Goal: Task Accomplishment & Management: Use online tool/utility

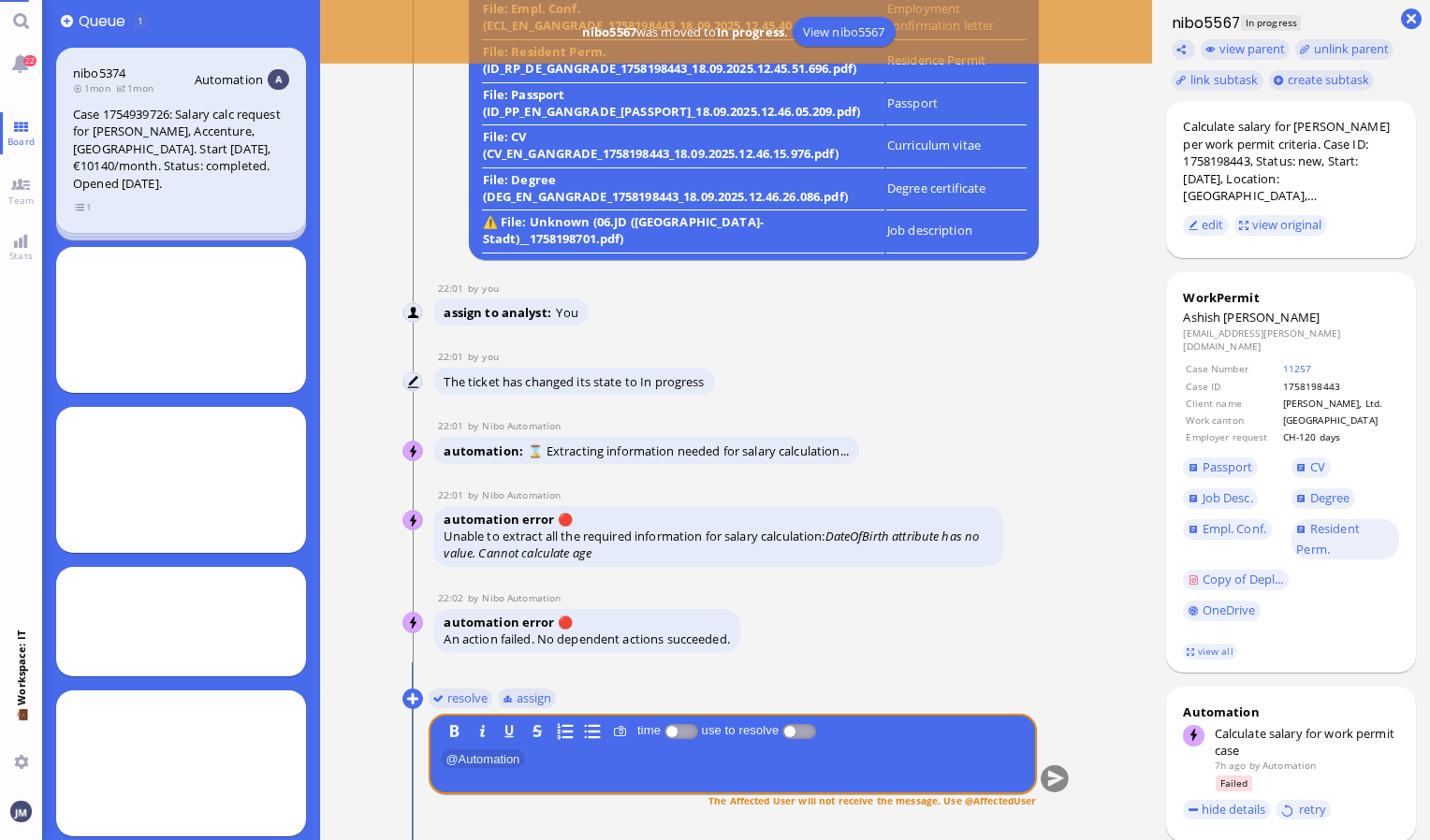
scroll to position [23, 0]
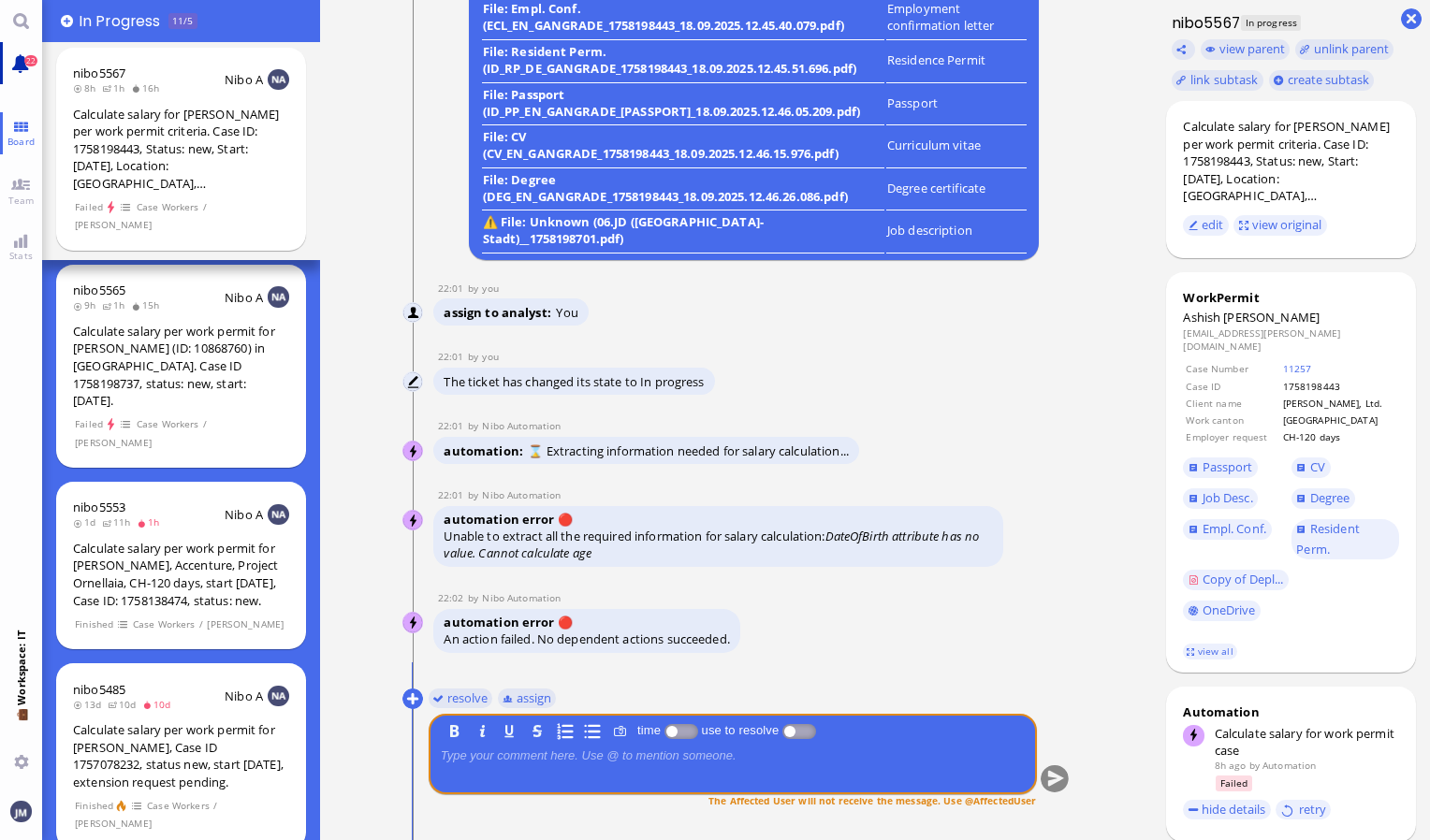
click at [26, 63] on span "22" at bounding box center [31, 61] width 13 height 11
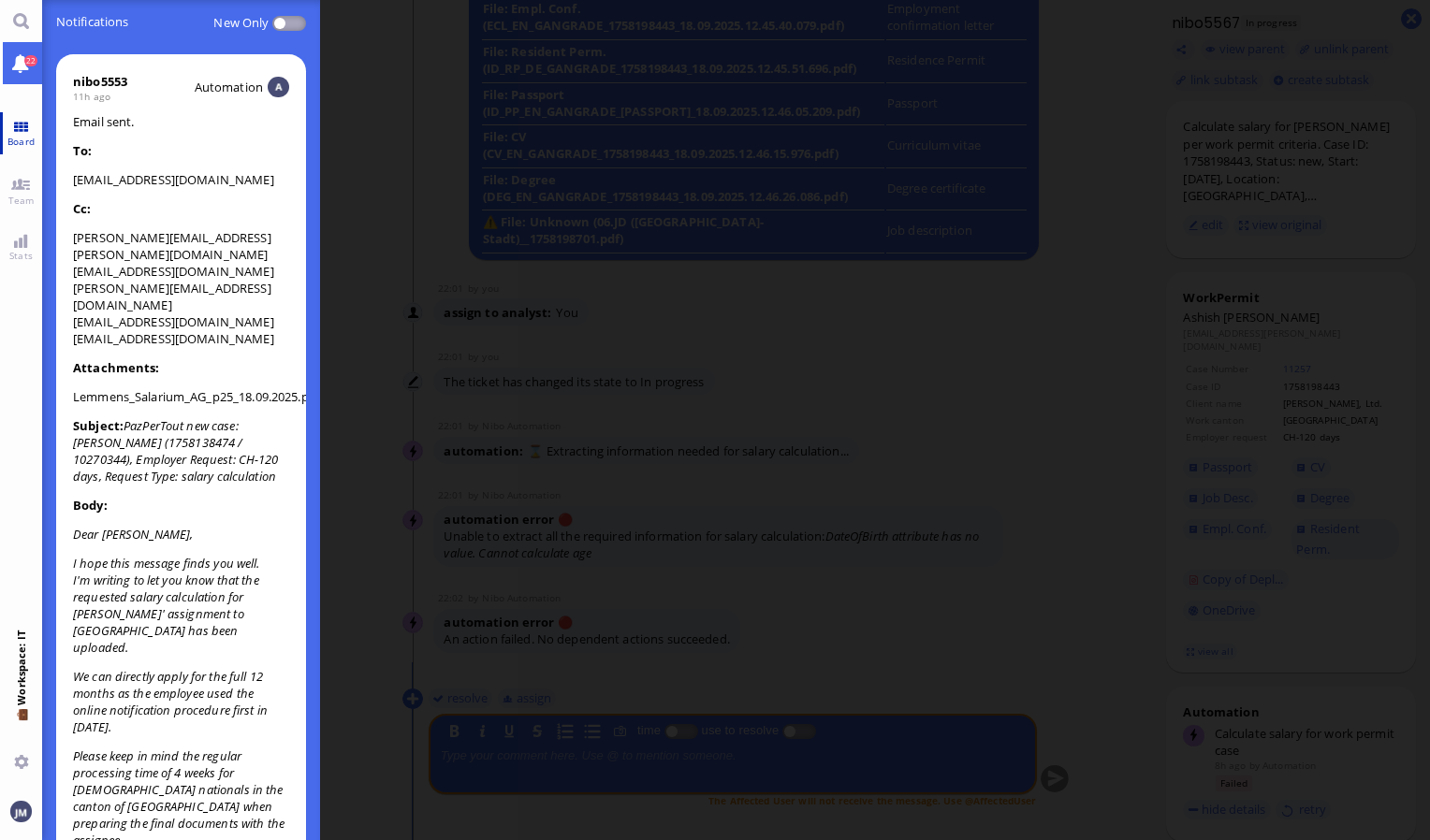
click at [17, 142] on span "Board" at bounding box center [21, 141] width 37 height 13
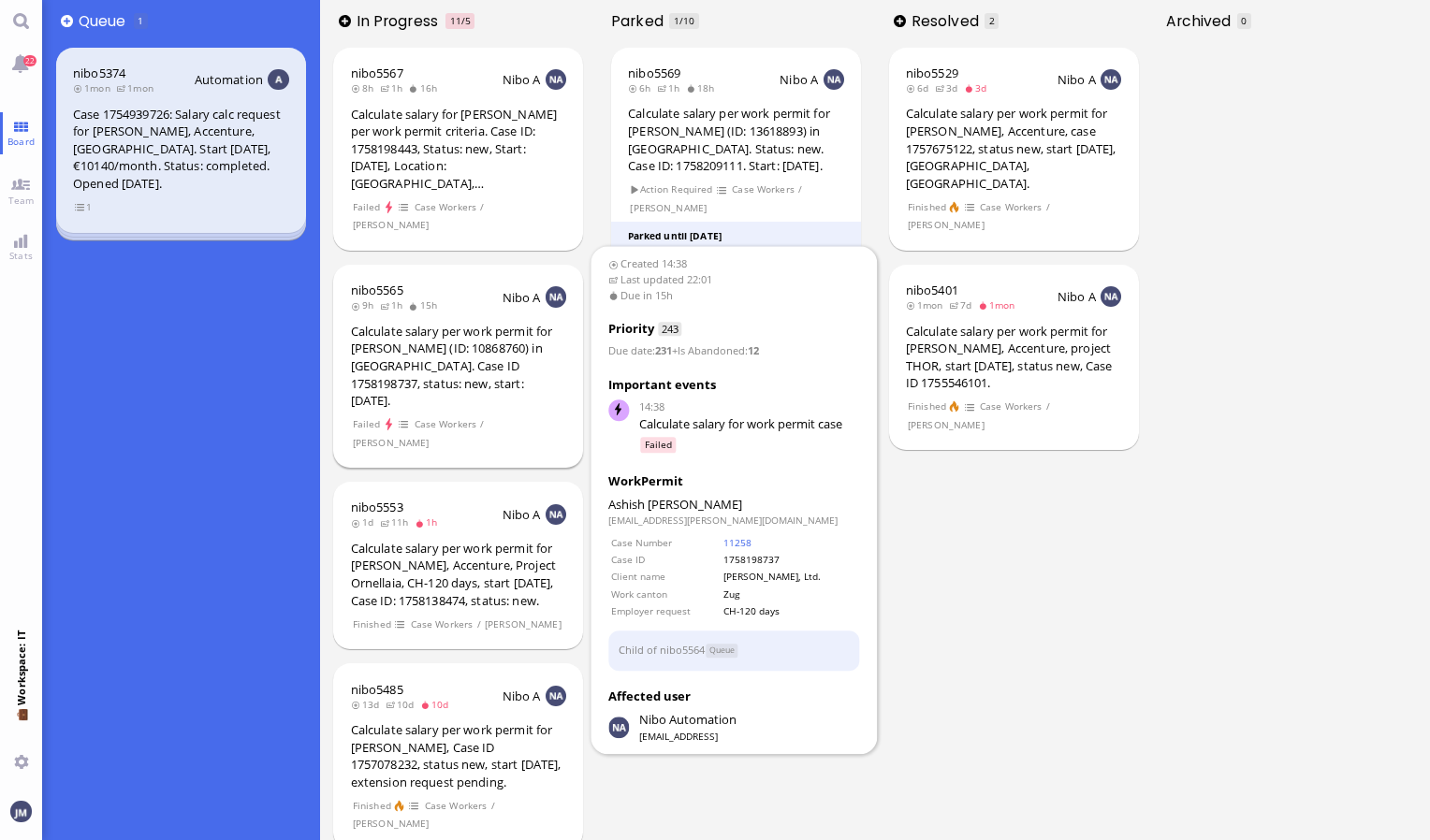
click at [431, 345] on div "Calculate salary per work permit for [PERSON_NAME] (ID: 10868760) in [GEOGRAPHI…" at bounding box center [458, 366] width 216 height 87
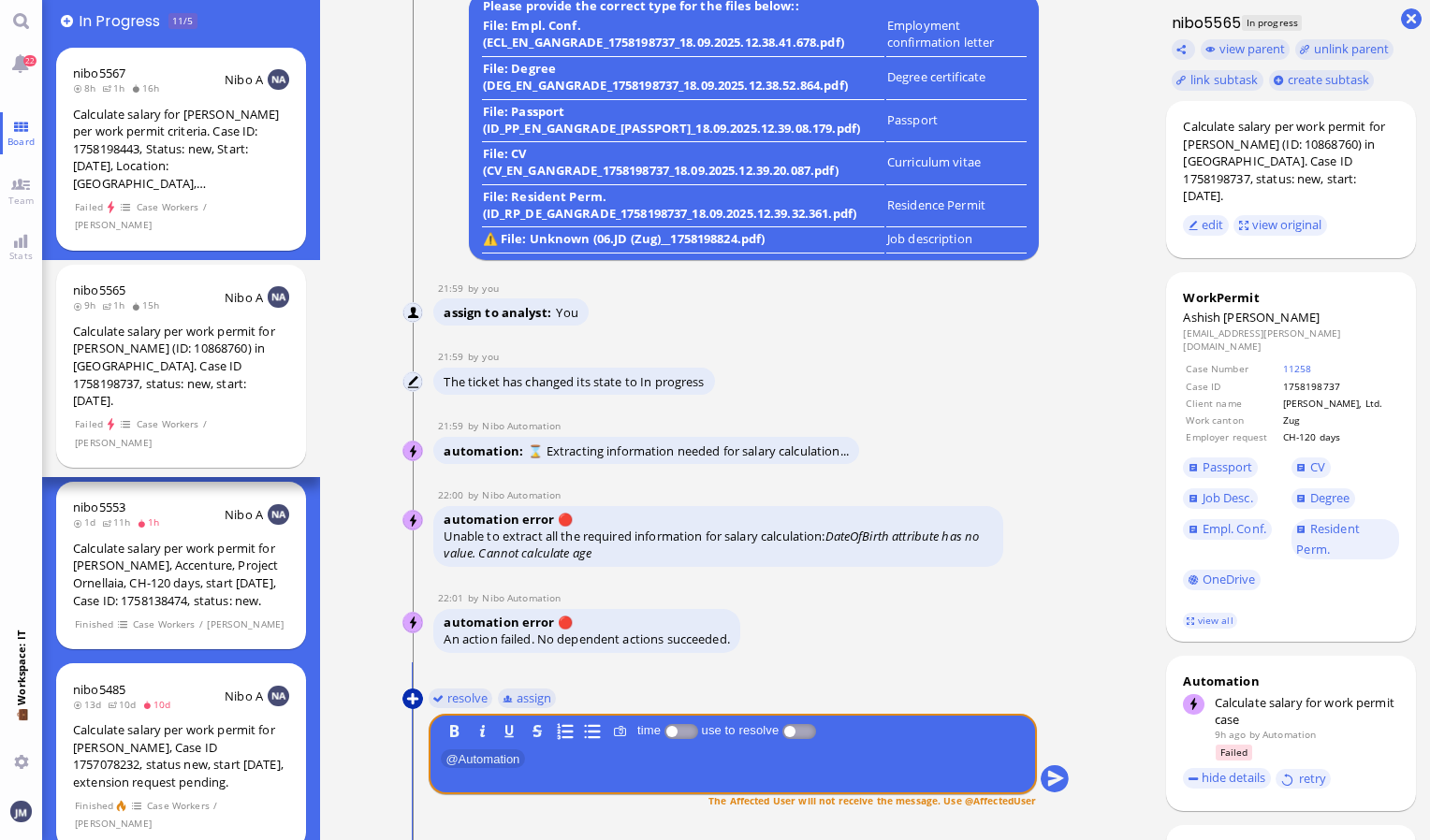
click at [412, 698] on button at bounding box center [413, 699] width 21 height 21
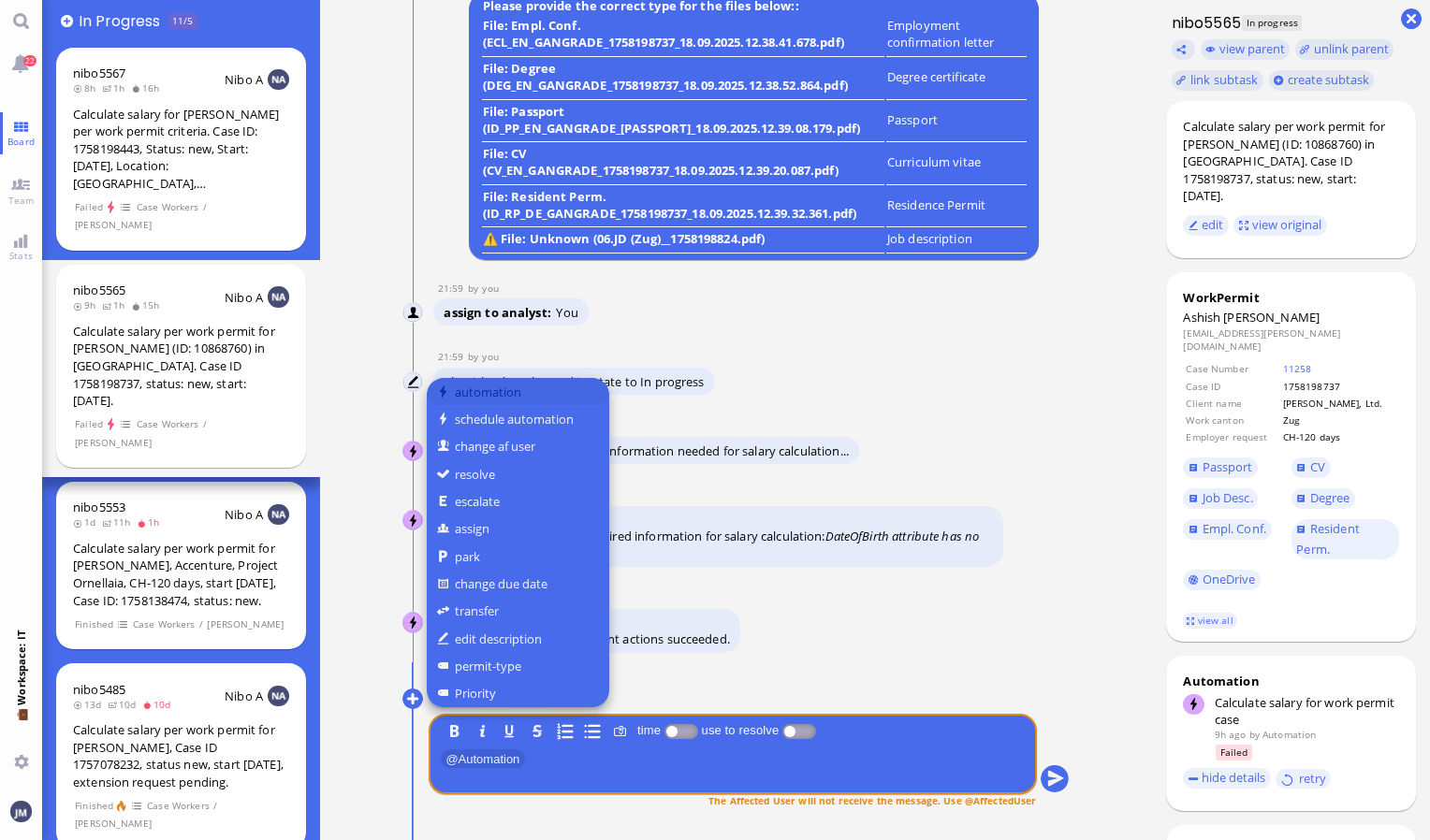
click at [474, 394] on button "automation" at bounding box center [517, 391] width 183 height 27
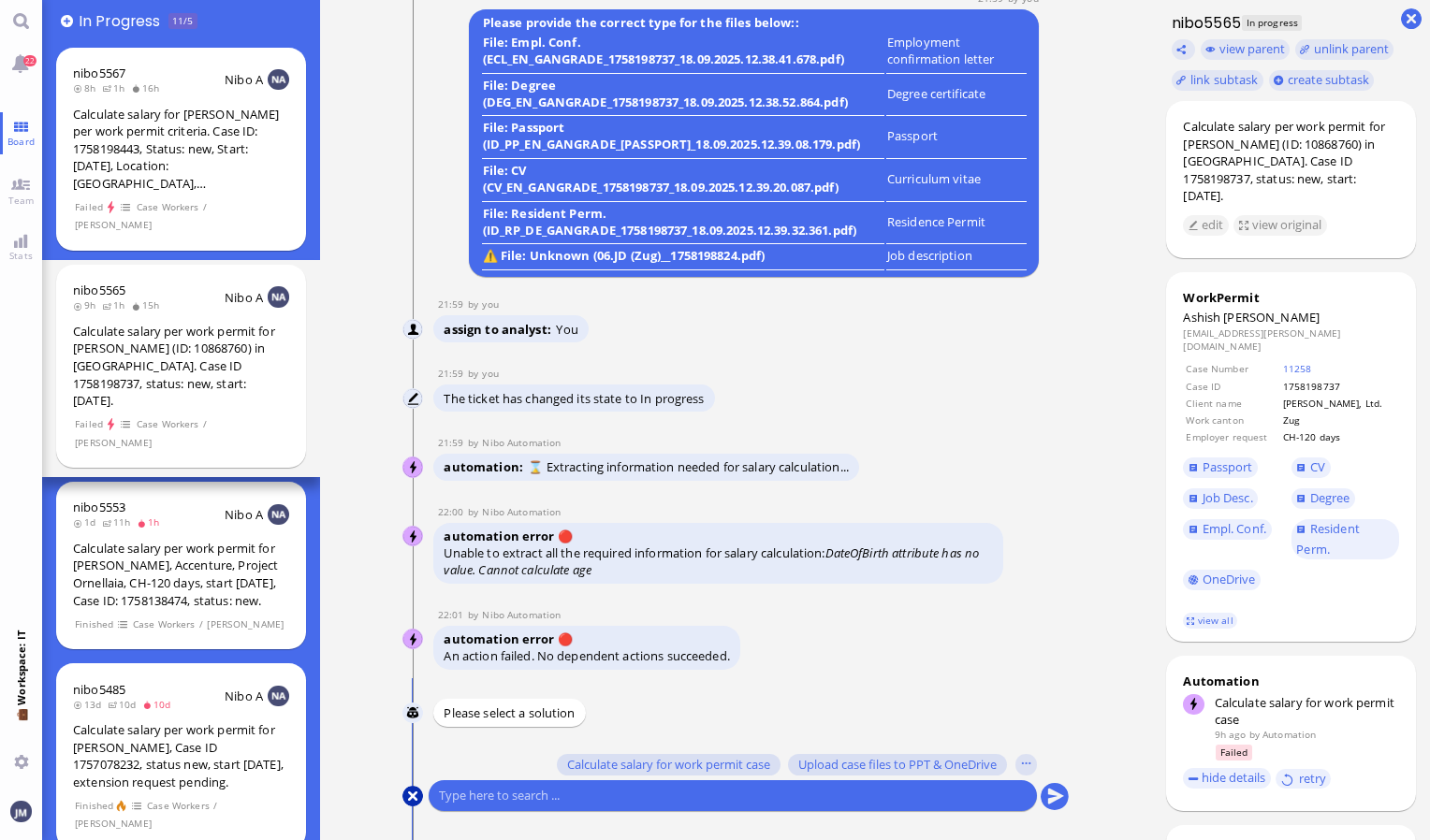
click at [414, 793] on button at bounding box center [413, 796] width 21 height 21
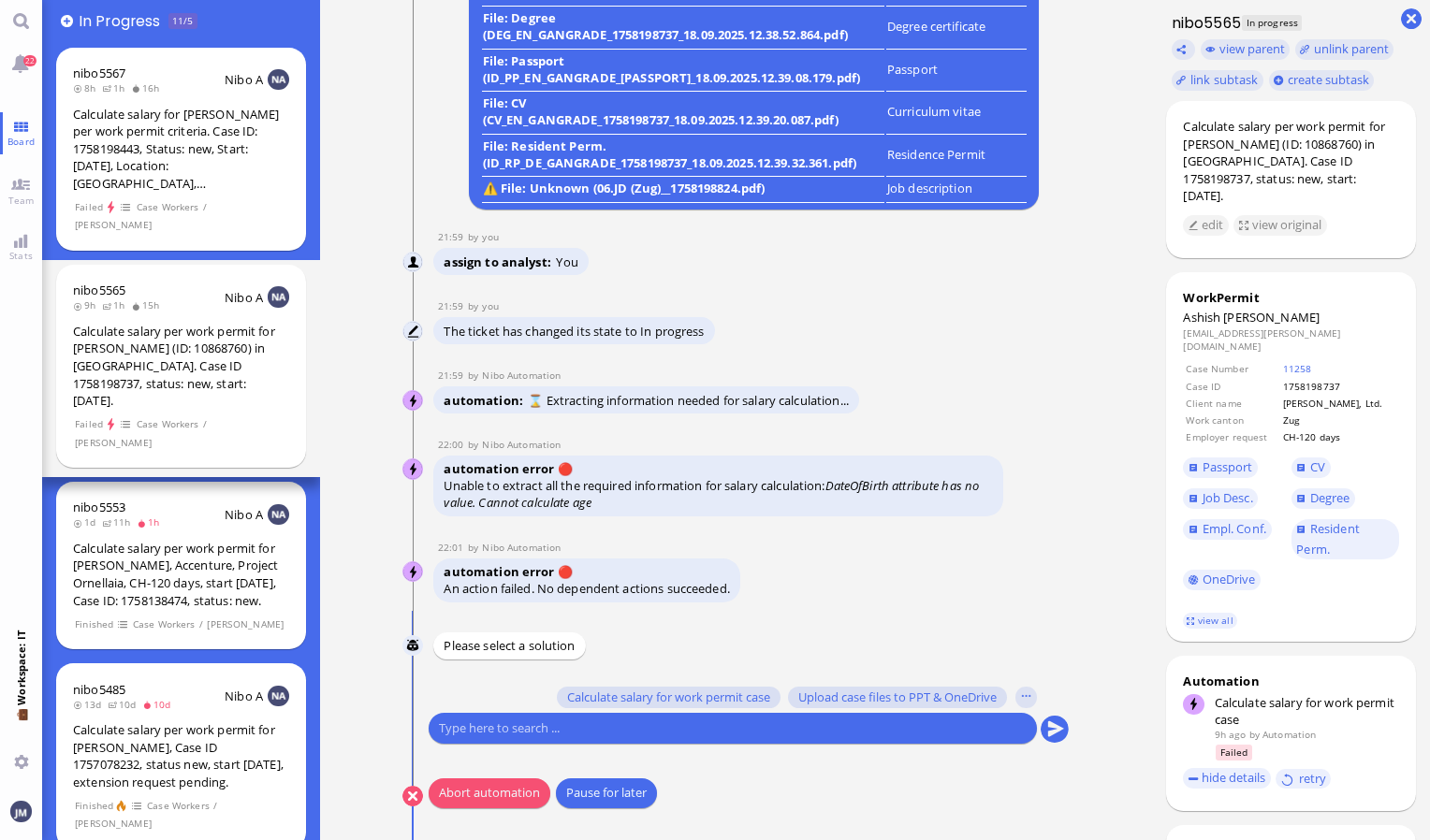
click at [472, 801] on button "Abort automation" at bounding box center [489, 794] width 121 height 30
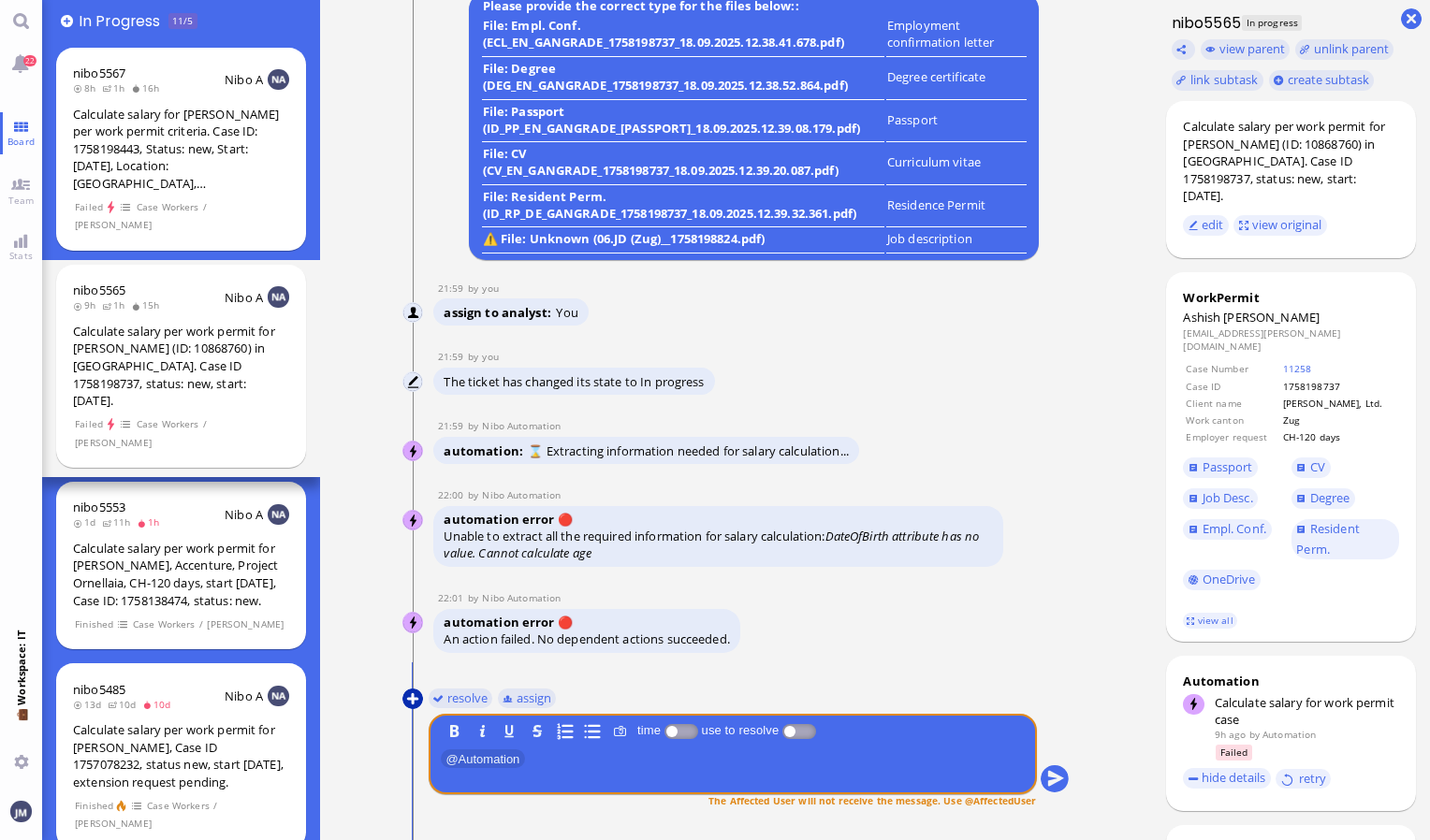
click at [405, 695] on button at bounding box center [413, 699] width 21 height 21
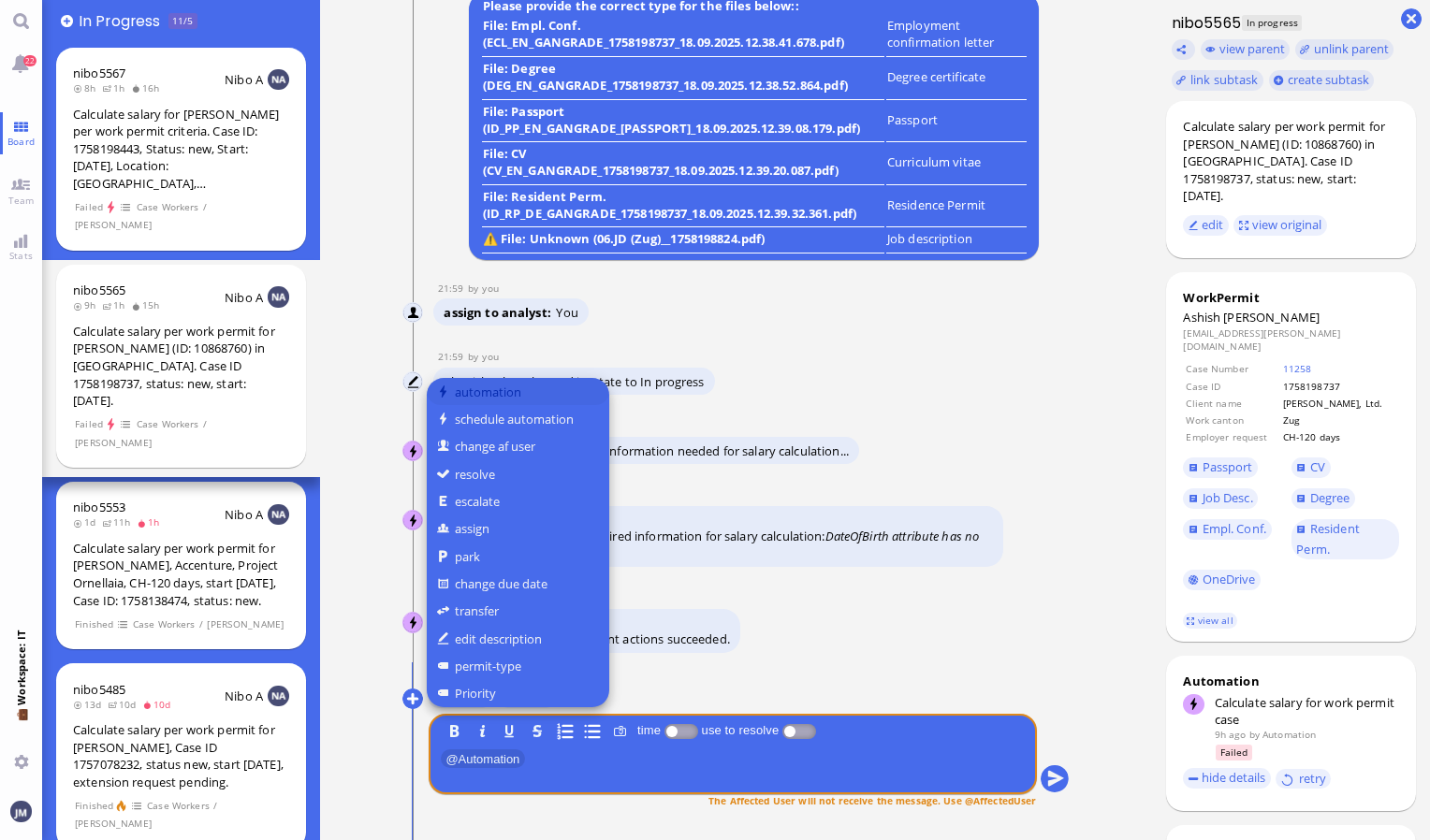
click at [488, 395] on button "automation" at bounding box center [517, 391] width 183 height 27
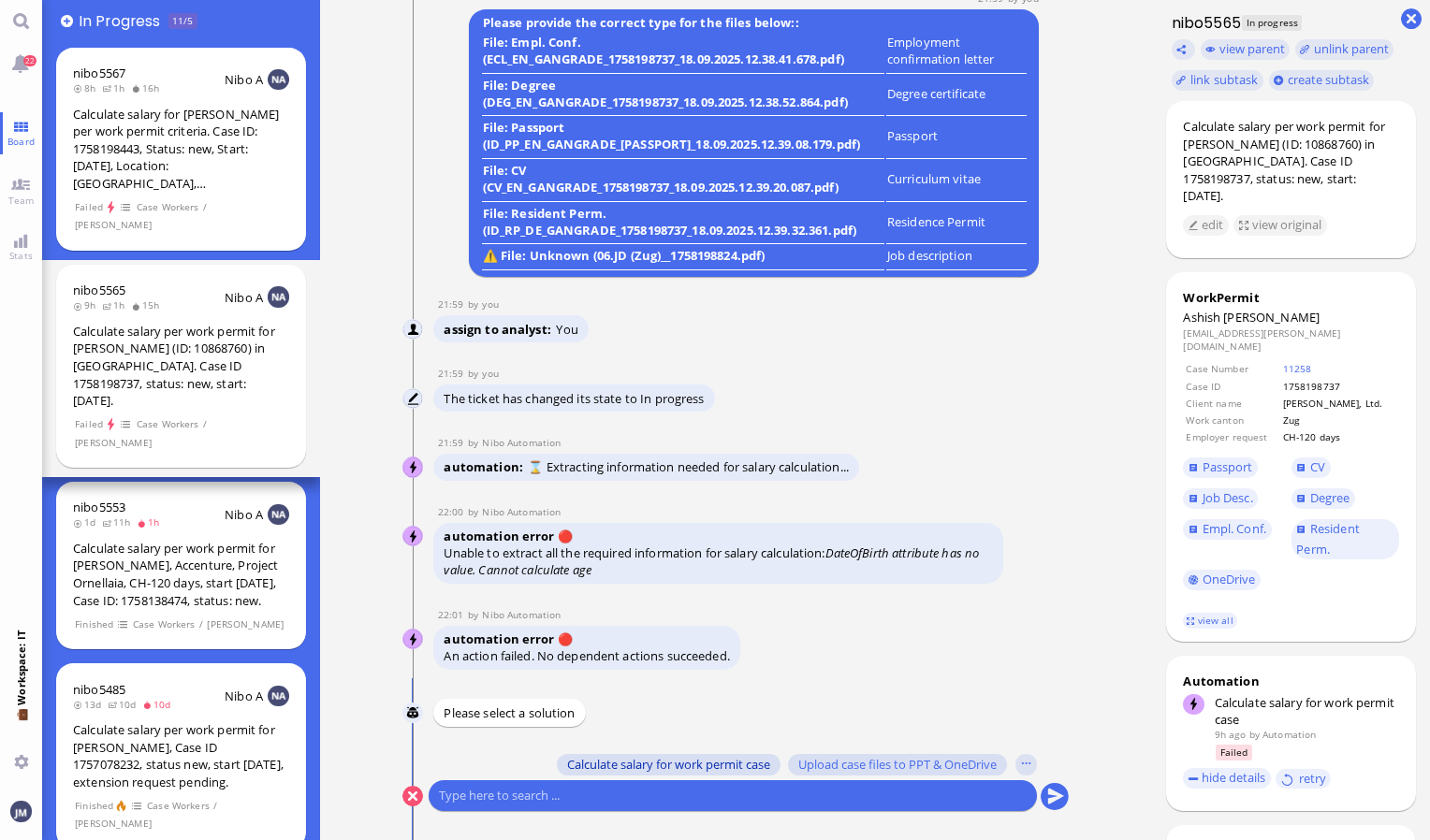
click at [685, 763] on span "Calculate salary for work permit case" at bounding box center [669, 764] width 203 height 15
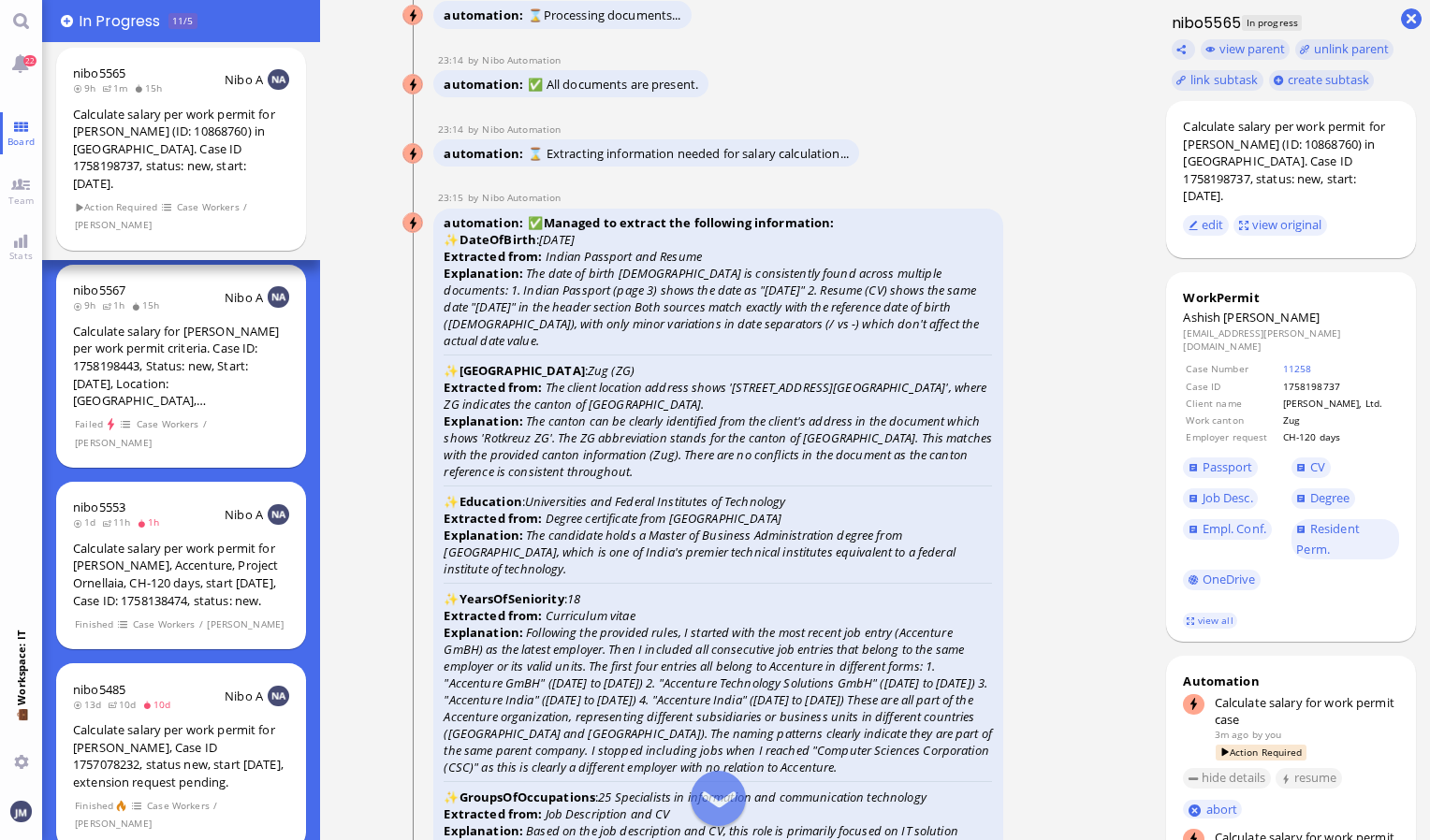
scroll to position [-2728, 0]
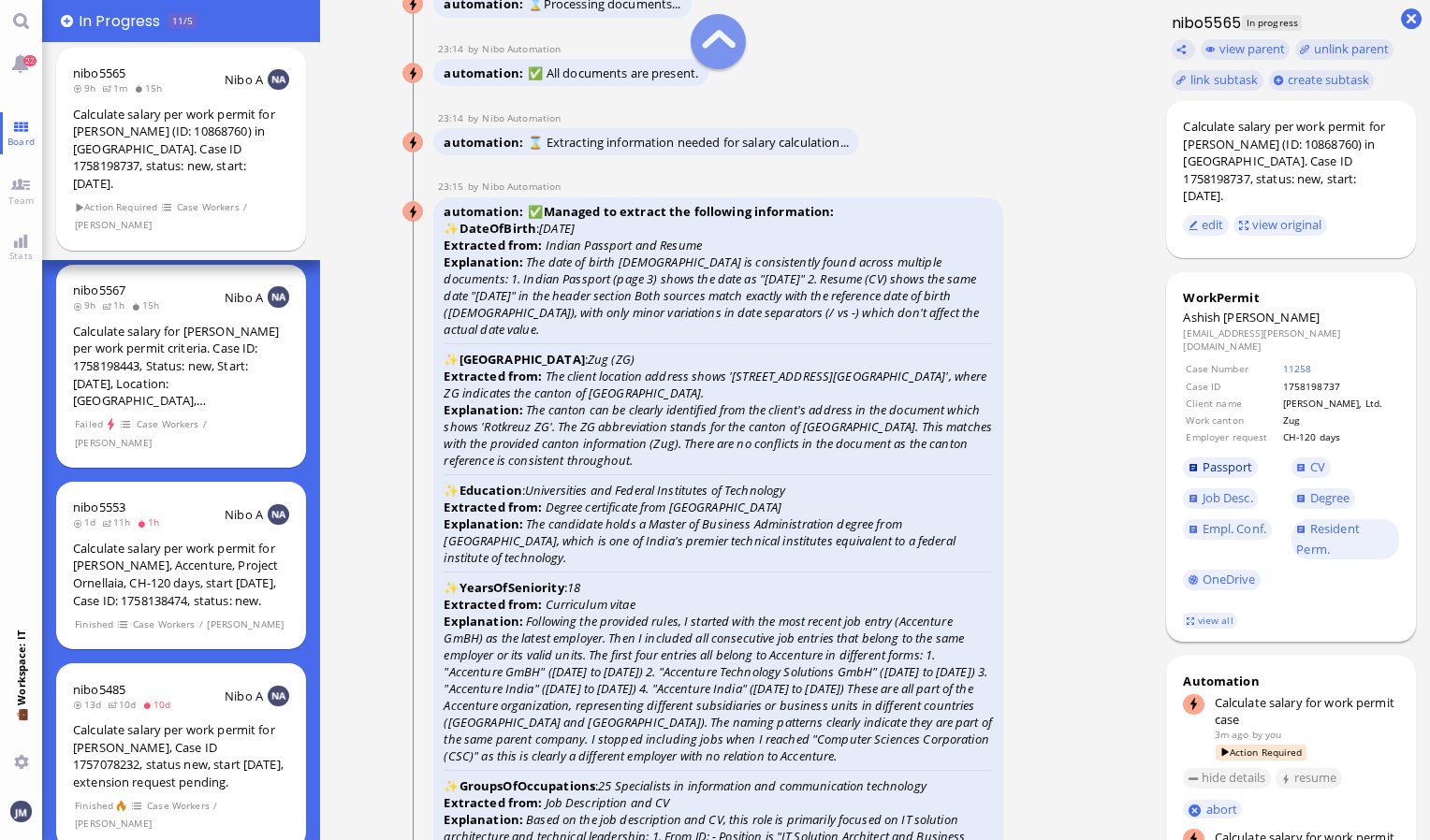
click at [1212, 458] on span "Passport" at bounding box center [1226, 467] width 50 height 17
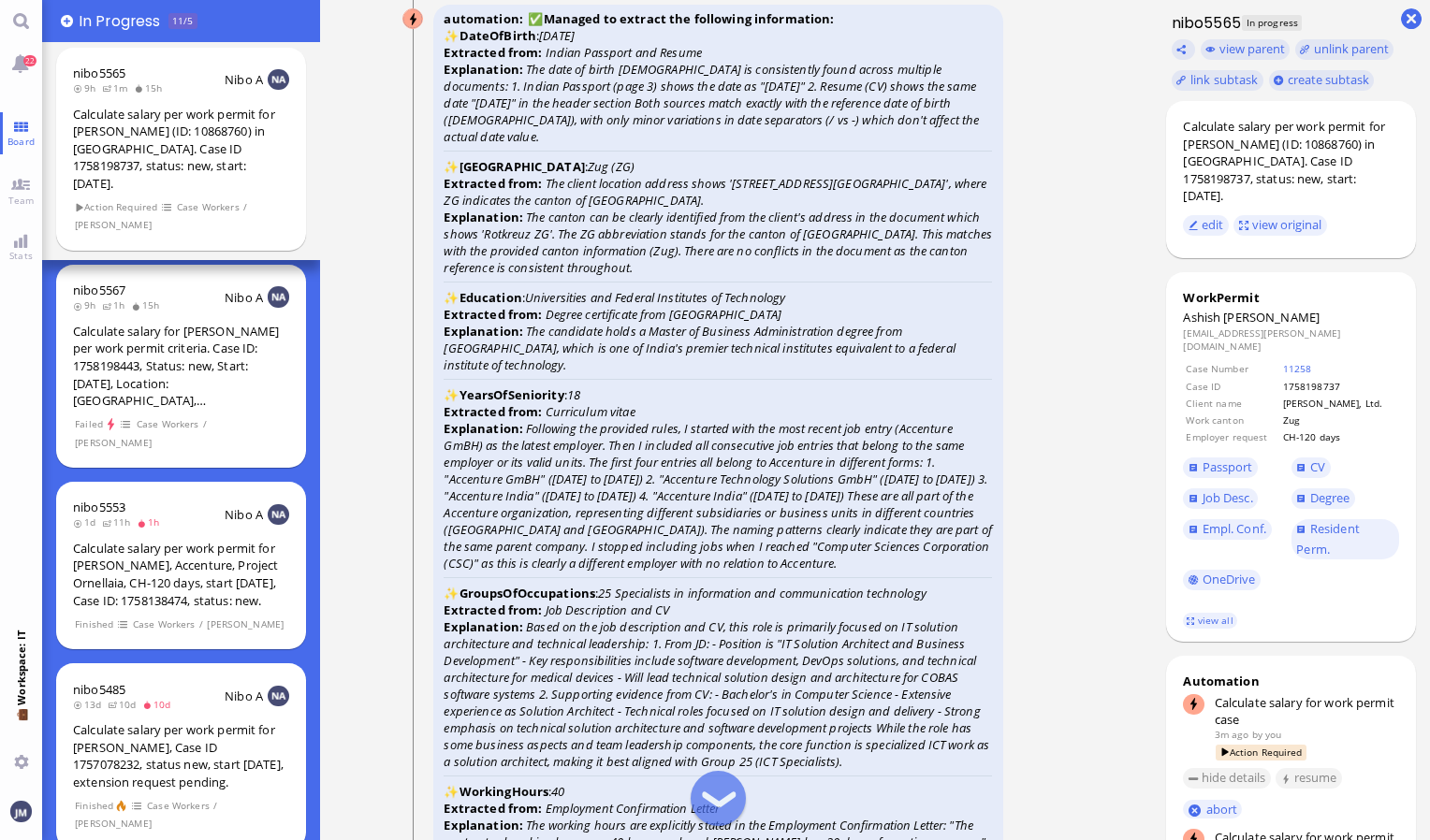
scroll to position [-2533, 0]
click at [1320, 490] on span "Degree" at bounding box center [1330, 498] width 40 height 17
click at [1318, 457] on link "CV" at bounding box center [1310, 468] width 39 height 21
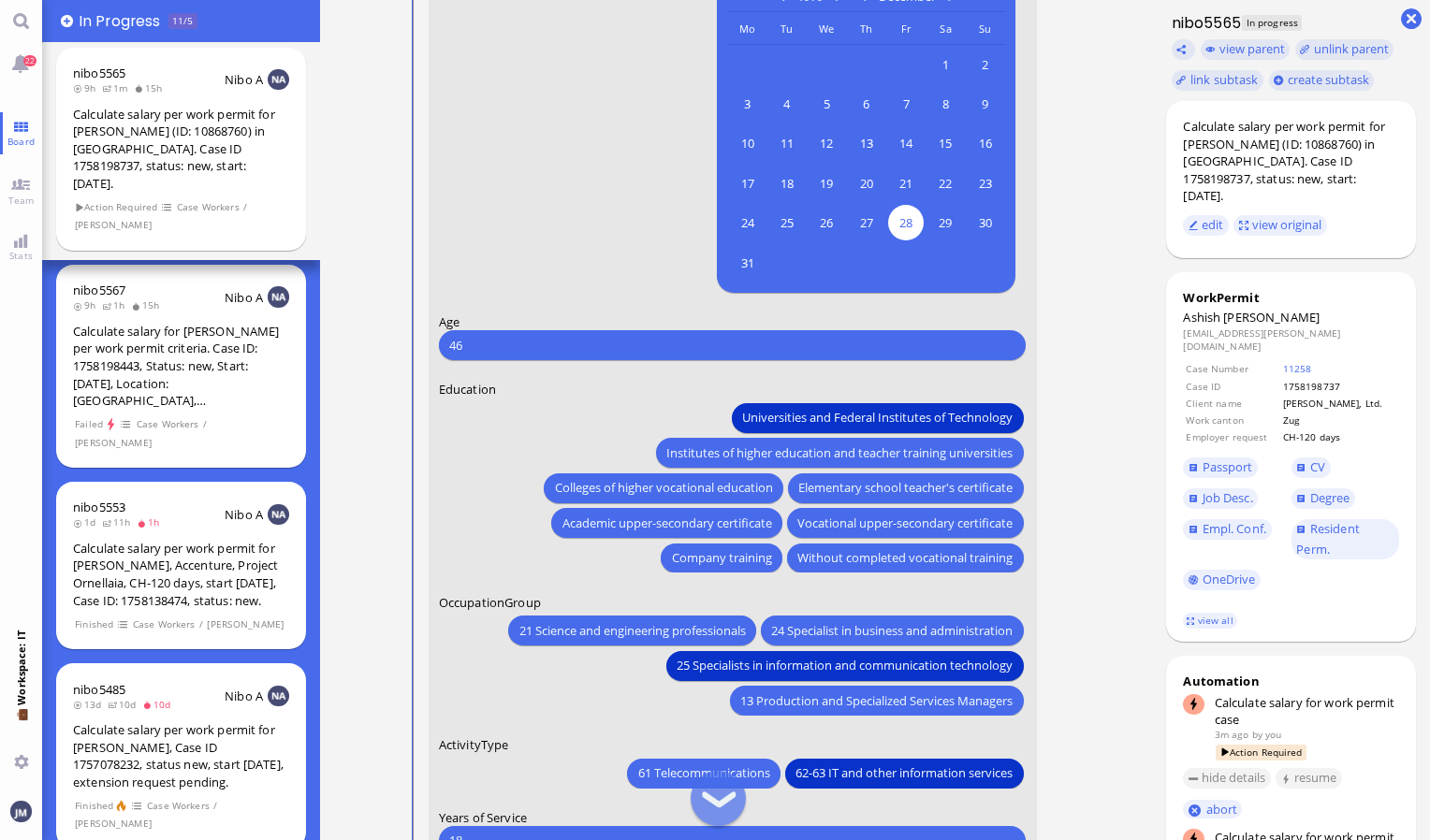
scroll to position [0, 0]
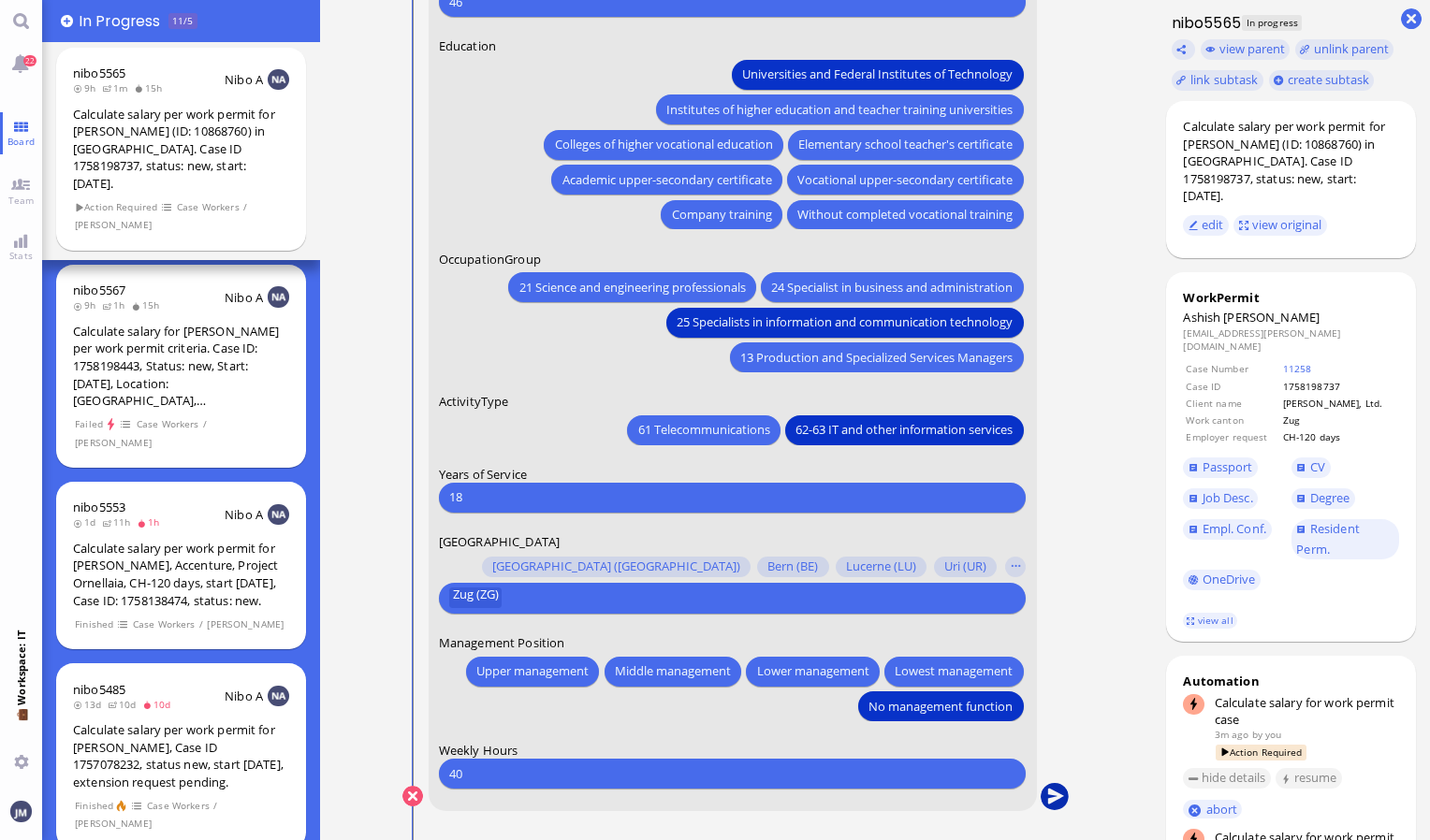
click at [1047, 791] on button "submit" at bounding box center [1055, 797] width 28 height 28
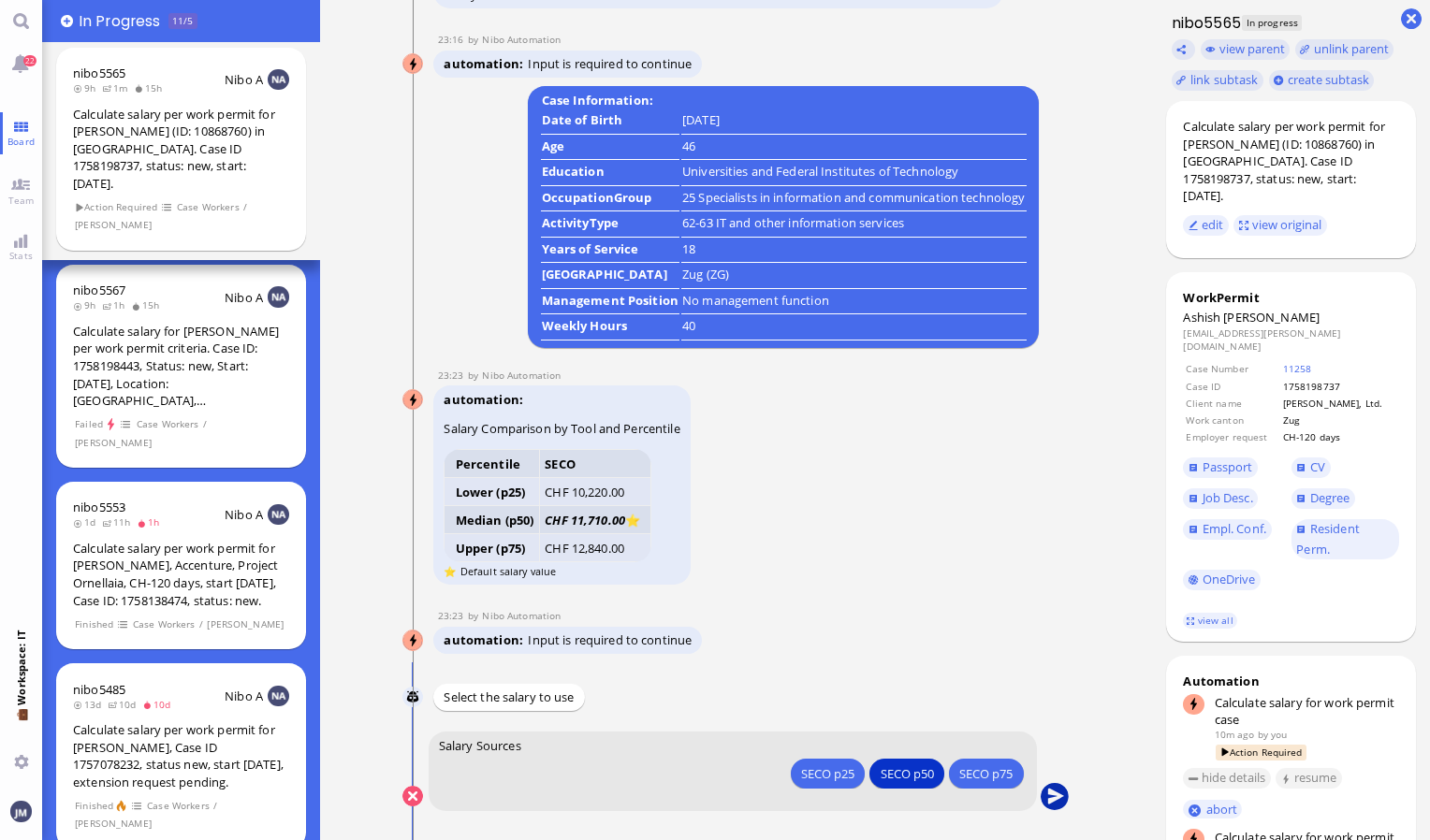
click at [1056, 792] on button "submit" at bounding box center [1055, 797] width 28 height 28
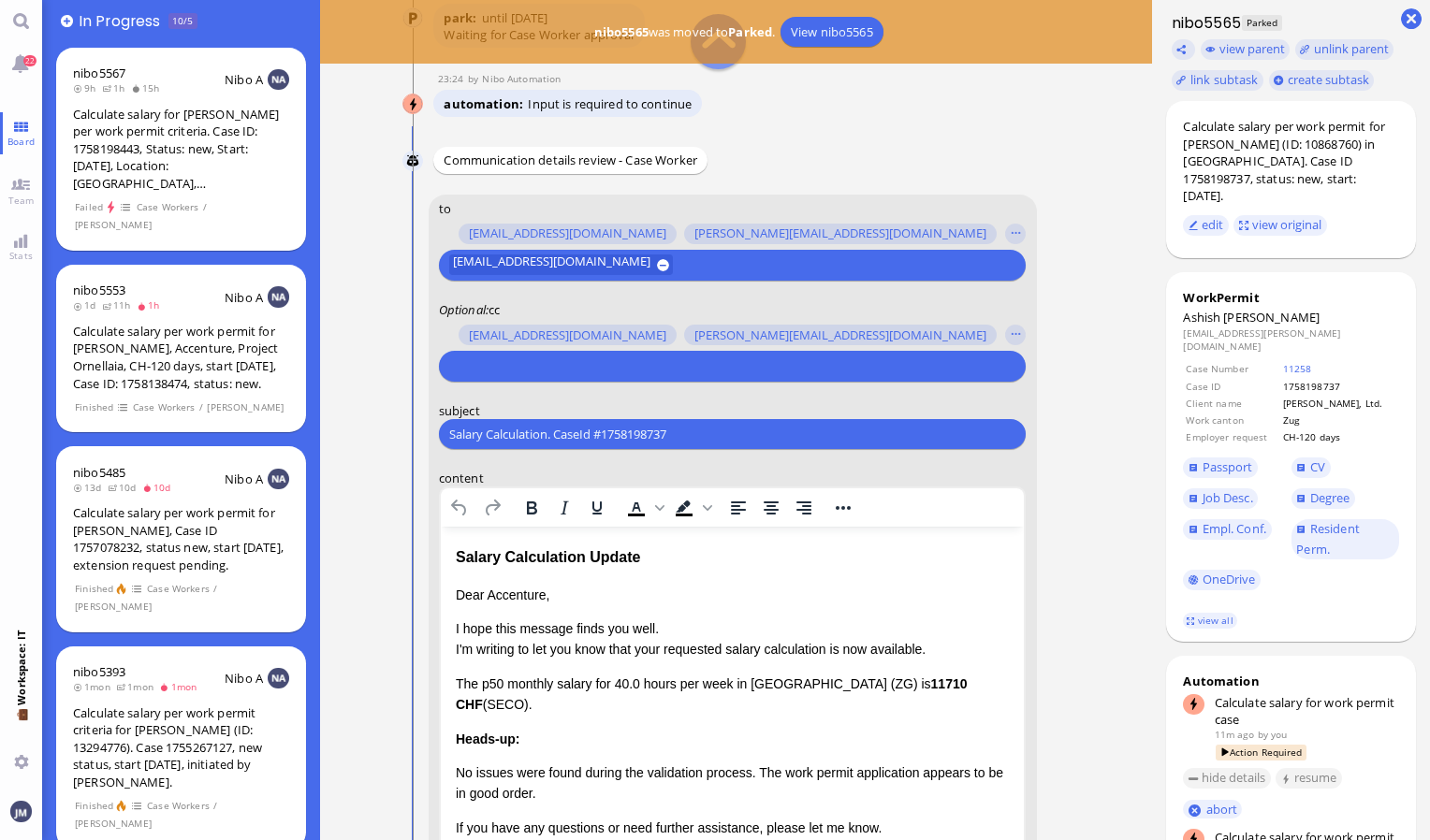
scroll to position [-374, 0]
drag, startPoint x: 717, startPoint y: 435, endPoint x: 374, endPoint y: 426, distance: 343.1
click at [374, 426] on nitautoscroll "14:38 by Automation Automation Calculate eligible salary for work permit 14:38 …" at bounding box center [736, 420] width 741 height 840
paste input "PazPerTout new case: Ashish Gangrade (1758198737 / 10868760), Employer Request:…"
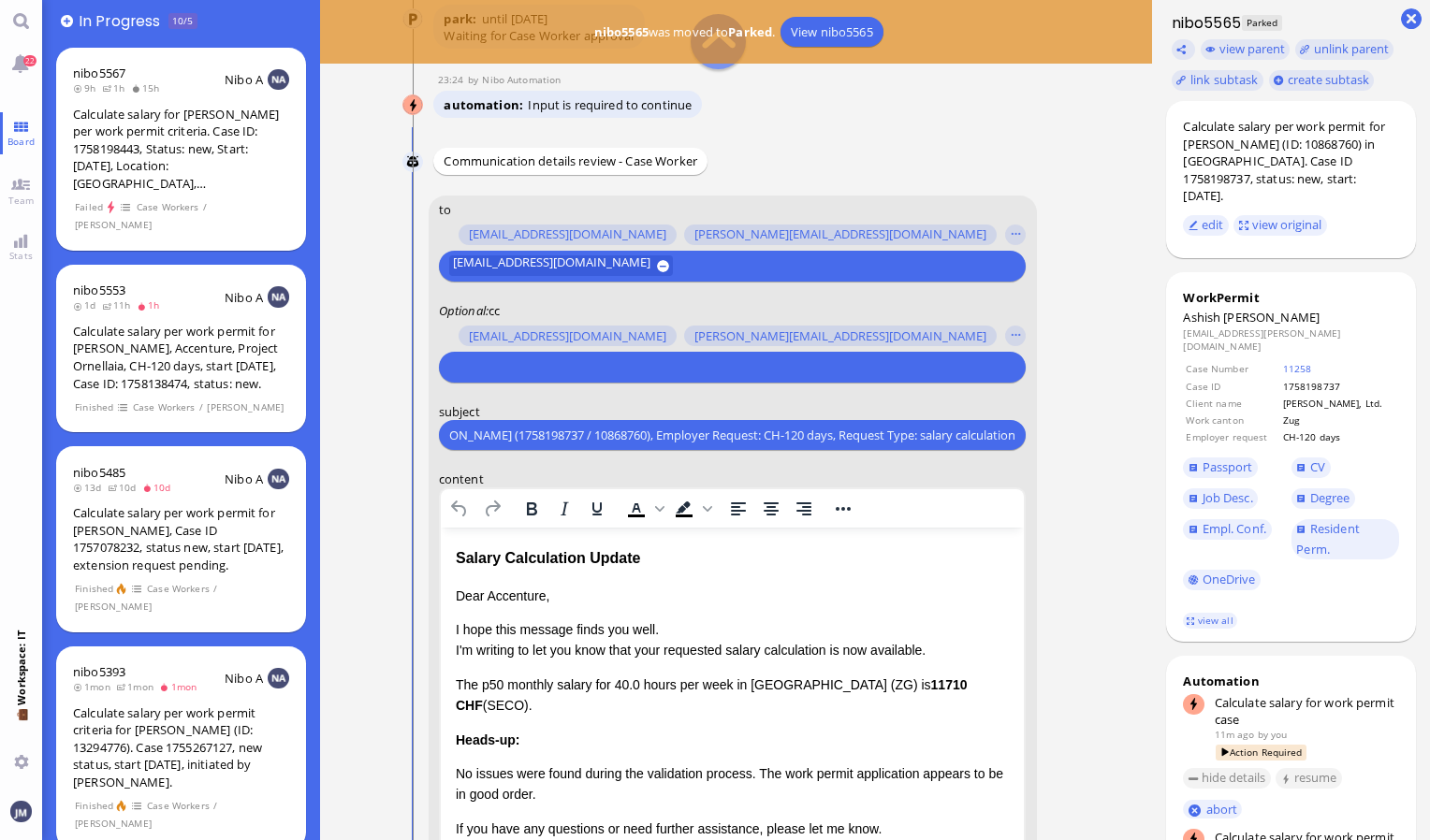
click at [450, 431] on input "PazPerTout new case: Ashish Gangrade (1758198737 / 10868760), Employer Request:…" at bounding box center [732, 436] width 566 height 20
type input "PazPerTout new case: Ashish Gangrade (1758198737 / 10868760), Employer Request:…"
click at [466, 360] on input "text" at bounding box center [729, 366] width 562 height 20
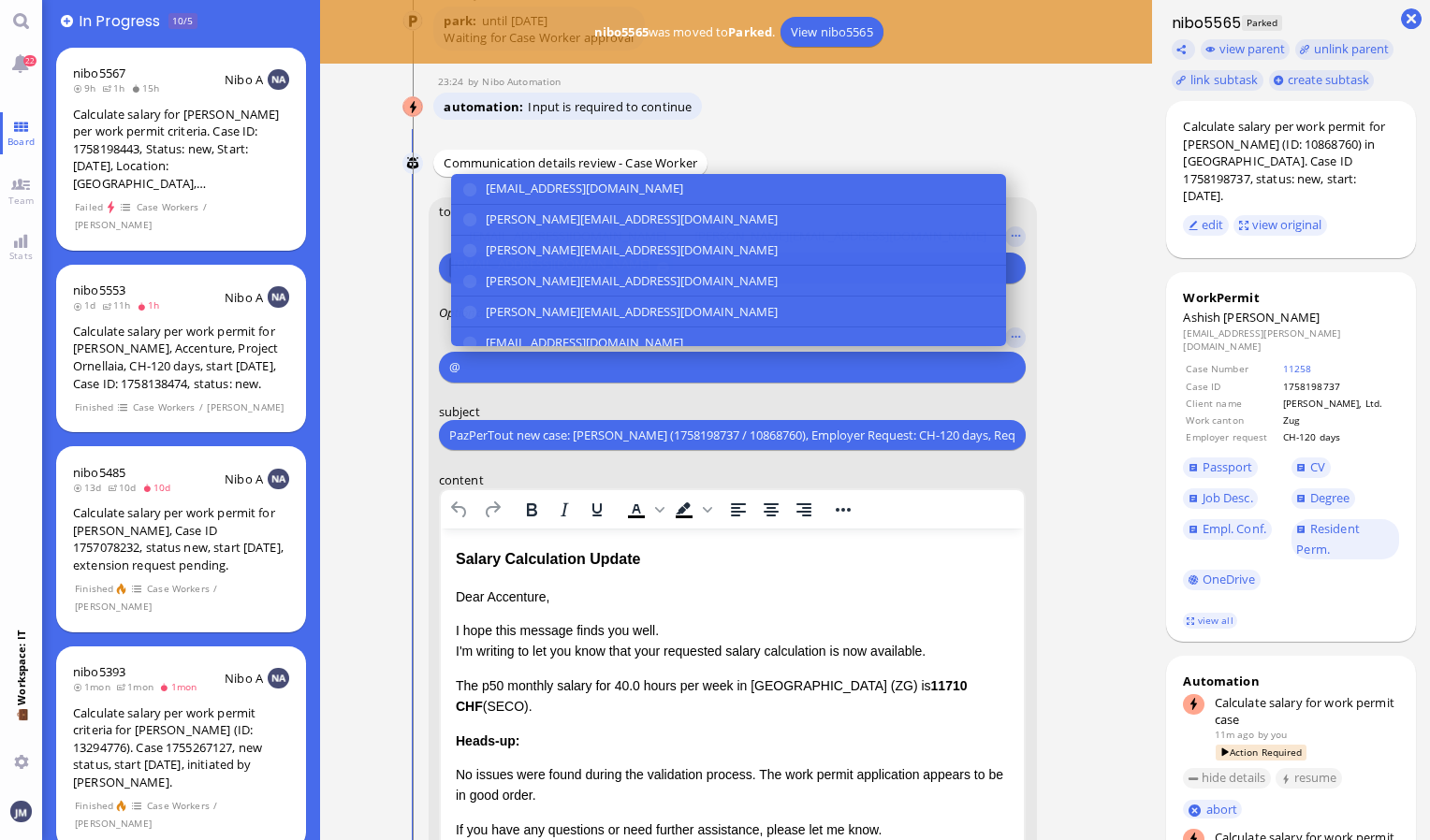
scroll to position [-372, 0]
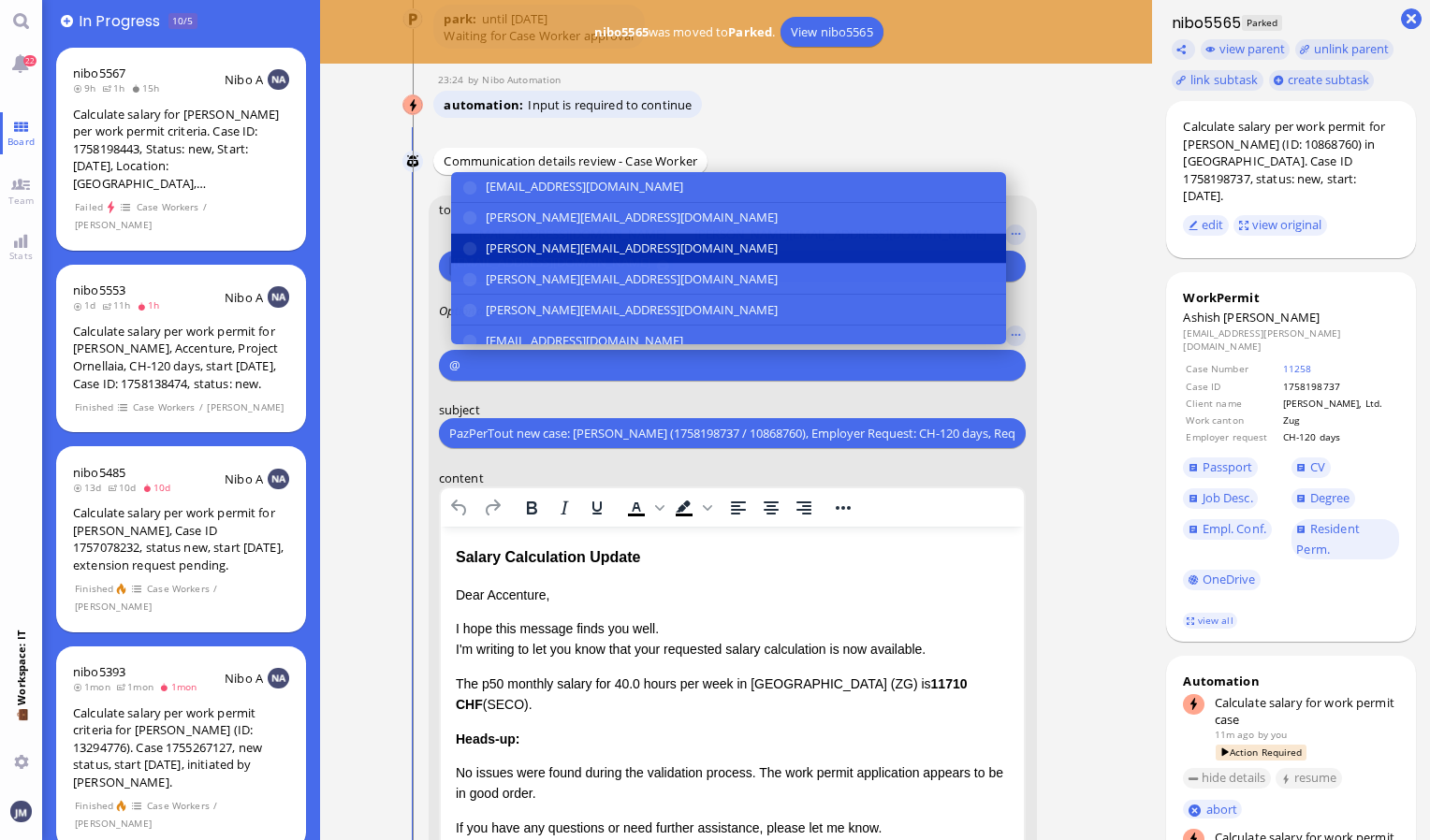
type input "@"
click at [526, 253] on span "anusha.thakur@bluelakelegal.com" at bounding box center [632, 248] width 292 height 20
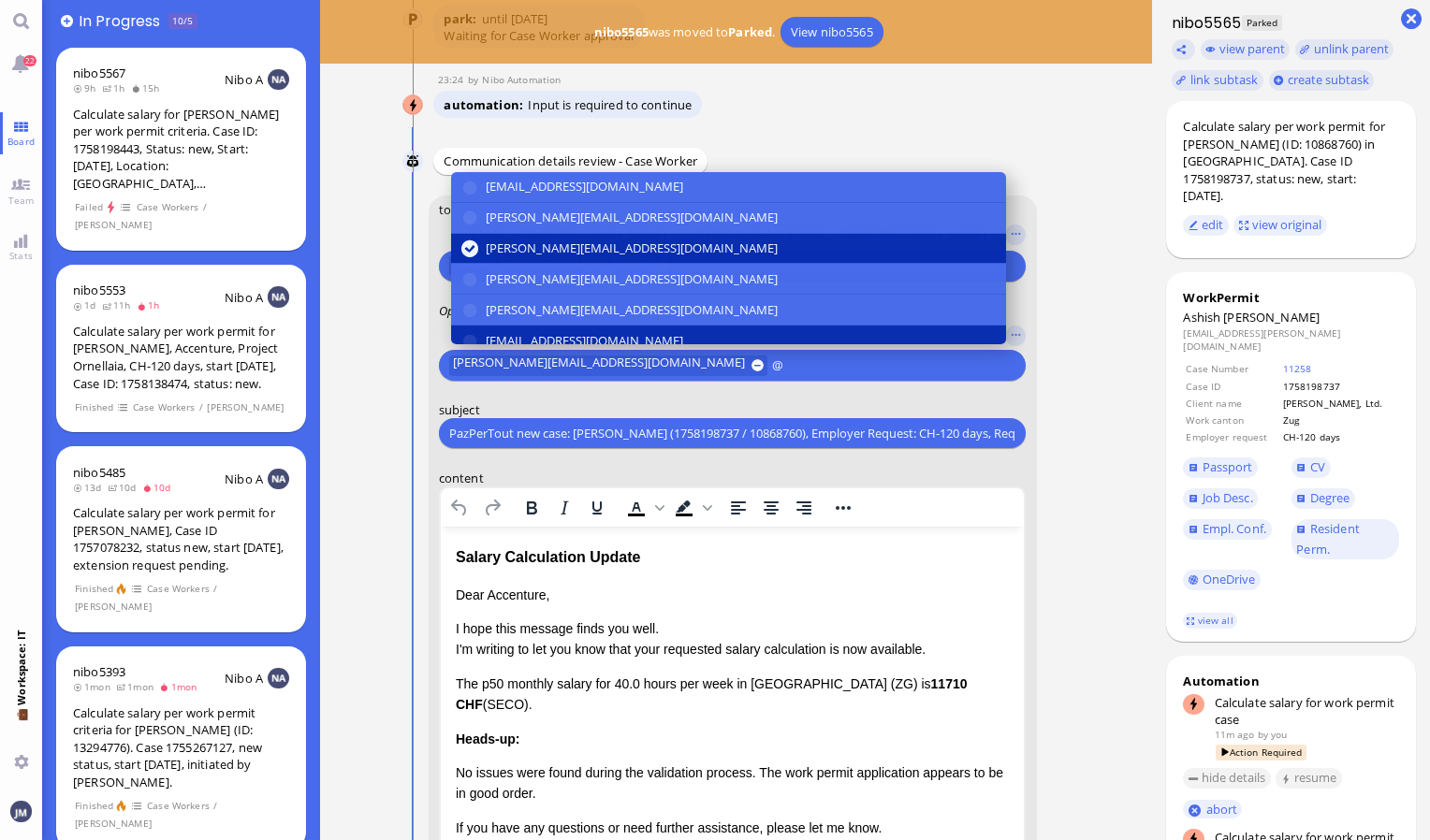
type input "@"
click at [528, 331] on span "den.ezhukattil@bluelakelegal.com" at bounding box center [584, 341] width 197 height 20
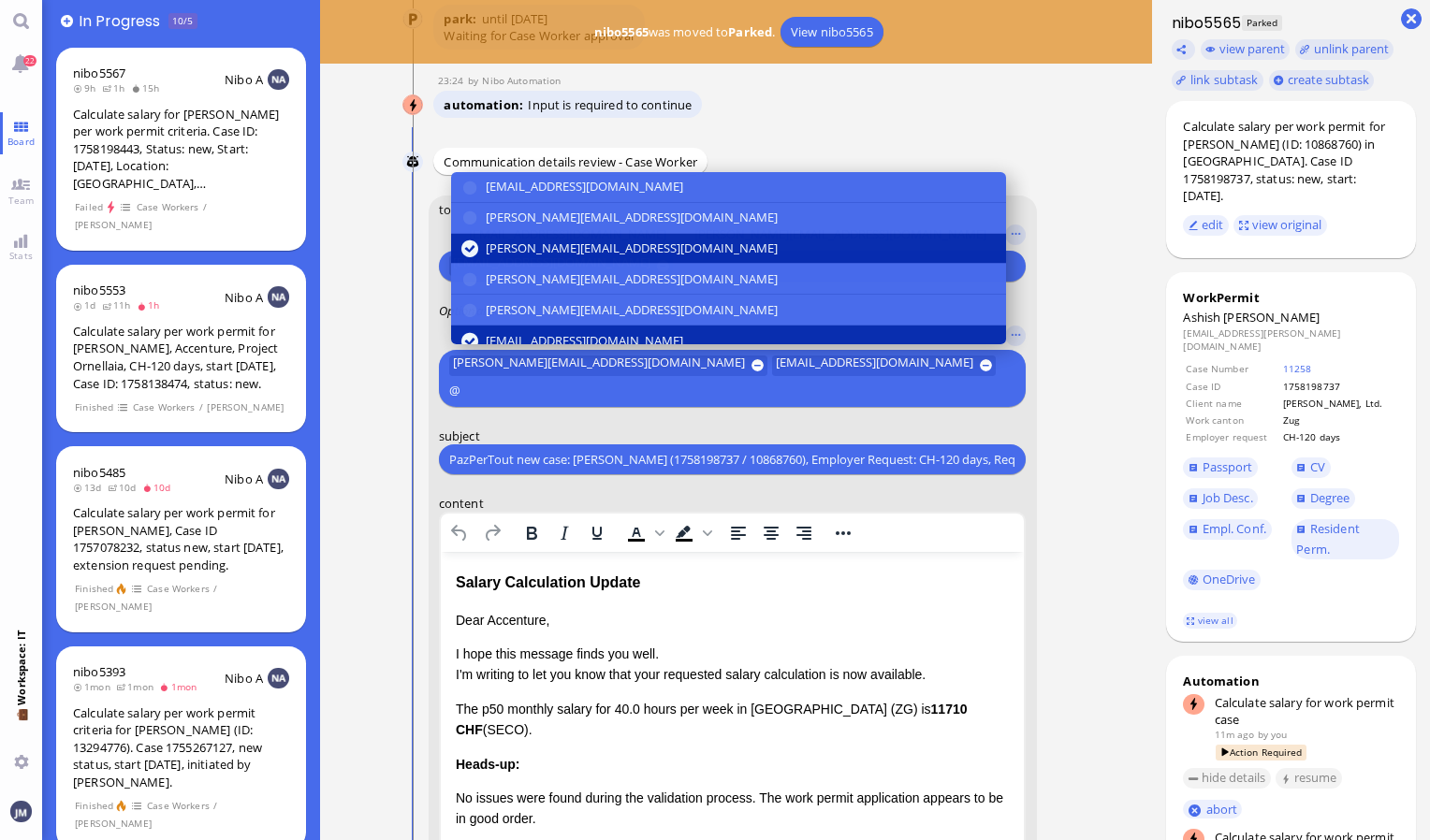
type input "@"
click at [528, 331] on span "den.ezhukattil@bluelakelegal.com" at bounding box center [584, 341] width 197 height 20
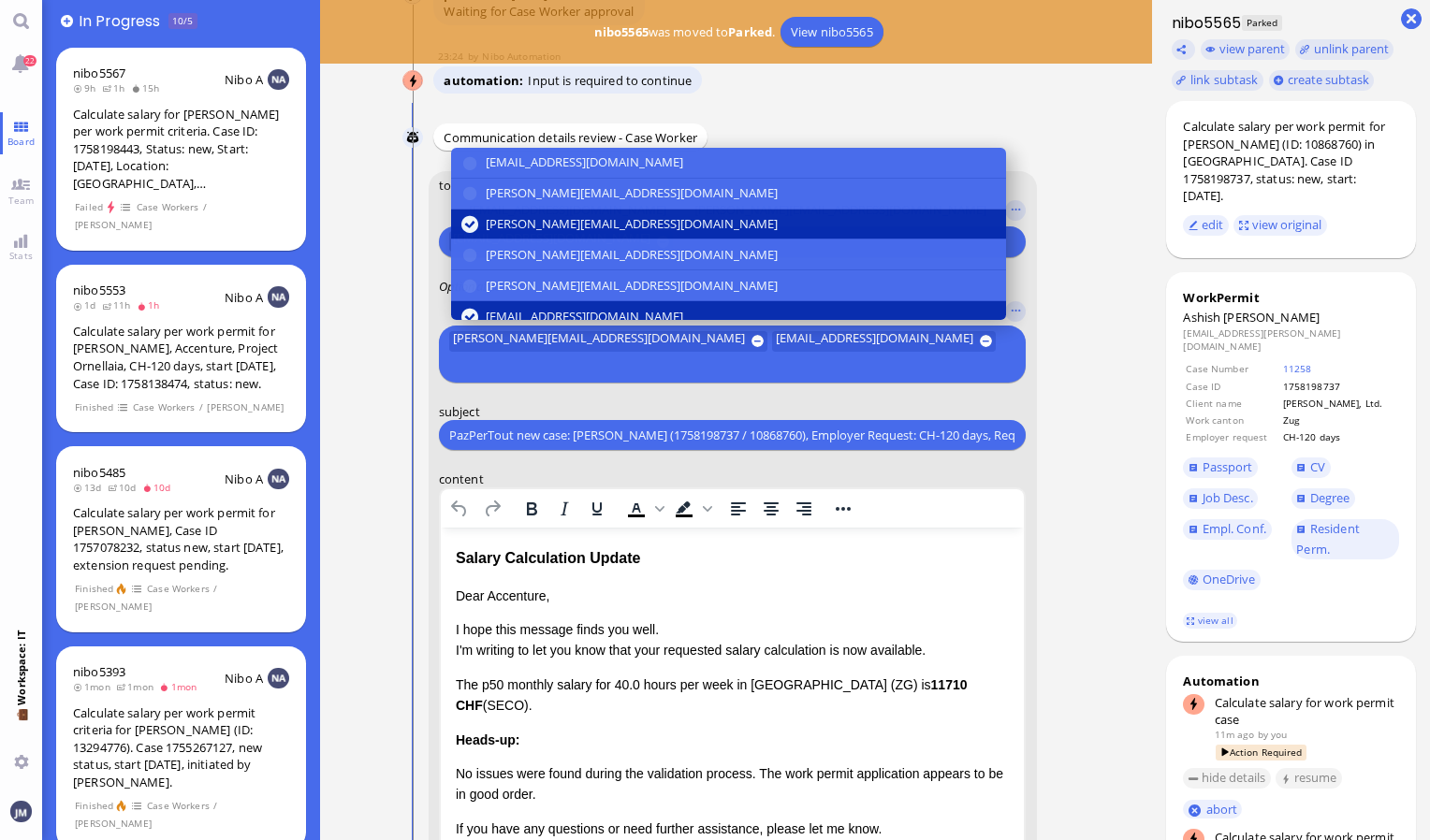
click at [0, 0] on div "amit.thakur@bluelakelegal.com anand.pazhenkottil@bluelakelegal.com anusha.thaku…" at bounding box center [0, 0] width 0 height 0
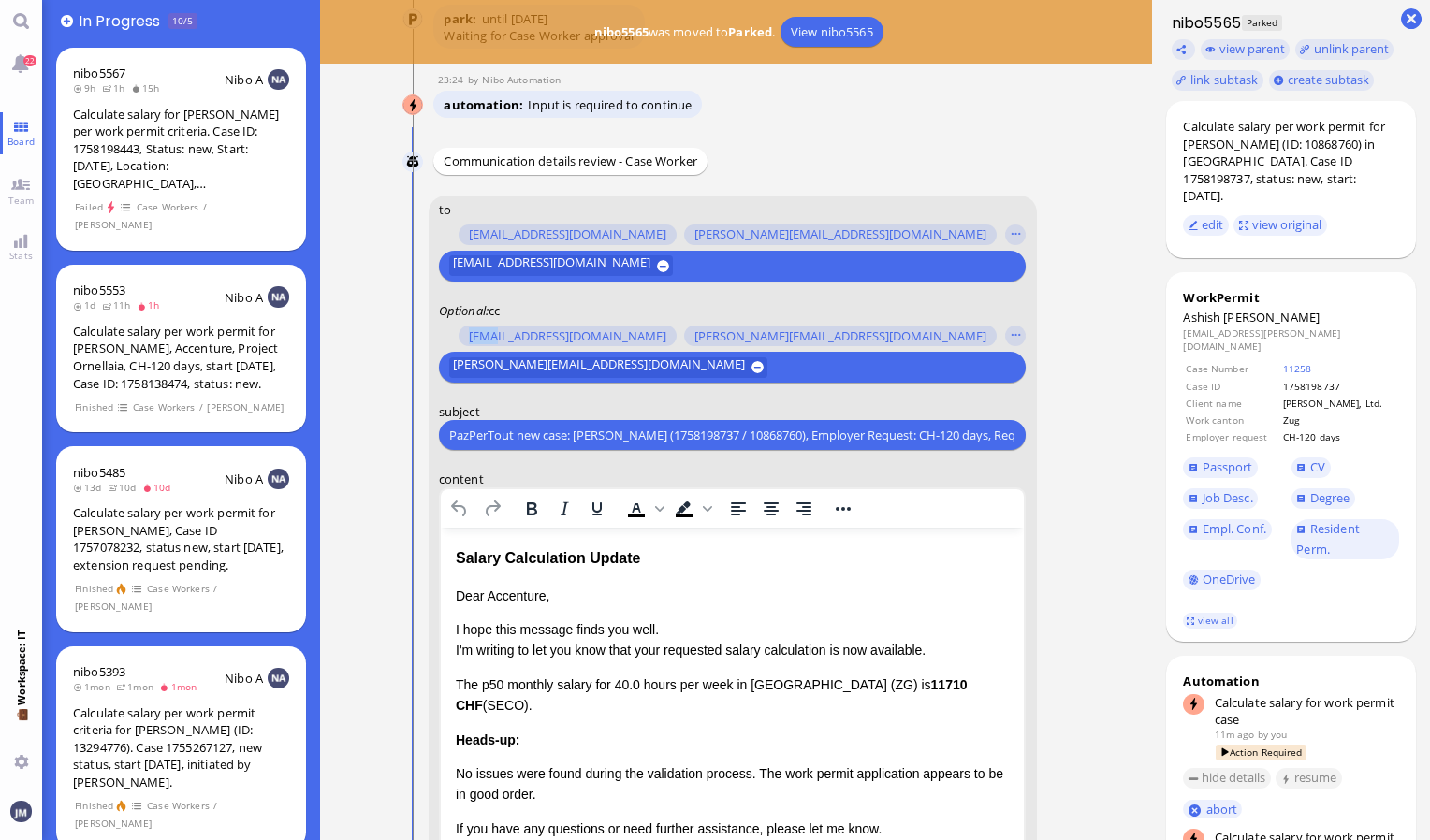
scroll to position [-343, 0]
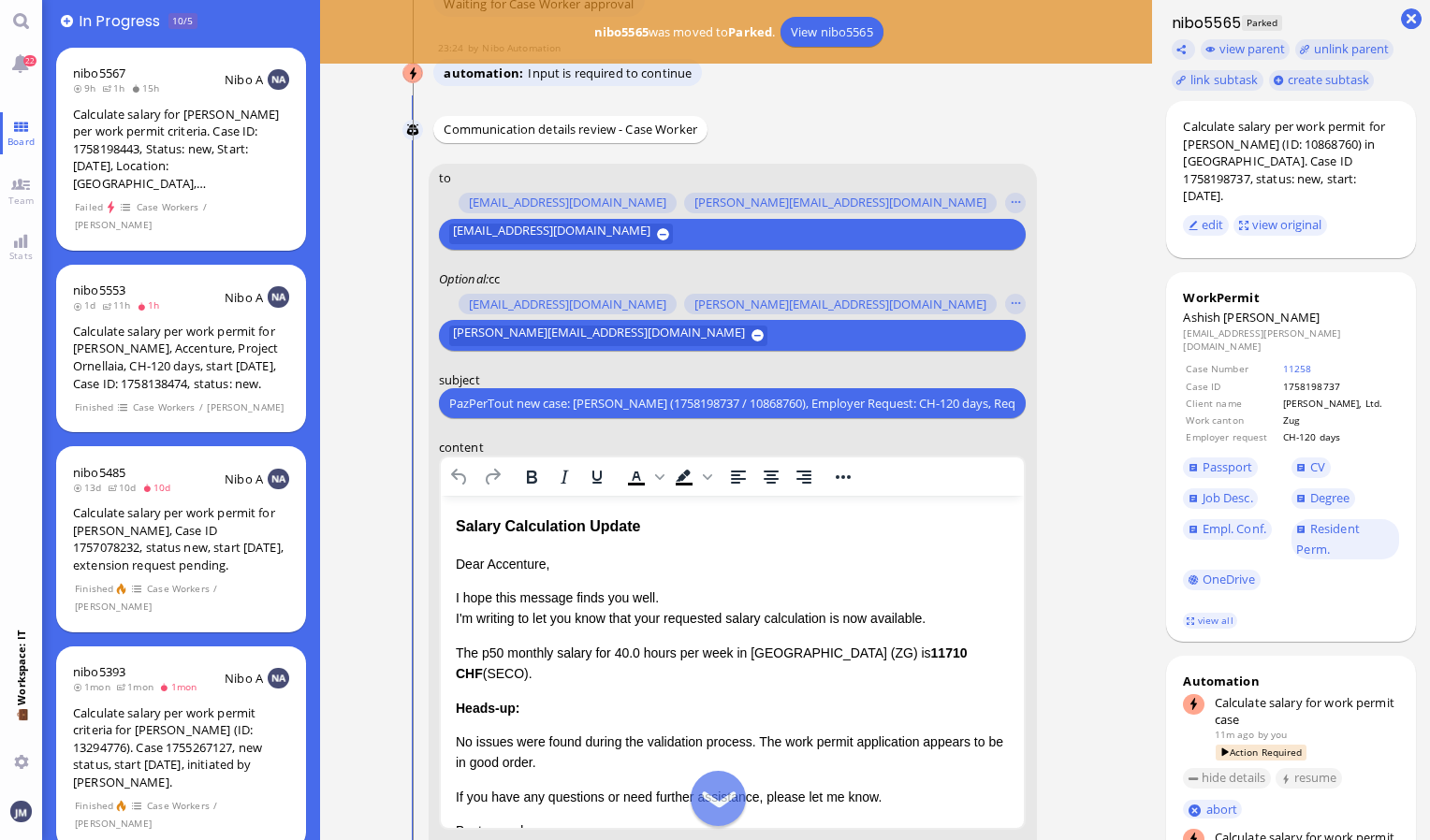
drag, startPoint x: 528, startPoint y: 330, endPoint x: 709, endPoint y: 337, distance: 181.1
click at [772, 337] on input "text" at bounding box center [890, 335] width 238 height 20
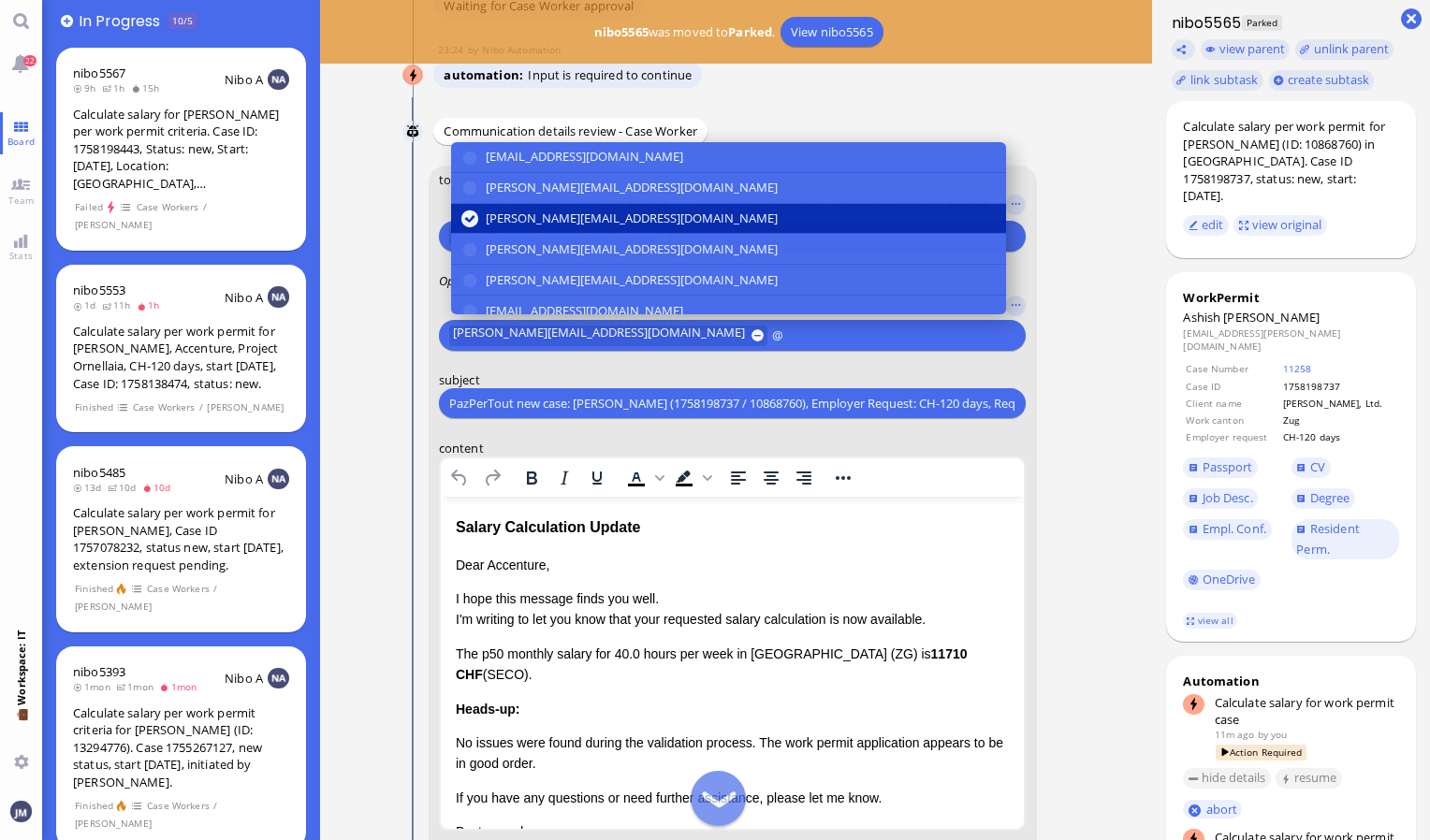
scroll to position [-341, 0]
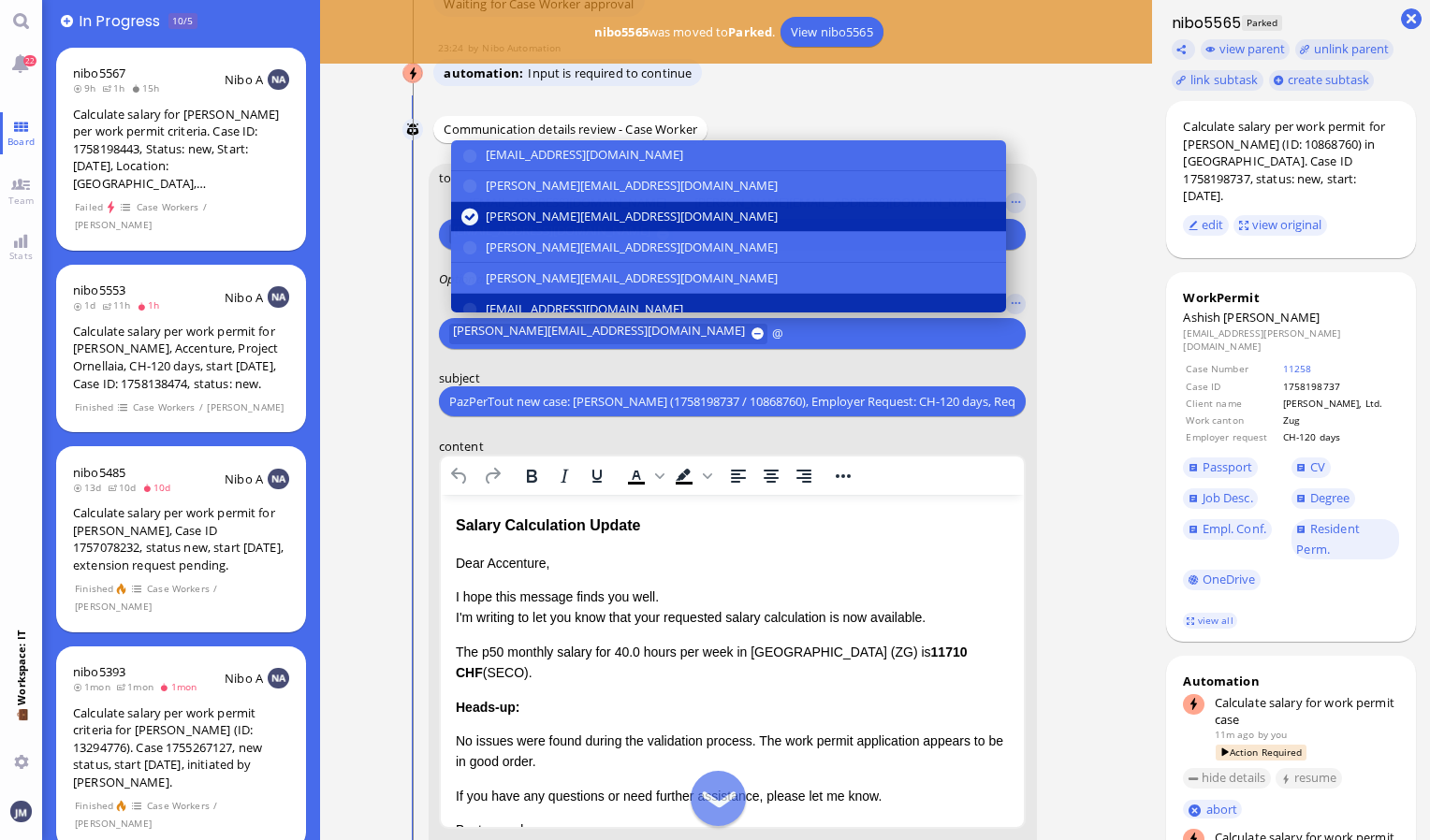
type input "@"
click at [688, 305] on button "den.ezhukattil@bluelakelegal.com" at bounding box center [728, 309] width 555 height 31
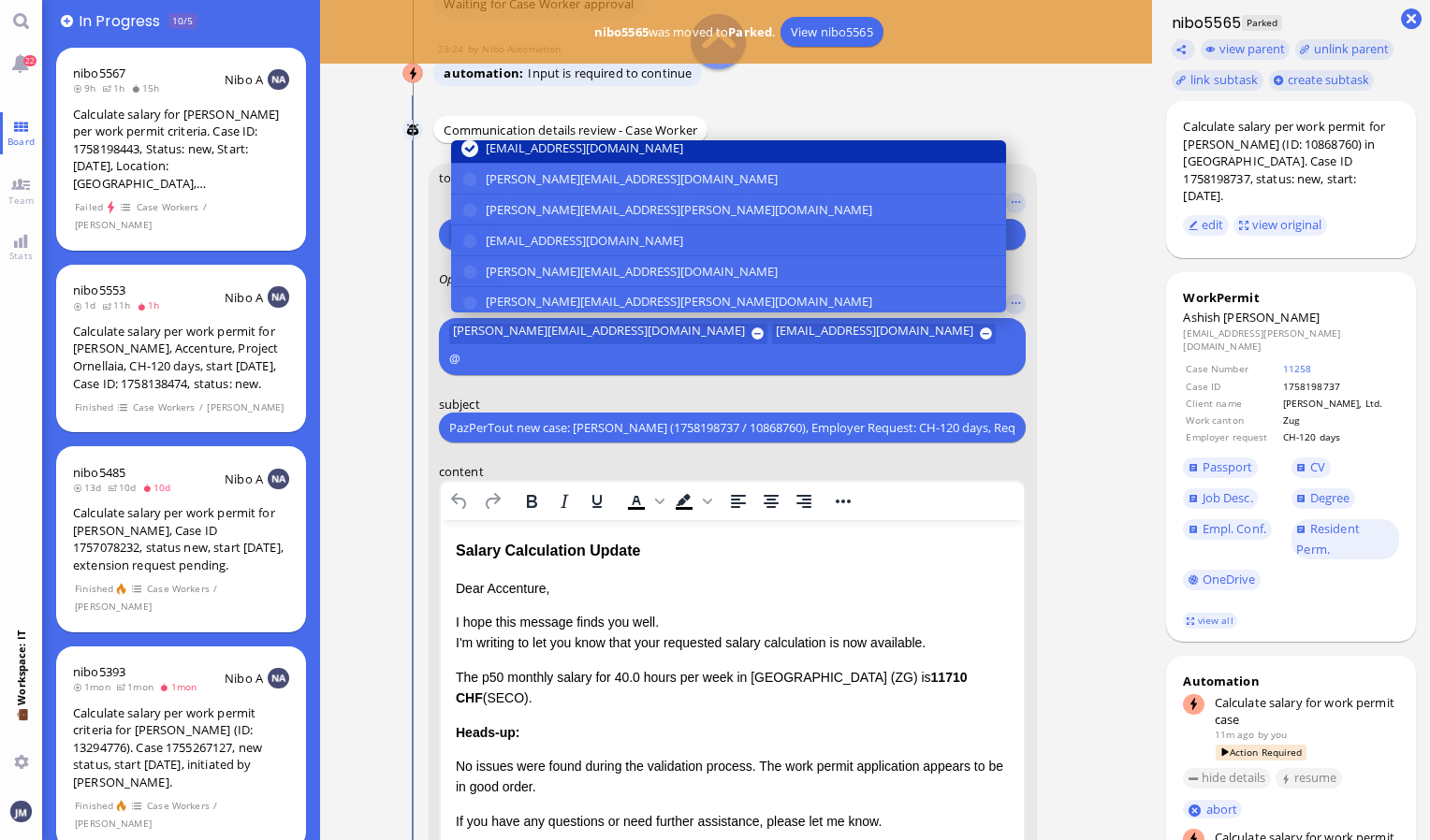
scroll to position [163, 0]
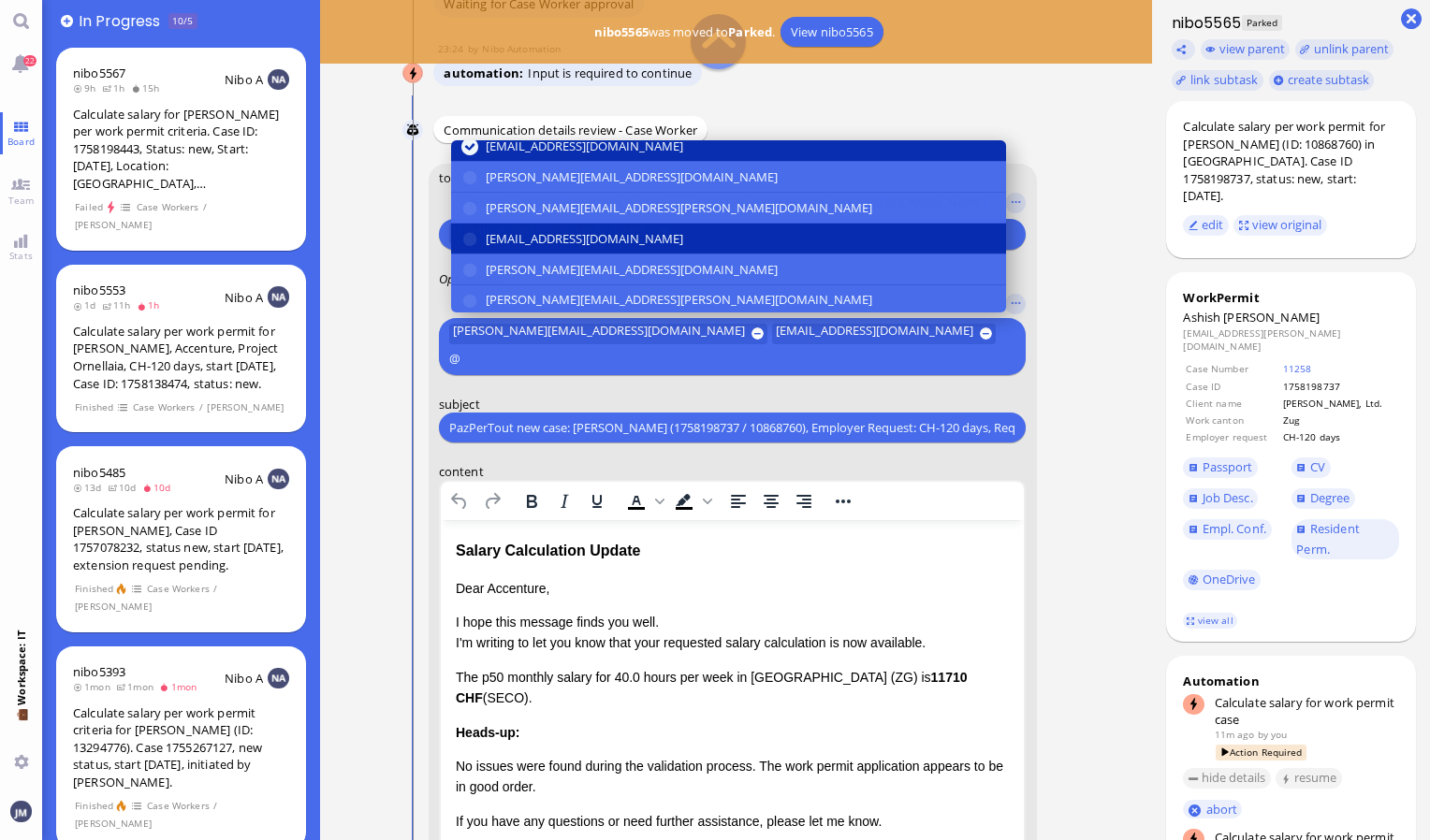
type input "@"
click at [614, 229] on span "fabienne.arslan@bluelakelegal.com" at bounding box center [584, 239] width 197 height 20
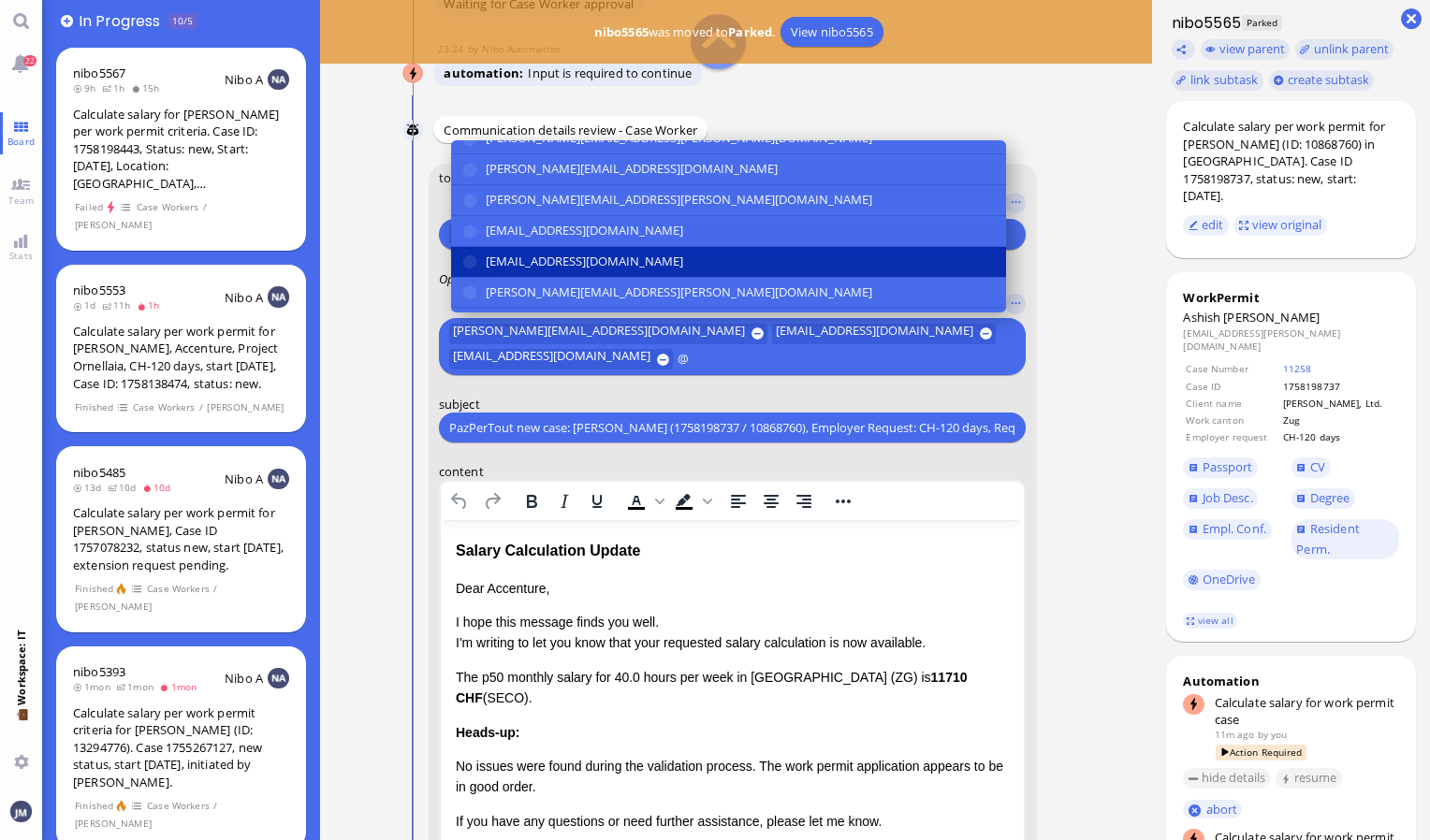
scroll to position [327, 0]
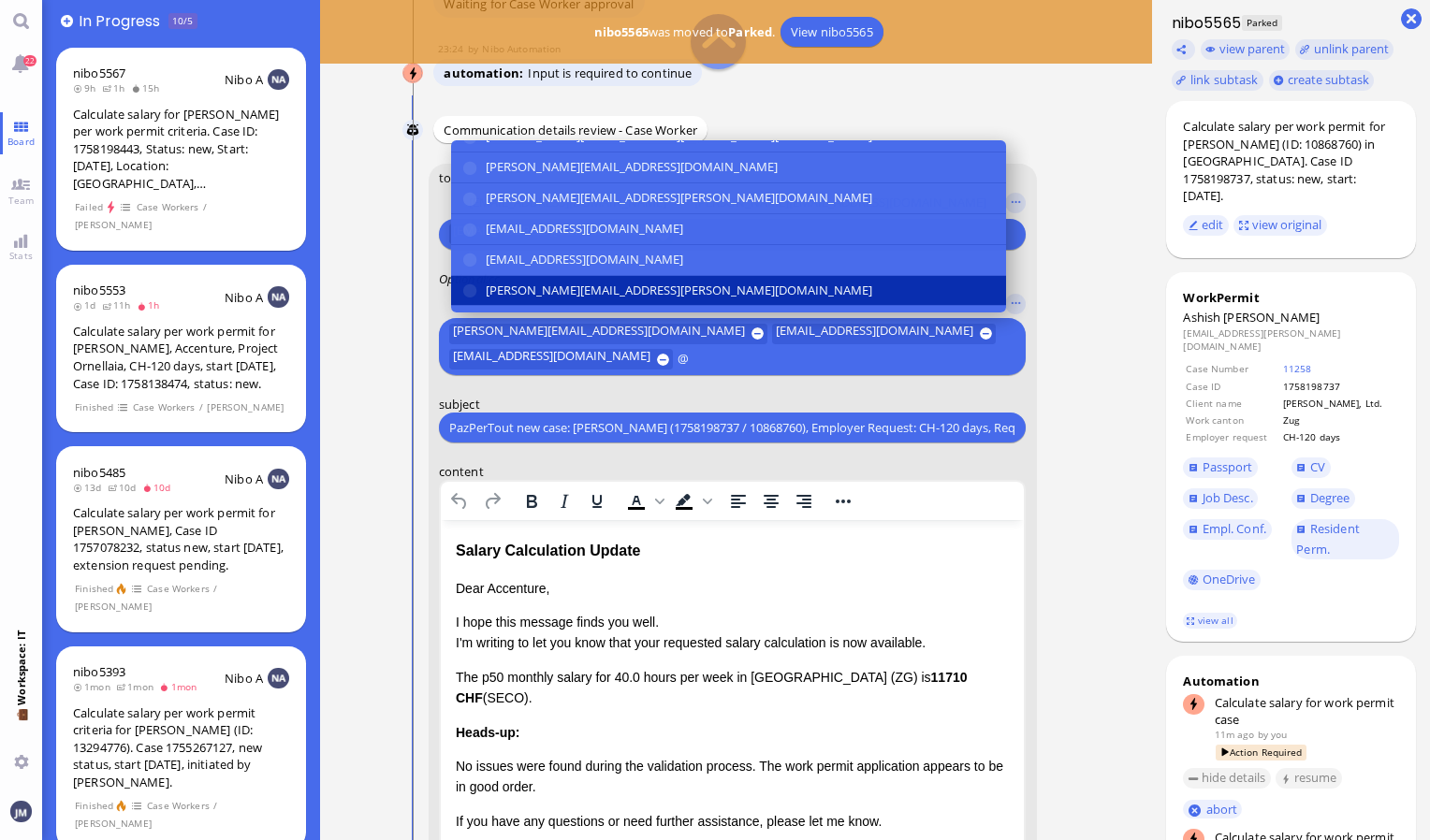
type input "@"
click at [581, 280] on span "[PERSON_NAME][EMAIL_ADDRESS][PERSON_NAME][DOMAIN_NAME]" at bounding box center [679, 290] width 386 height 20
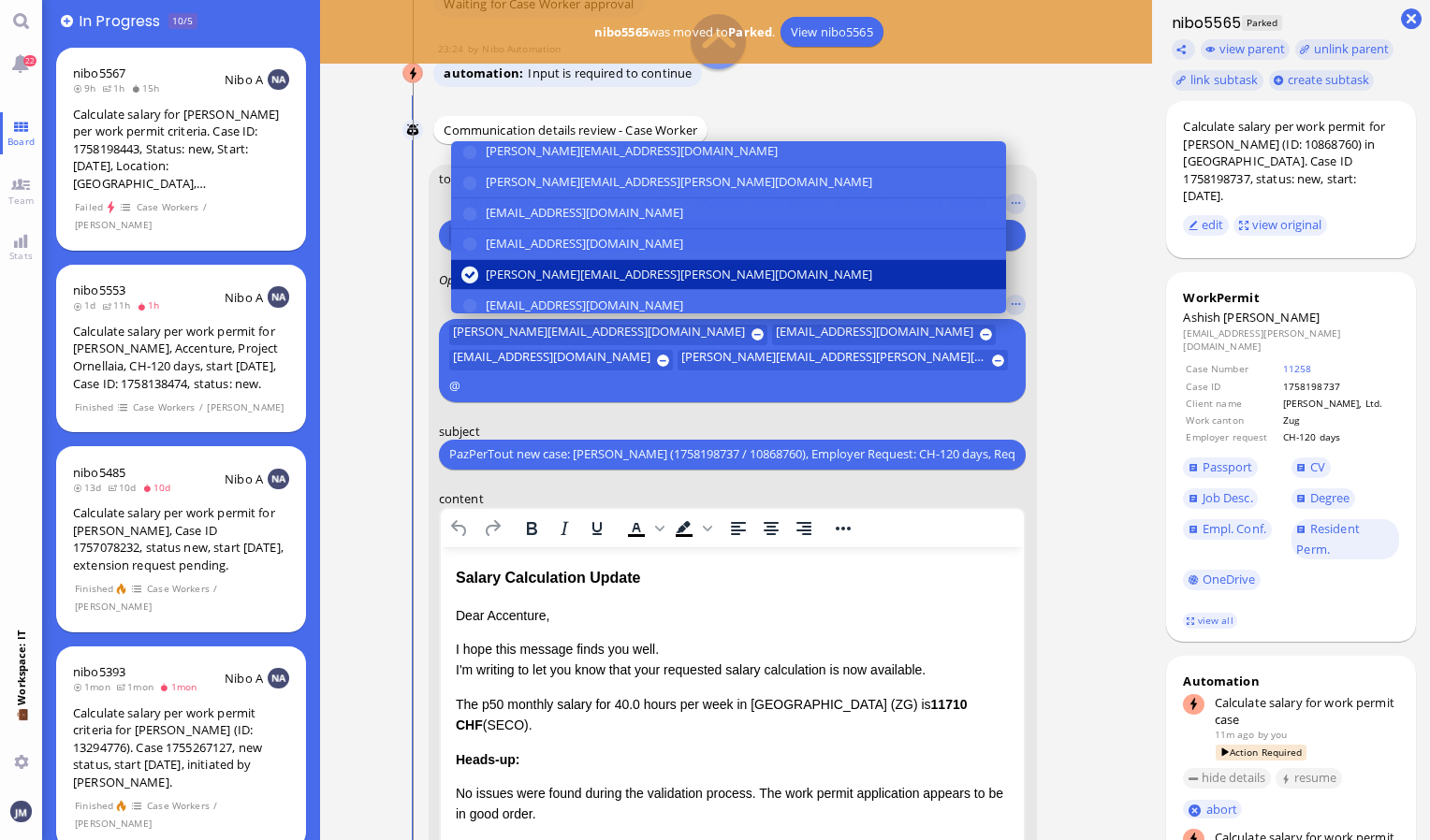
scroll to position [346, 0]
type input "@"
click at [571, 294] on span "airin.pandiamakkal@bluelakelegal.com" at bounding box center [584, 303] width 197 height 20
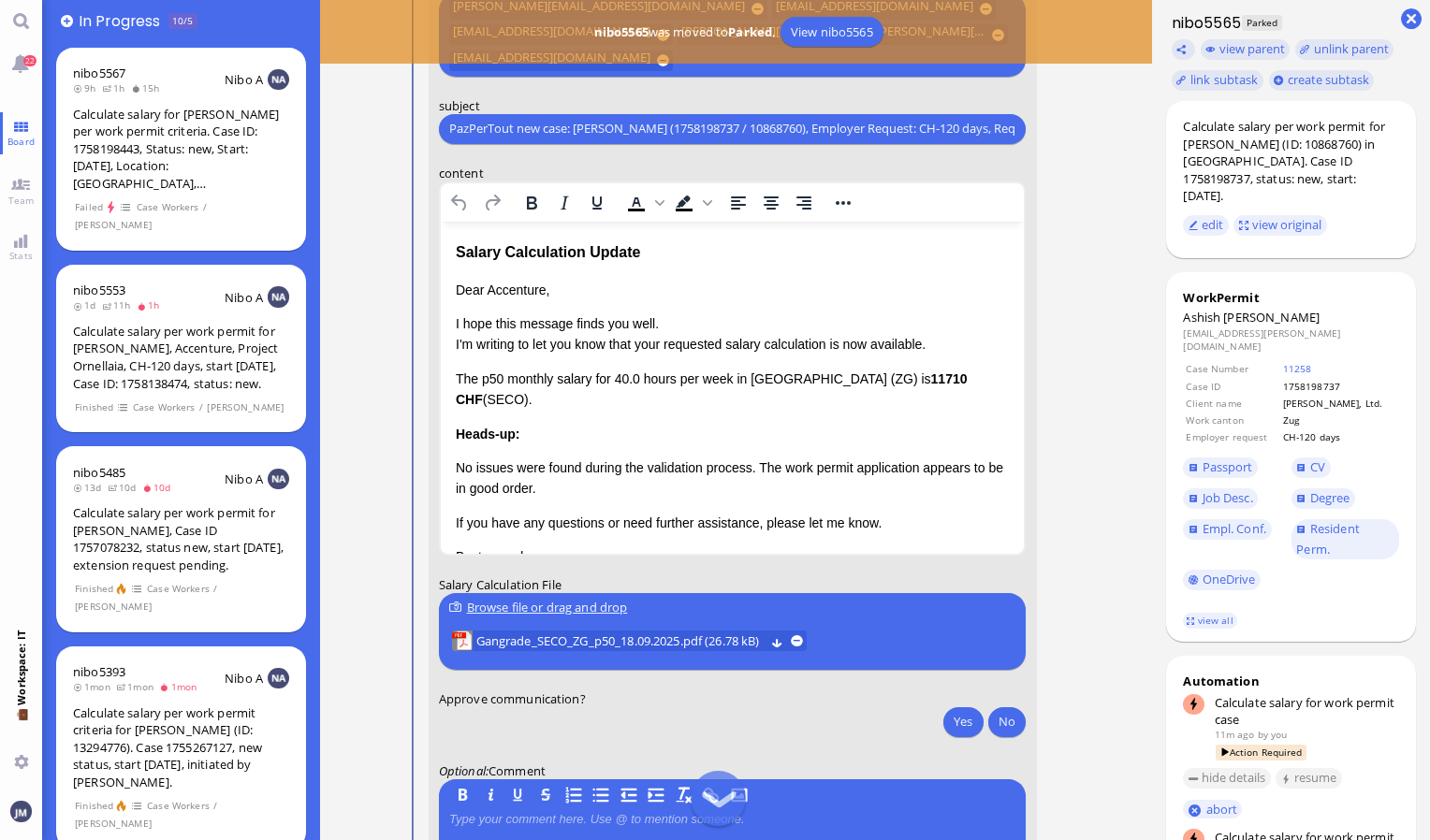
scroll to position [-65, 0]
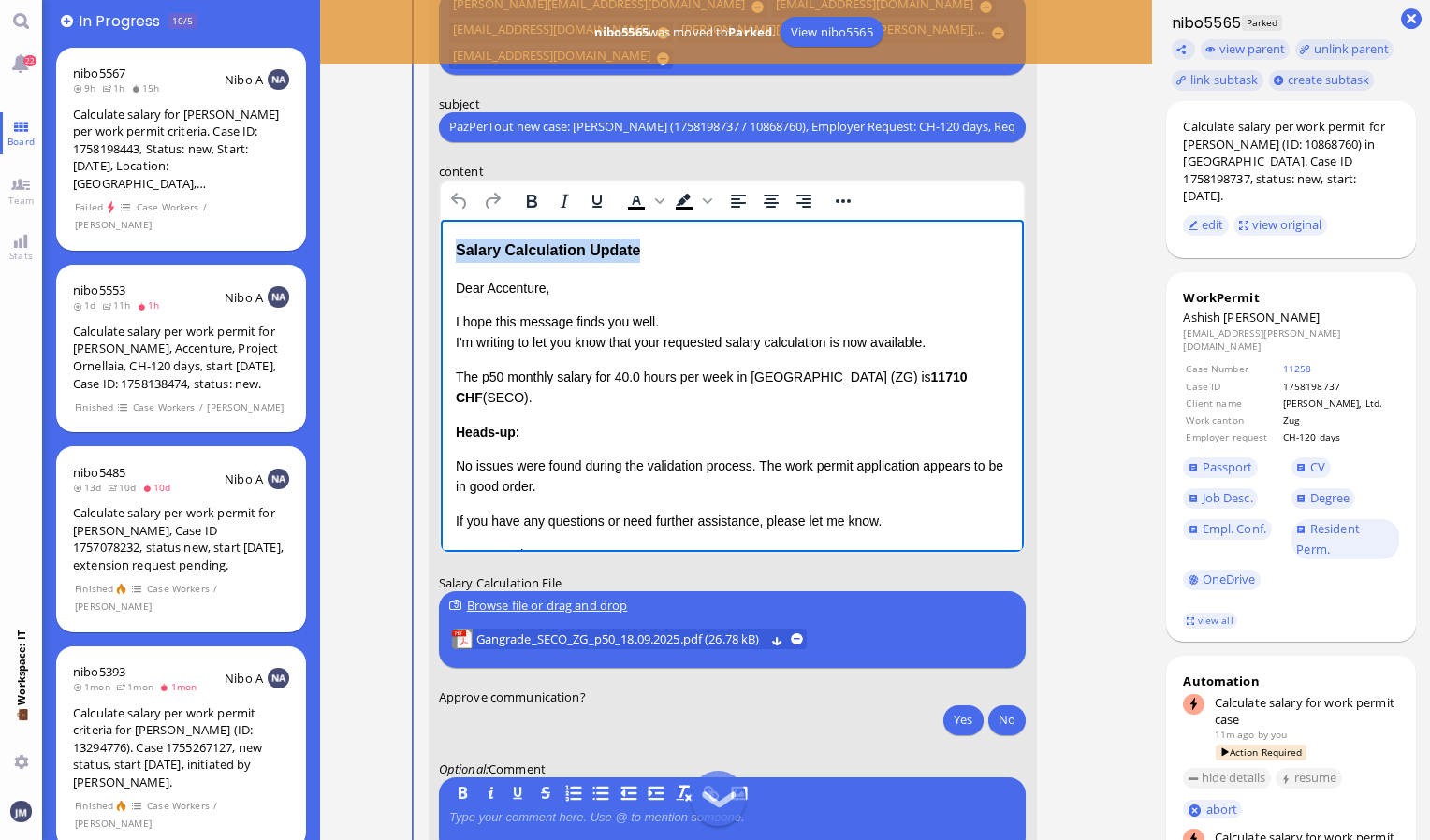
drag, startPoint x: 654, startPoint y: 252, endPoint x: 823, endPoint y: 439, distance: 252.1
click at [439, 220] on html "Salary Calculation Update Dear Accenture, I hope this message finds you well. I…" at bounding box center [731, 441] width 583 height 445
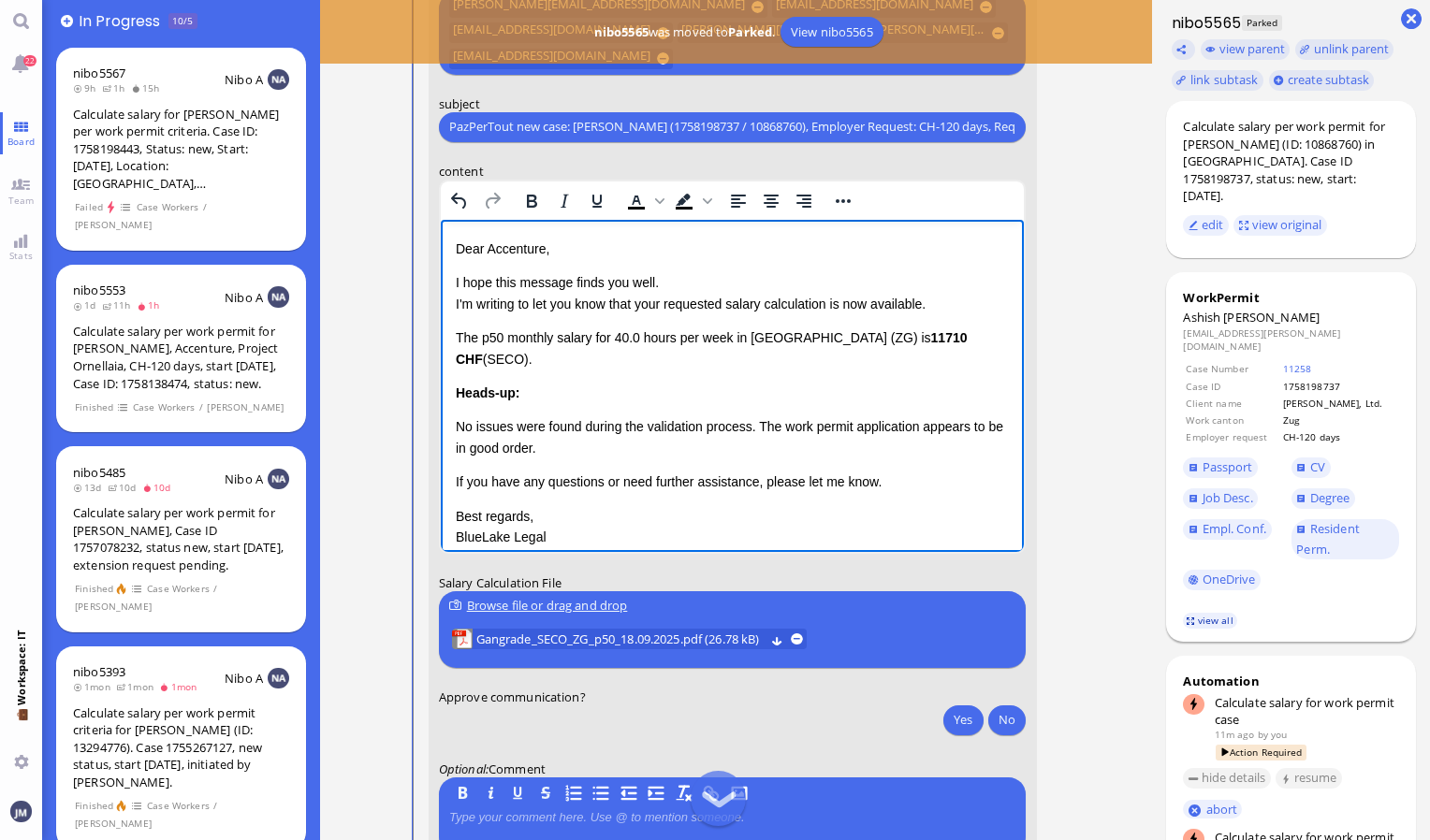
click at [1195, 613] on link "view all" at bounding box center [1209, 620] width 54 height 16
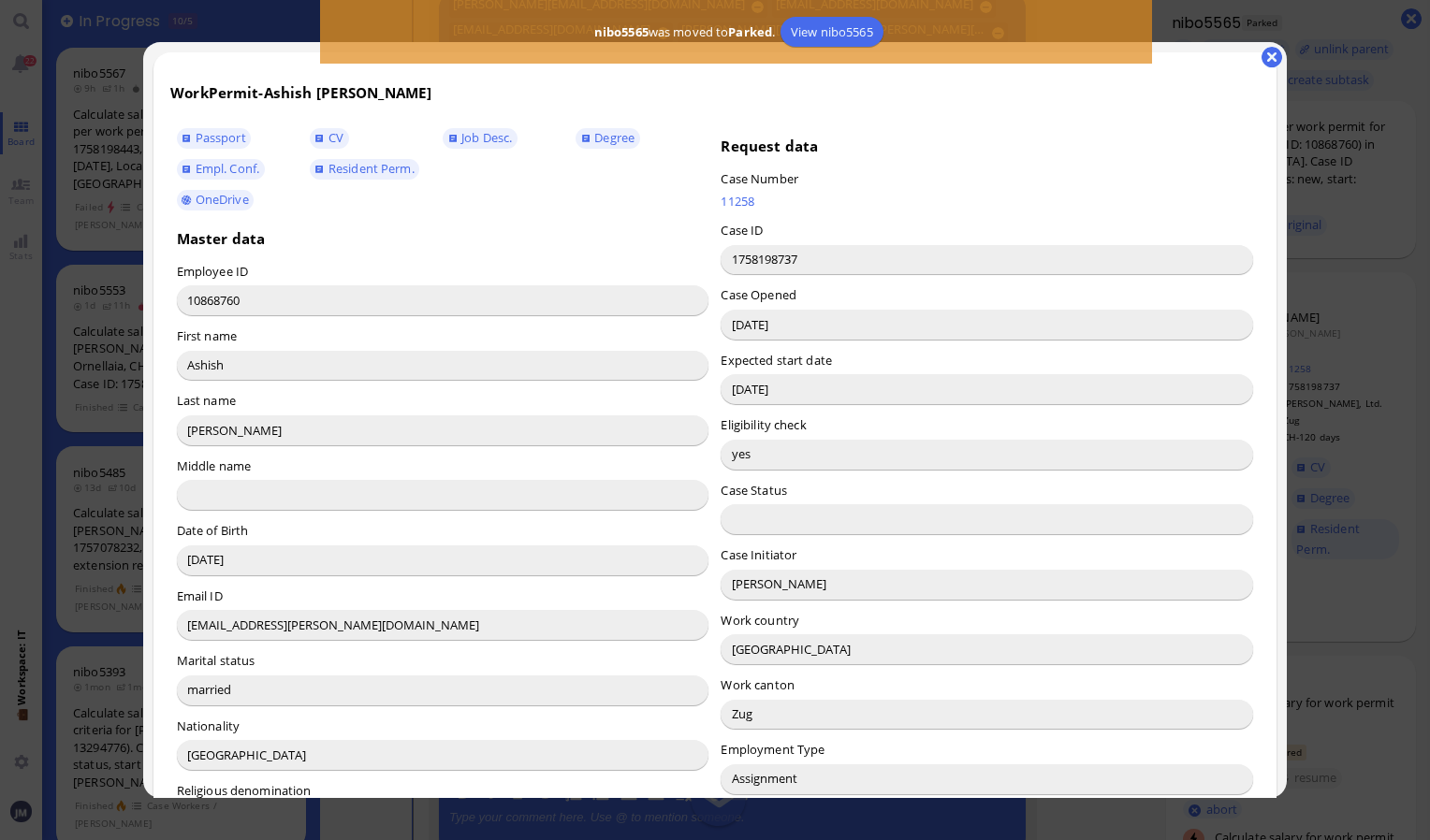
click at [747, 585] on input "Aldana Genovese" at bounding box center [987, 585] width 532 height 30
click at [1270, 54] on button "button" at bounding box center [1272, 57] width 21 height 21
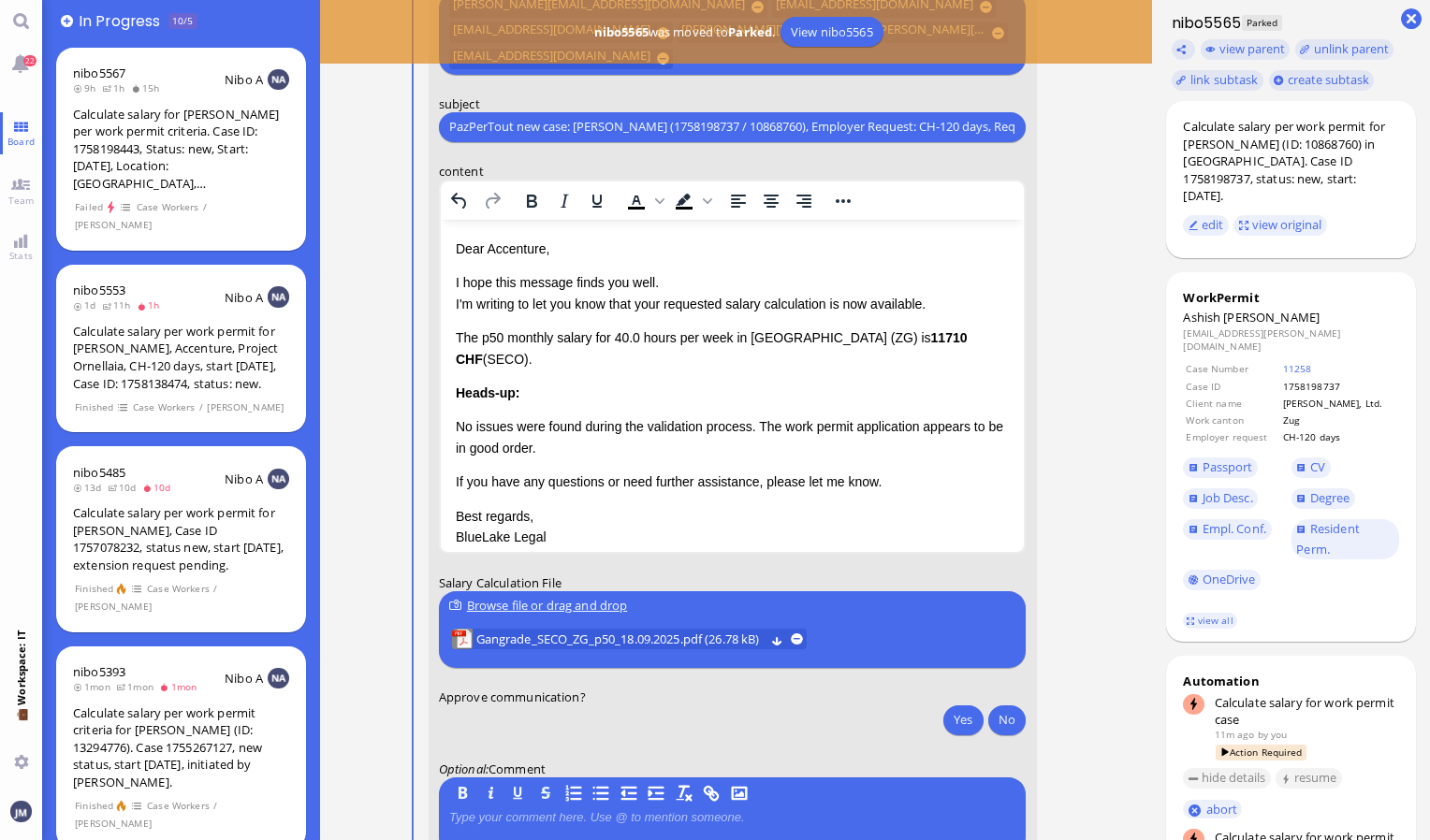
click at [508, 251] on p "Dear Accenture," at bounding box center [731, 248] width 554 height 21
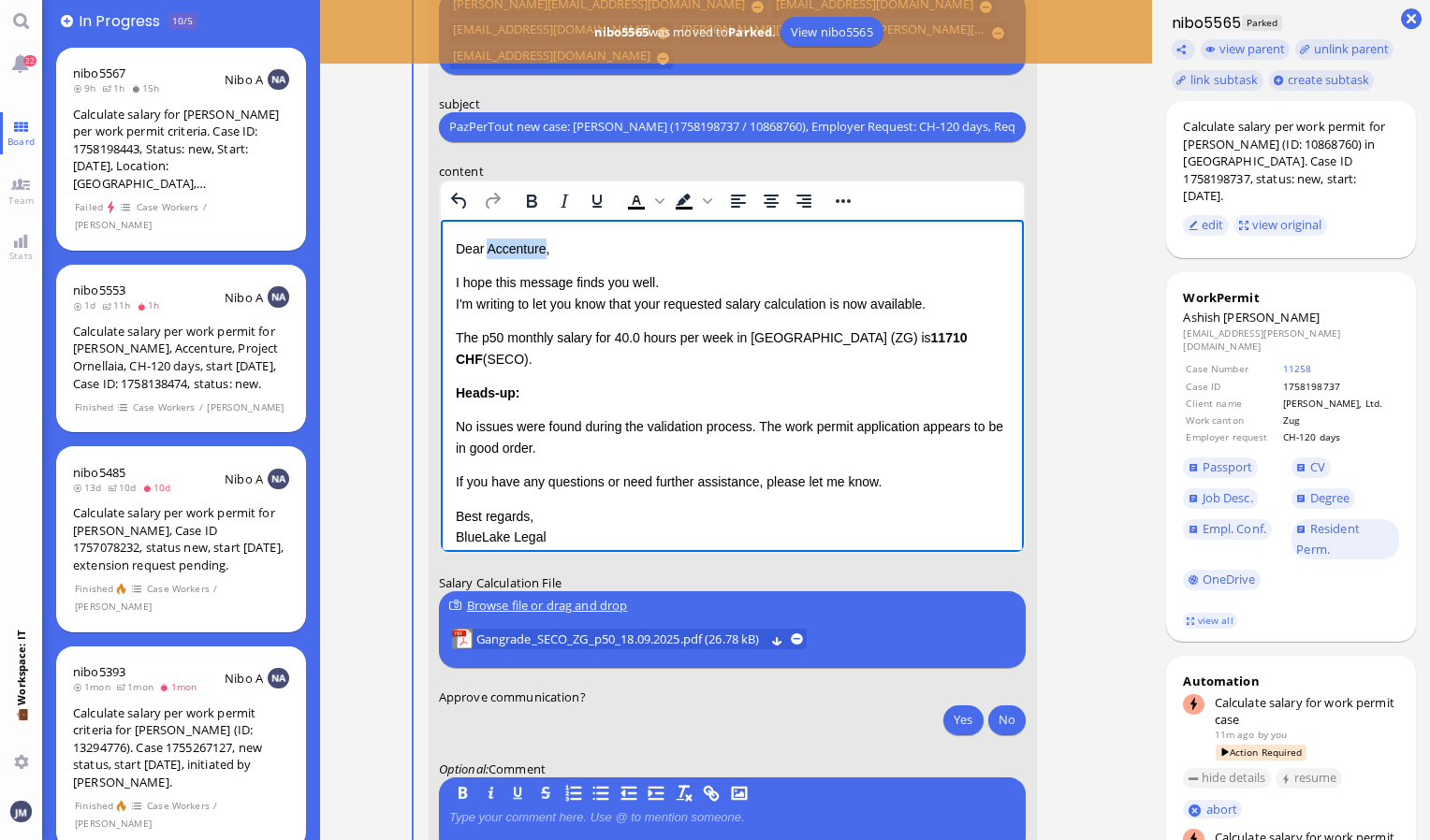
click at [508, 251] on p "Dear Accenture," at bounding box center [731, 248] width 554 height 21
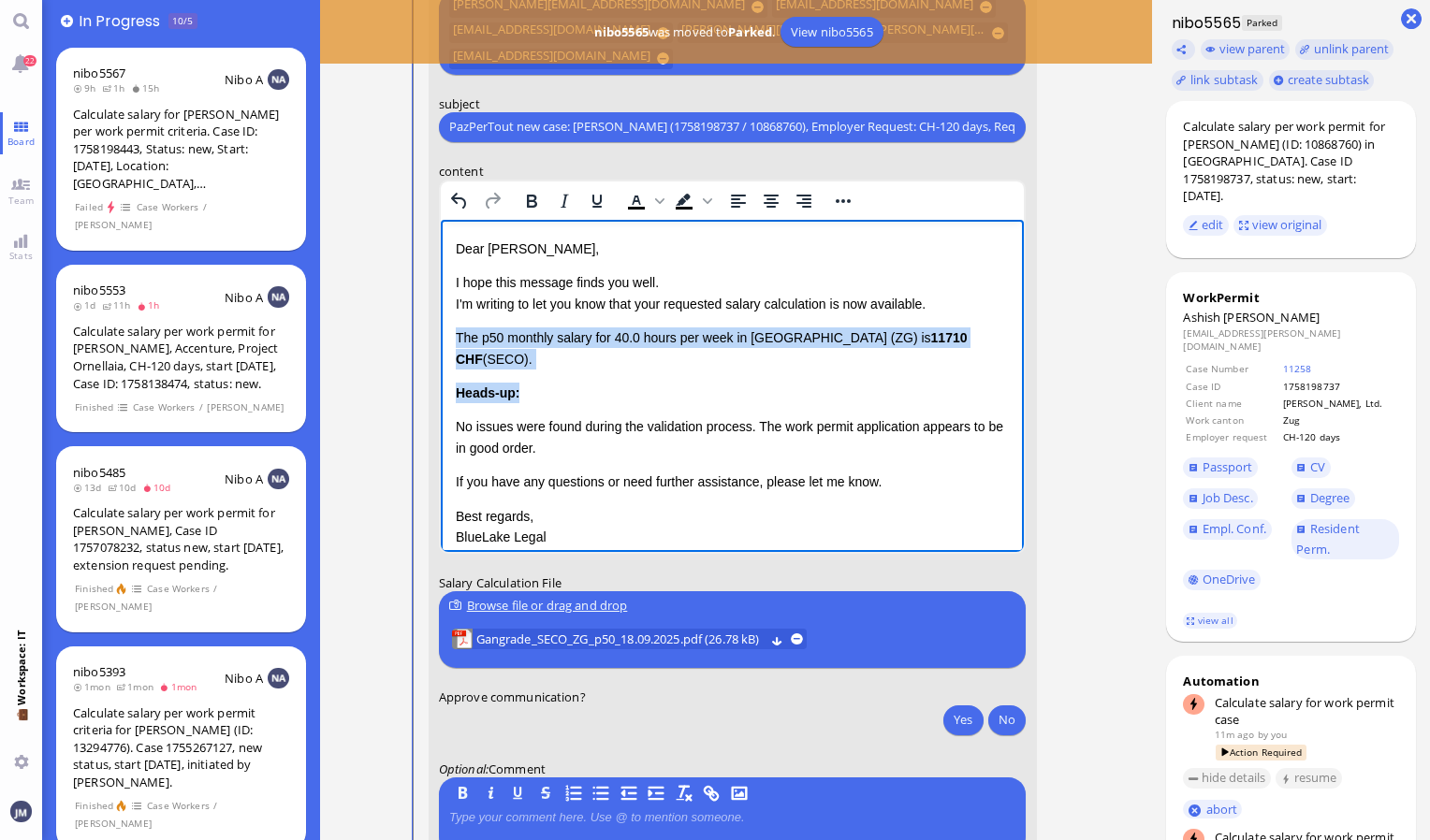
drag, startPoint x: 455, startPoint y: 335, endPoint x: 551, endPoint y: 378, distance: 105.2
click at [551, 378] on div "Dear Aldana, I hope this message finds you well. I'm writing to let you know th…" at bounding box center [731, 402] width 554 height 331
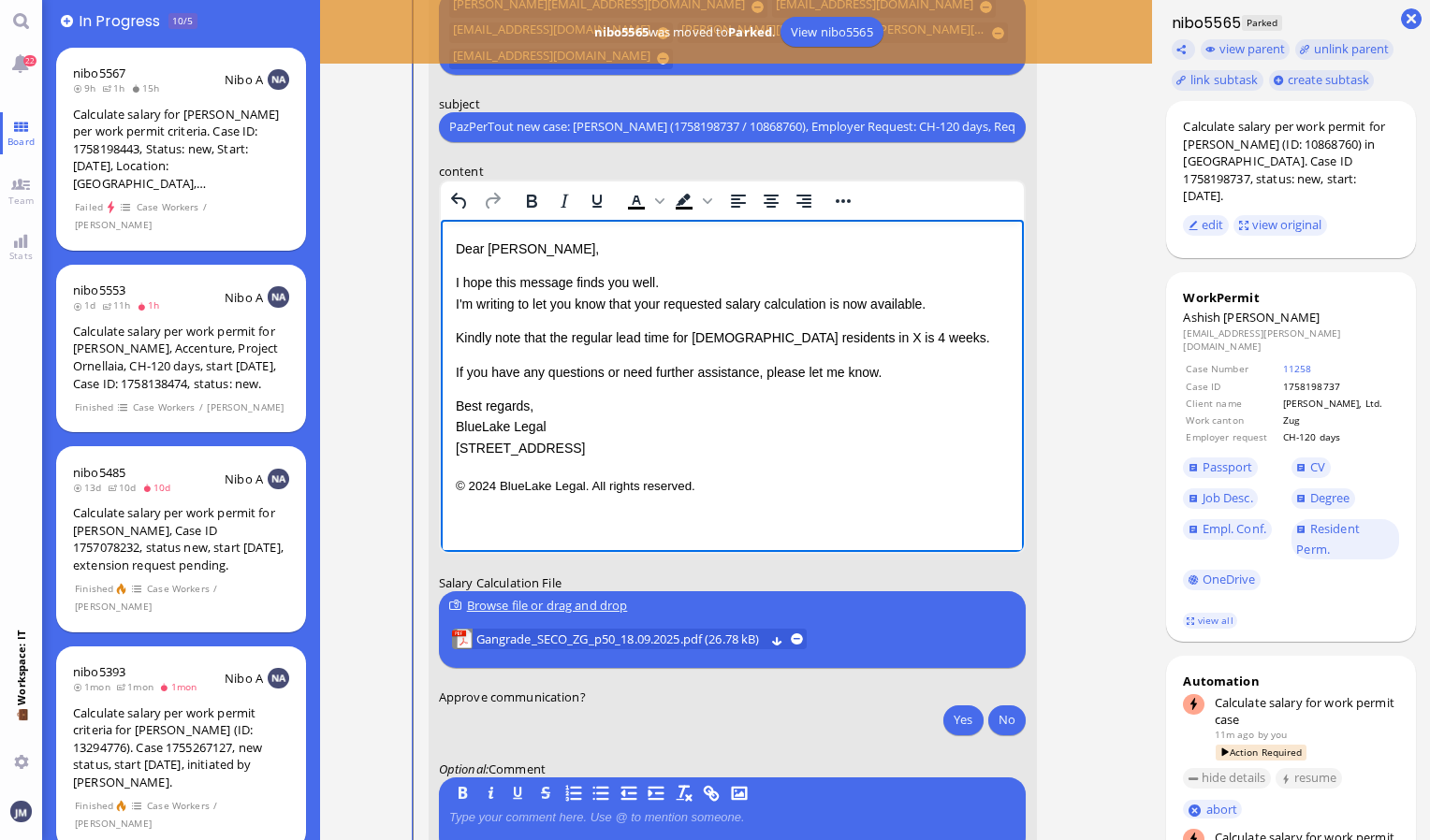
click at [787, 337] on p "Kindly note that the regular lead time for EU residents in X is 4 weeks." at bounding box center [731, 337] width 554 height 21
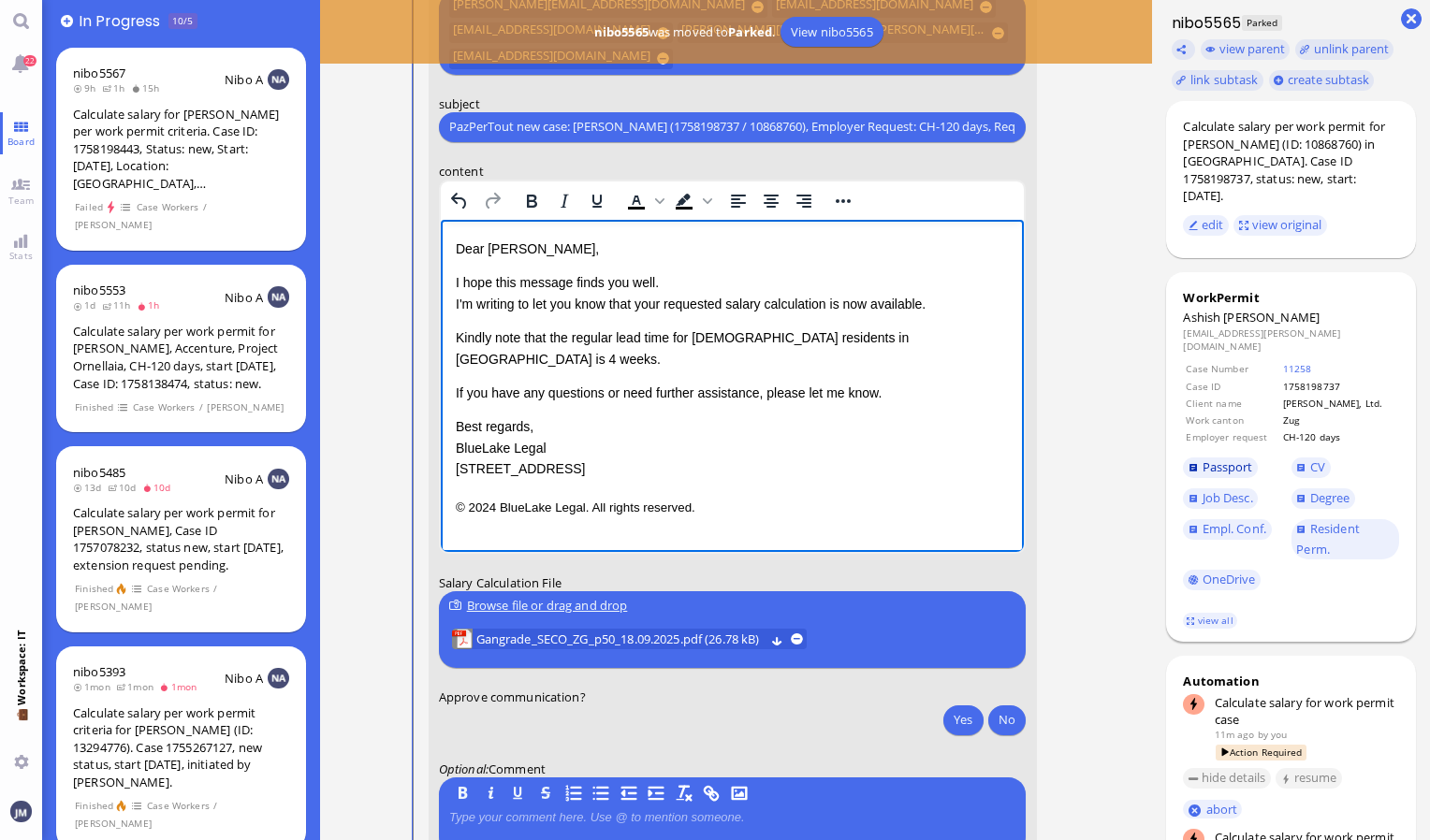
click at [1229, 458] on span "Passport" at bounding box center [1226, 467] width 50 height 17
click at [826, 337] on p "Kindly note that the regular lead time for EU residents in Zug is 4 weeks." at bounding box center [731, 348] width 554 height 42
click at [693, 334] on p "Kindly note that the regular lead time for EU residents in Zug is 6 weeks." at bounding box center [731, 348] width 554 height 42
click at [963, 722] on button "Yes" at bounding box center [962, 720] width 39 height 30
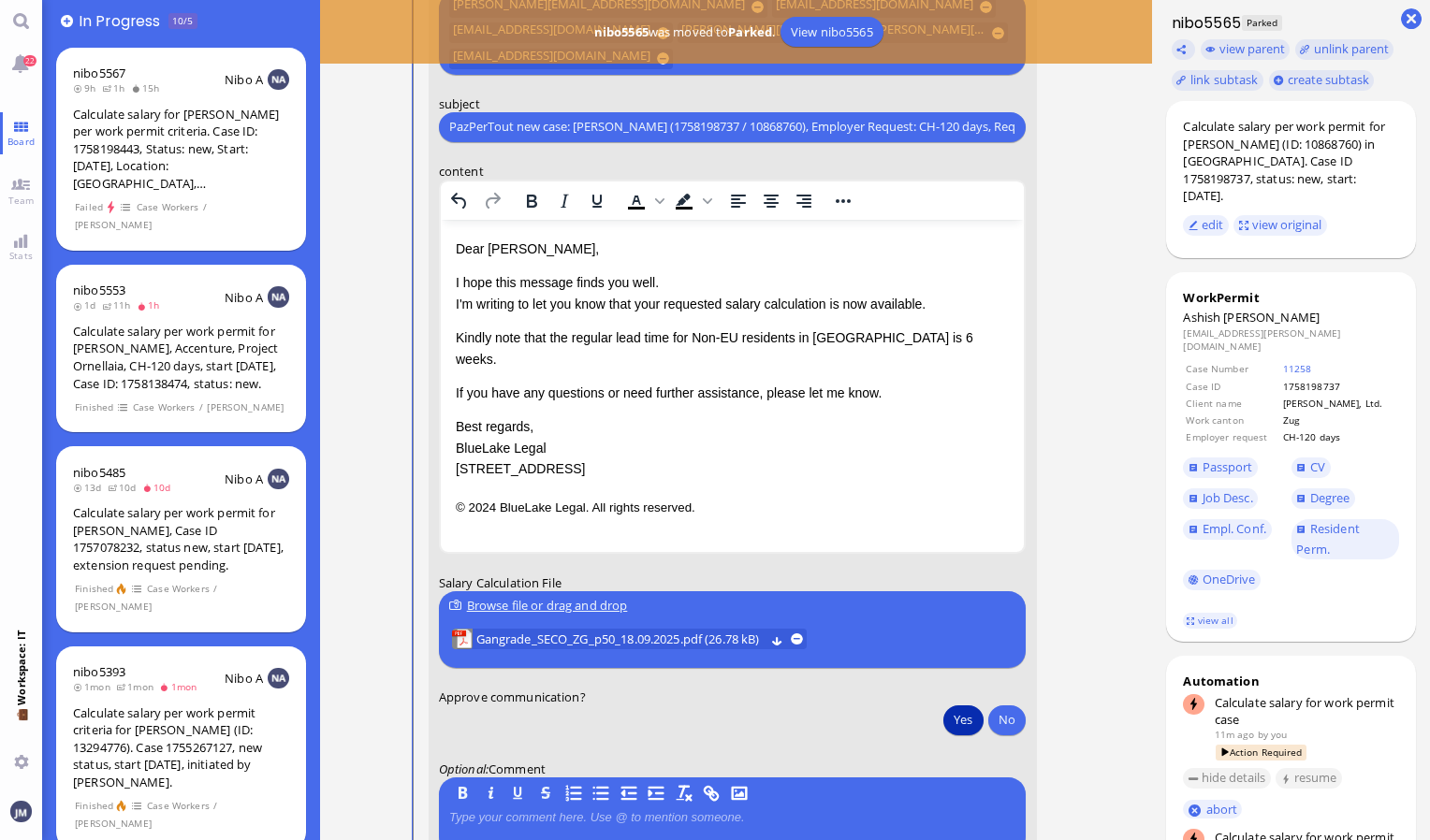
scroll to position [0, 0]
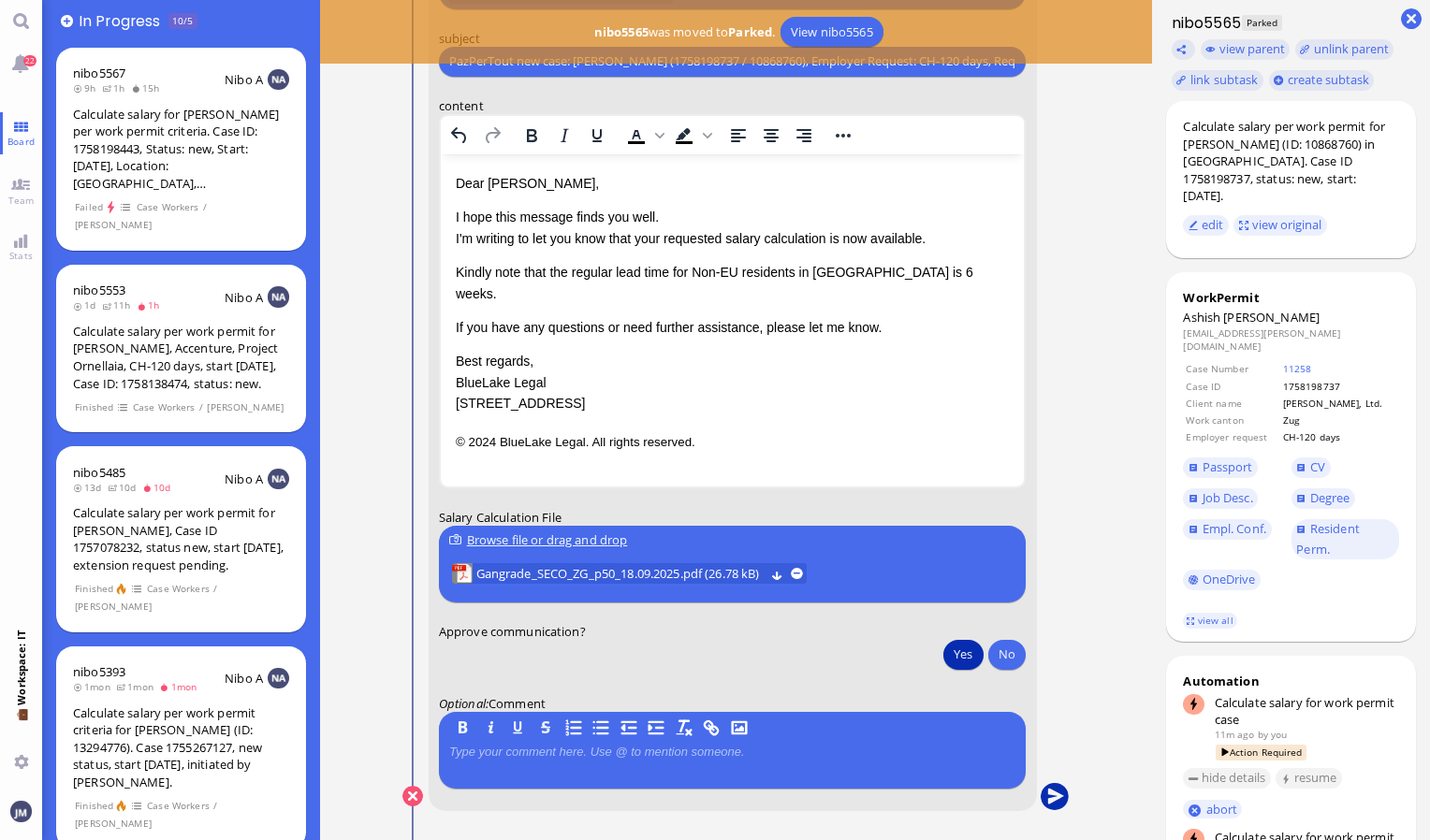
click at [1055, 799] on button "submit" at bounding box center [1055, 797] width 28 height 28
click at [32, 63] on span "22" at bounding box center [31, 61] width 13 height 11
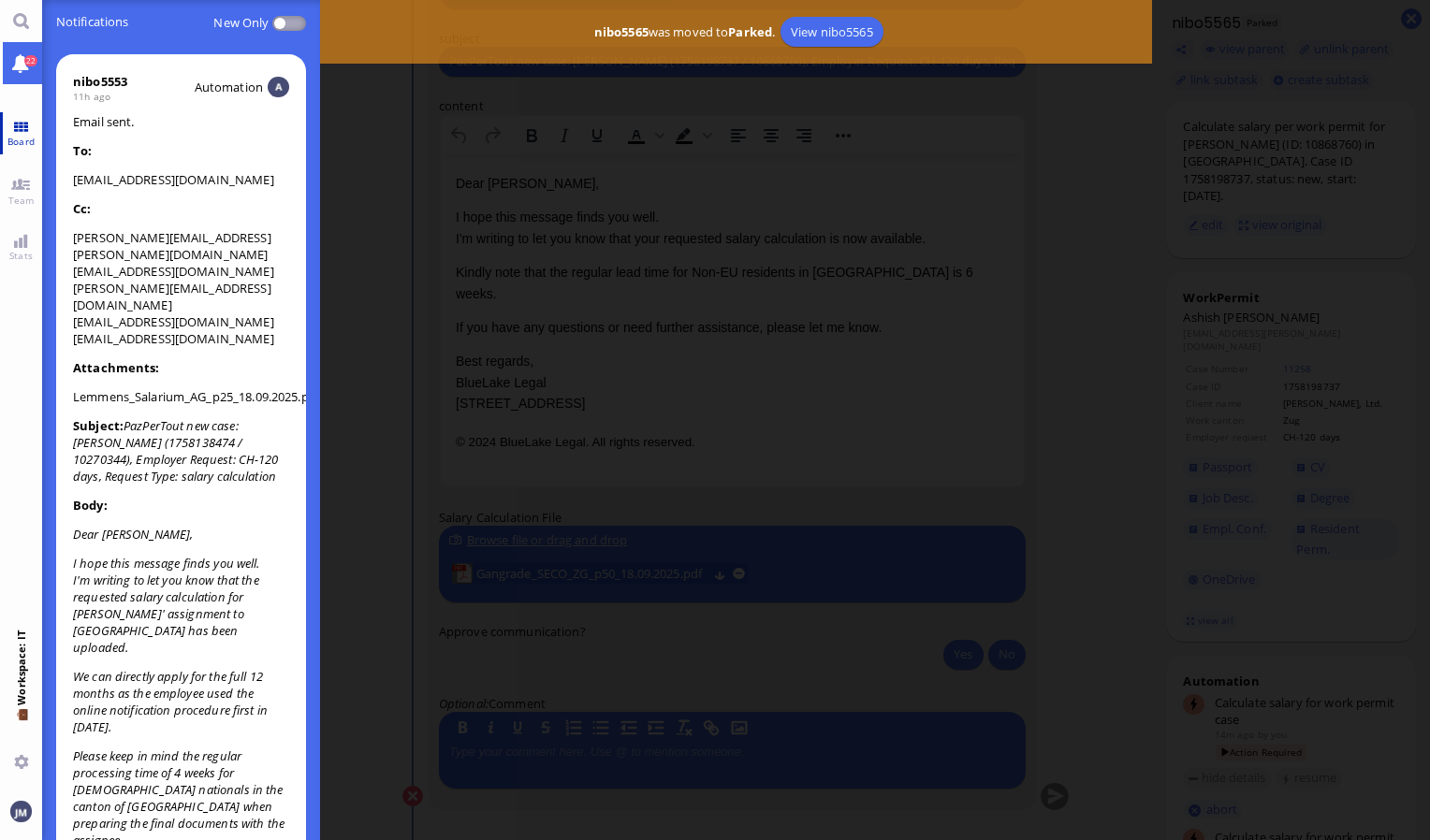
click at [17, 127] on link "Board" at bounding box center [21, 134] width 42 height 42
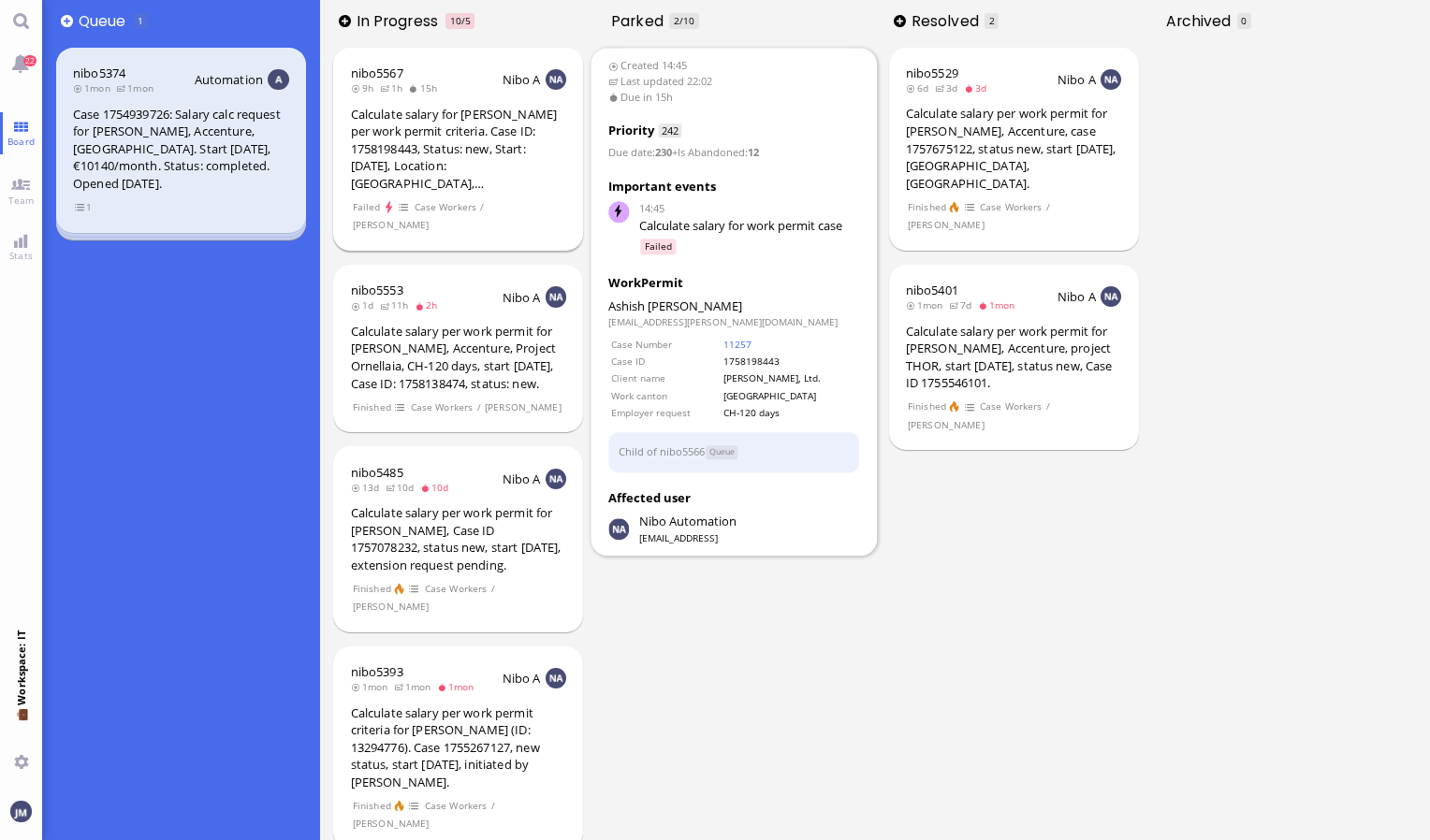
click at [428, 161] on div "Calculate salary for [PERSON_NAME] per work permit criteria. Case ID: 175819844…" at bounding box center [458, 150] width 216 height 87
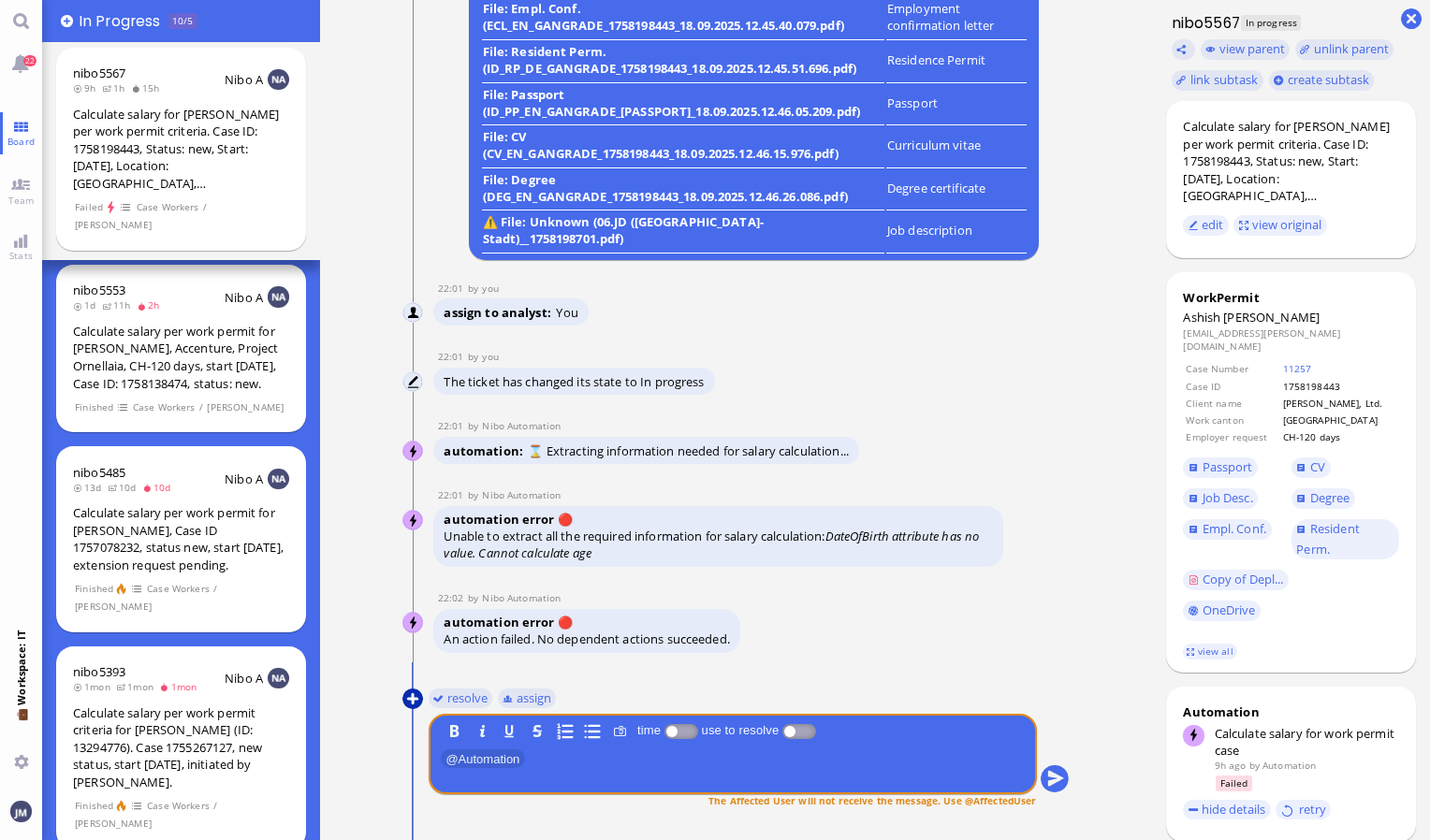
click at [410, 688] on button at bounding box center [413, 699] width 21 height 21
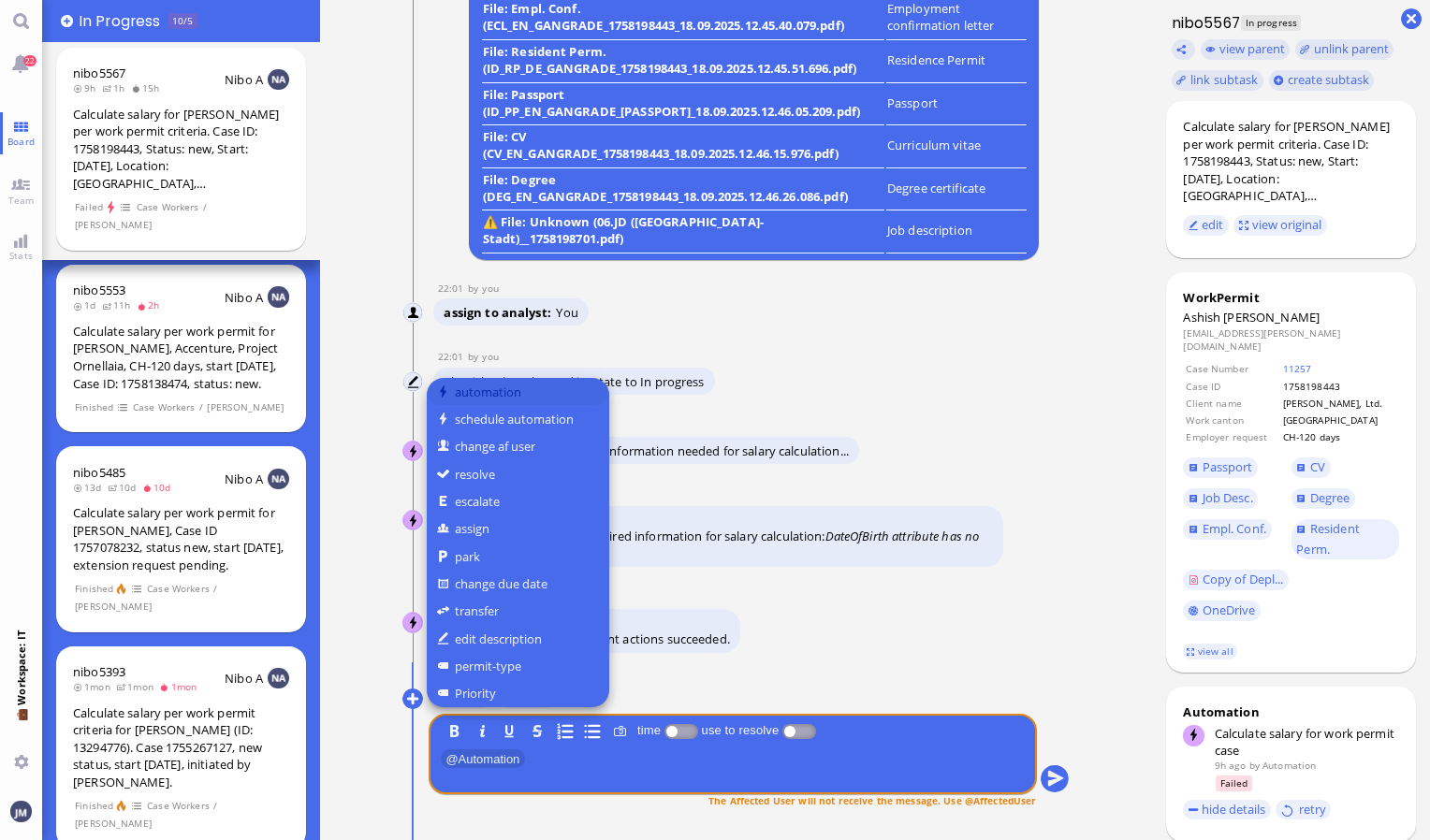
click at [525, 384] on button "automation" at bounding box center [517, 391] width 183 height 27
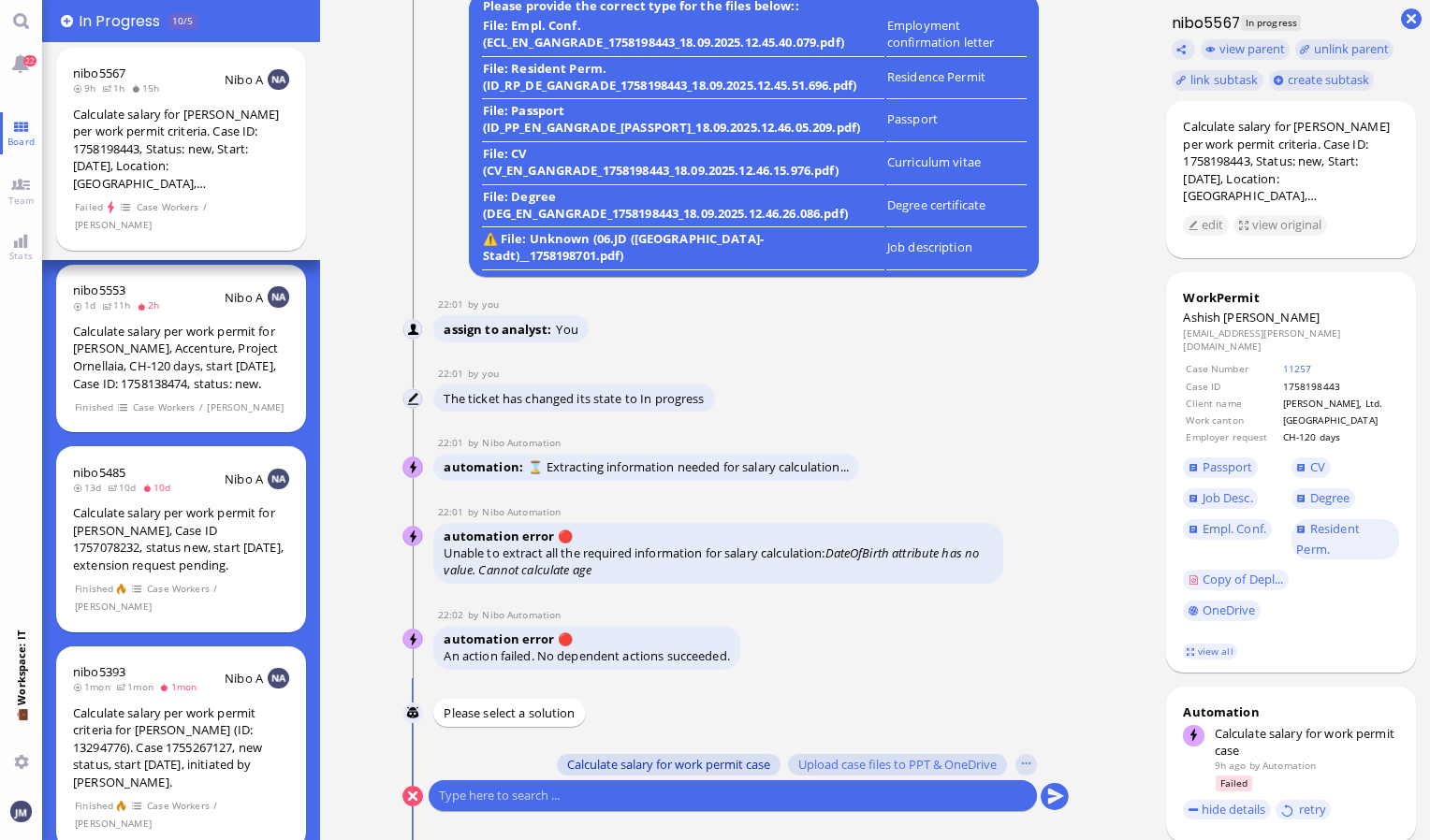
click at [721, 767] on span "Calculate salary for work permit case" at bounding box center [669, 764] width 203 height 15
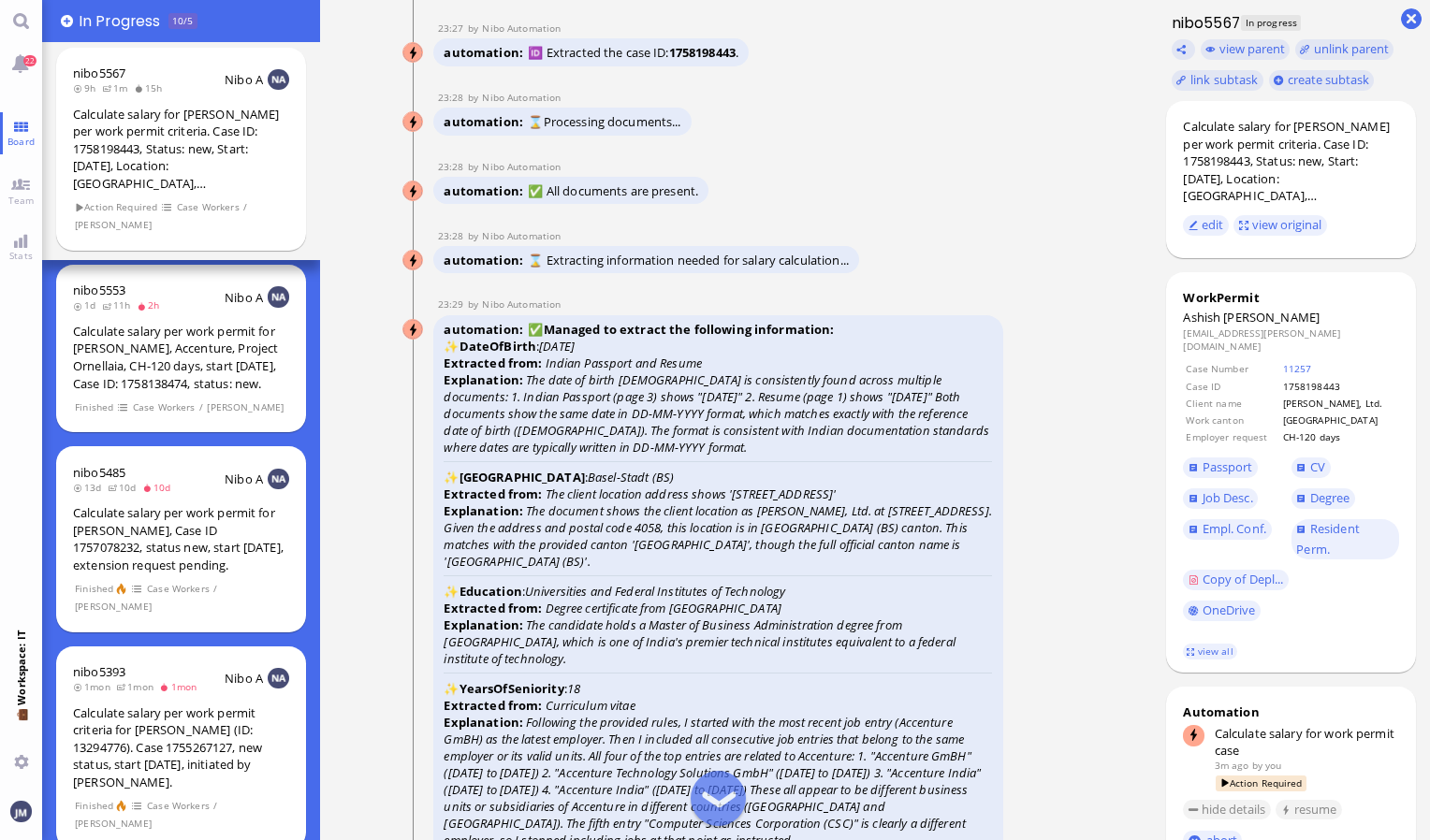
scroll to position [-2767, 0]
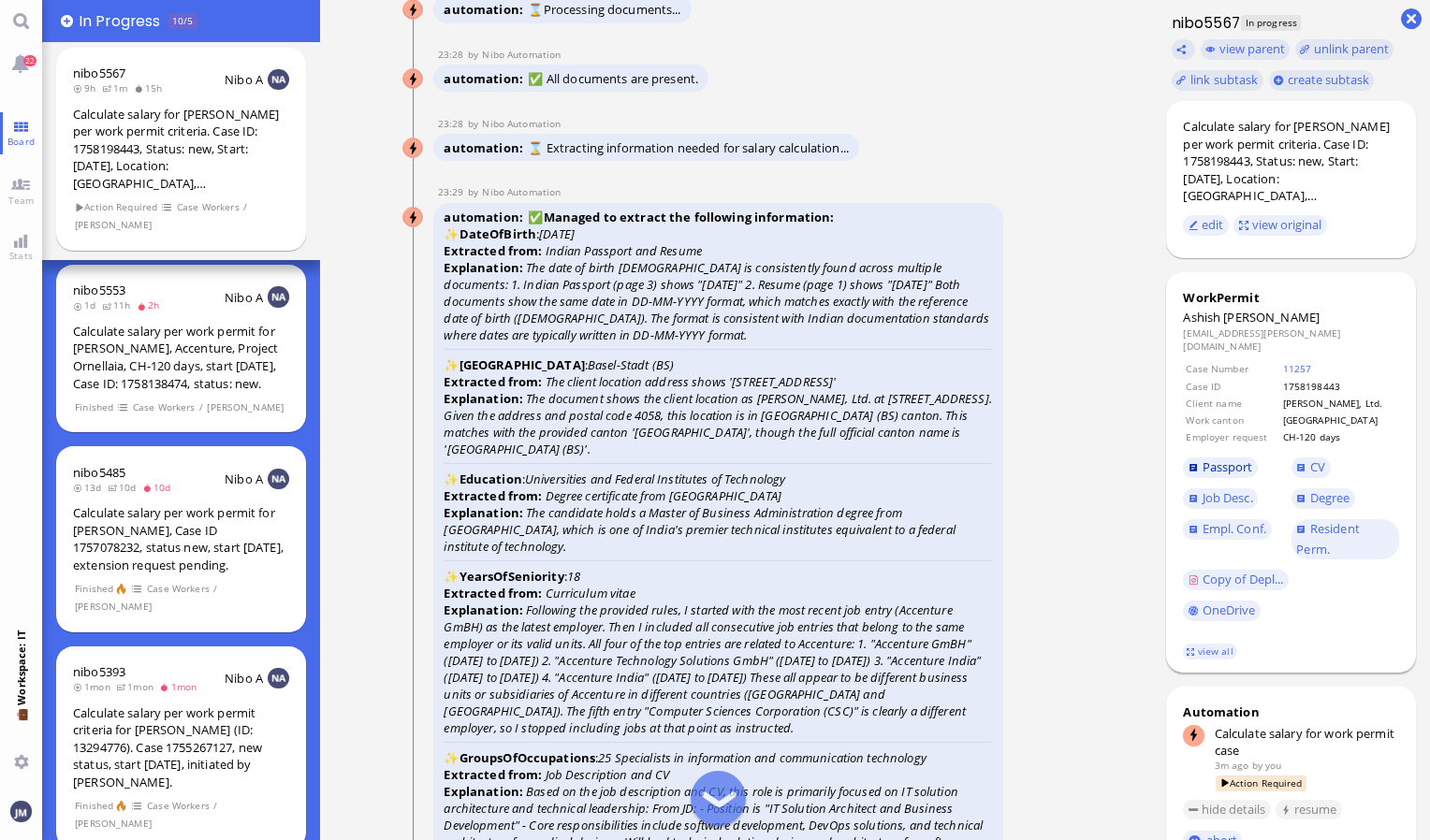
click at [1245, 458] on span "Passport" at bounding box center [1226, 467] width 50 height 17
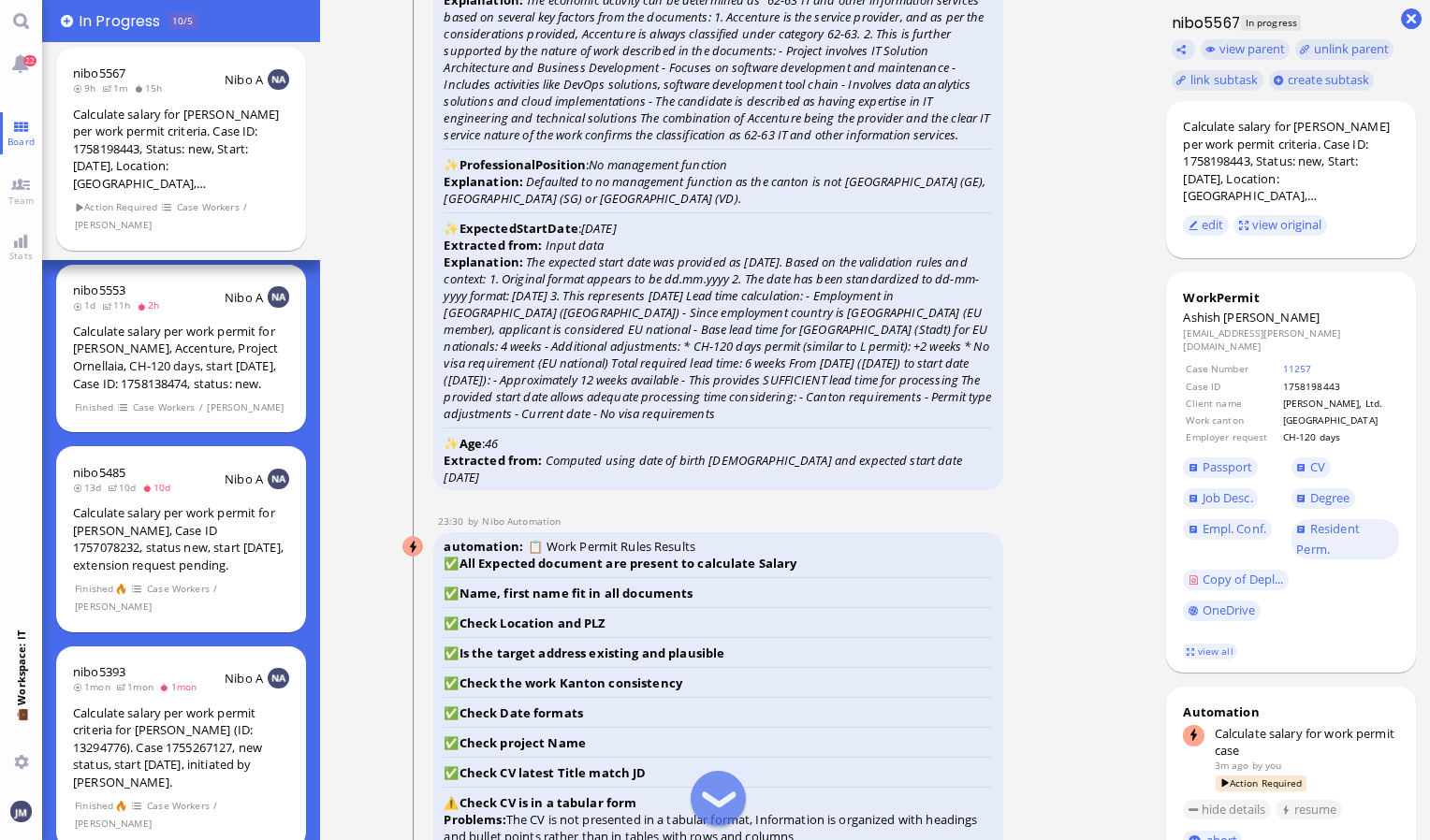
scroll to position [-1697, 0]
click at [1218, 655] on link "view all" at bounding box center [1209, 652] width 54 height 16
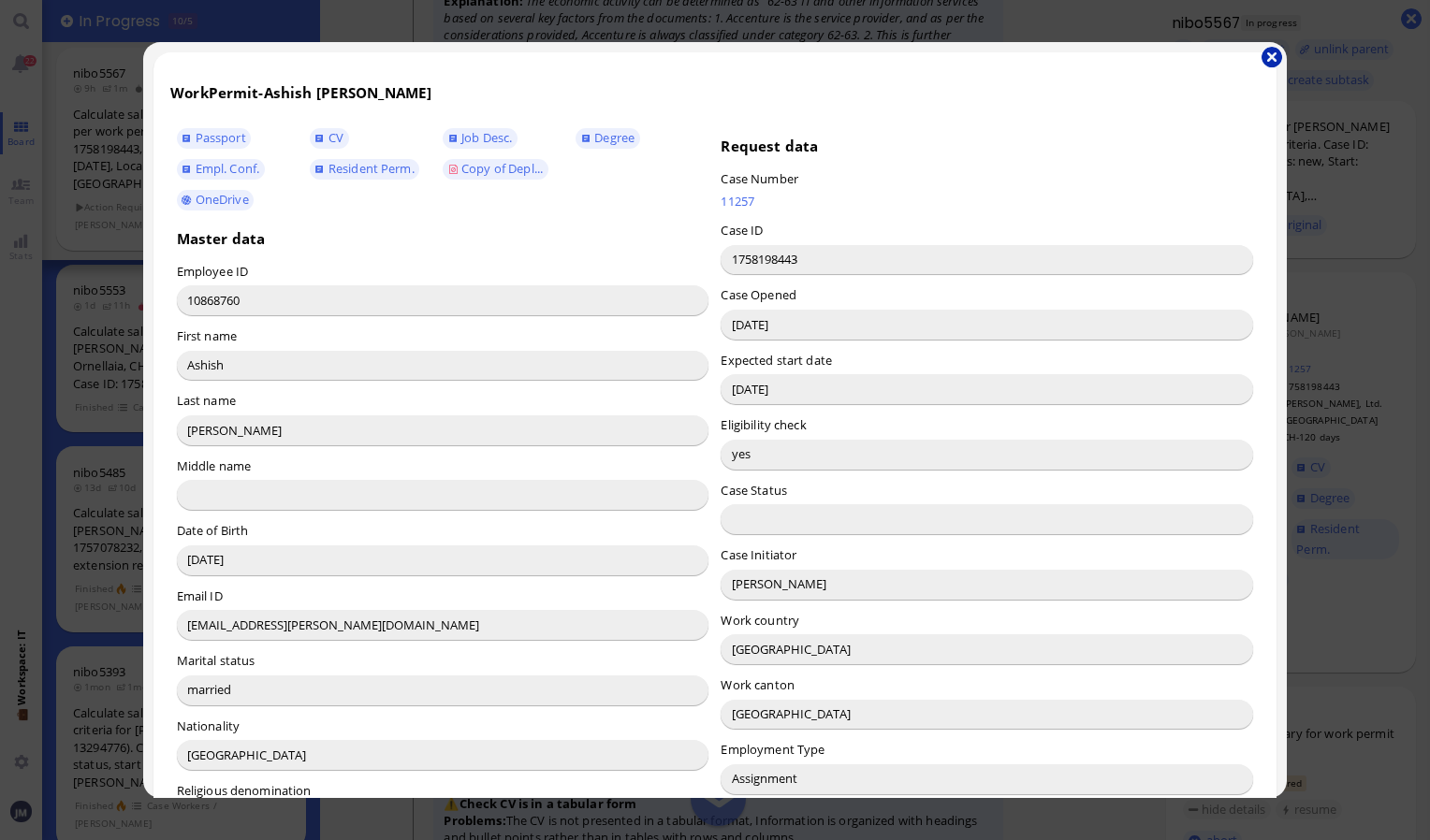
click at [1276, 55] on button "button" at bounding box center [1272, 57] width 21 height 21
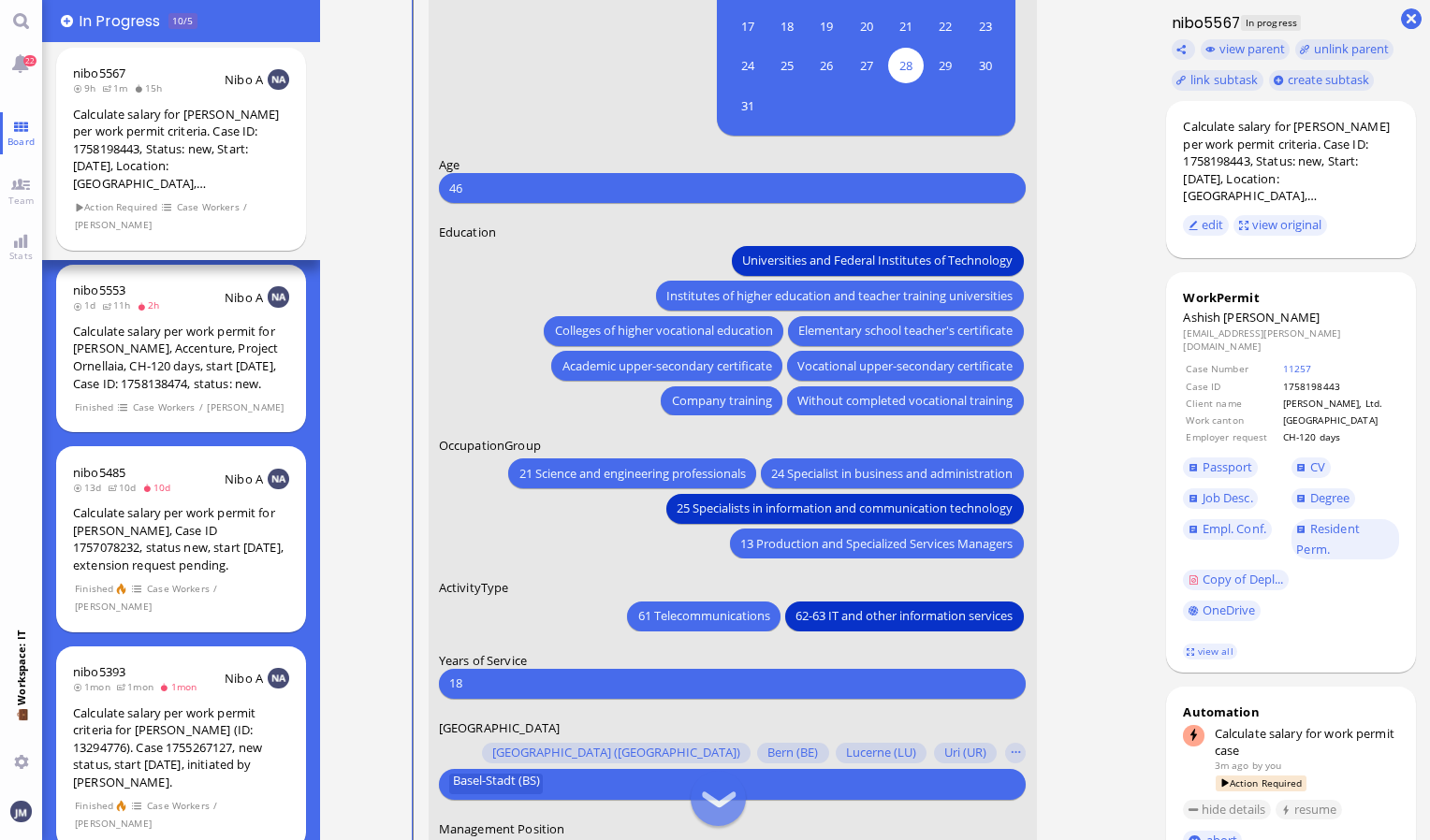
scroll to position [0, 0]
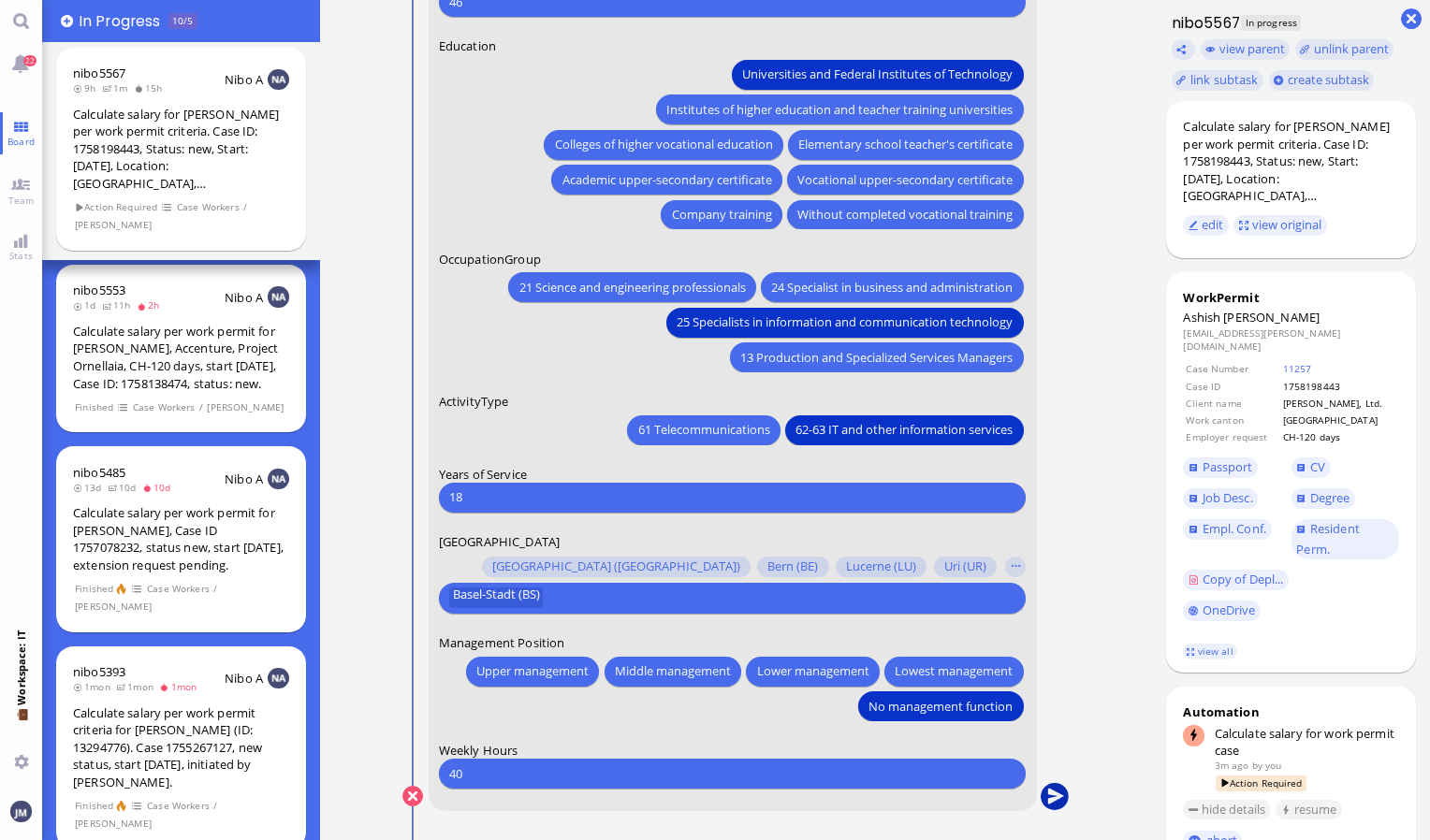
click at [1046, 804] on button "submit" at bounding box center [1055, 797] width 28 height 28
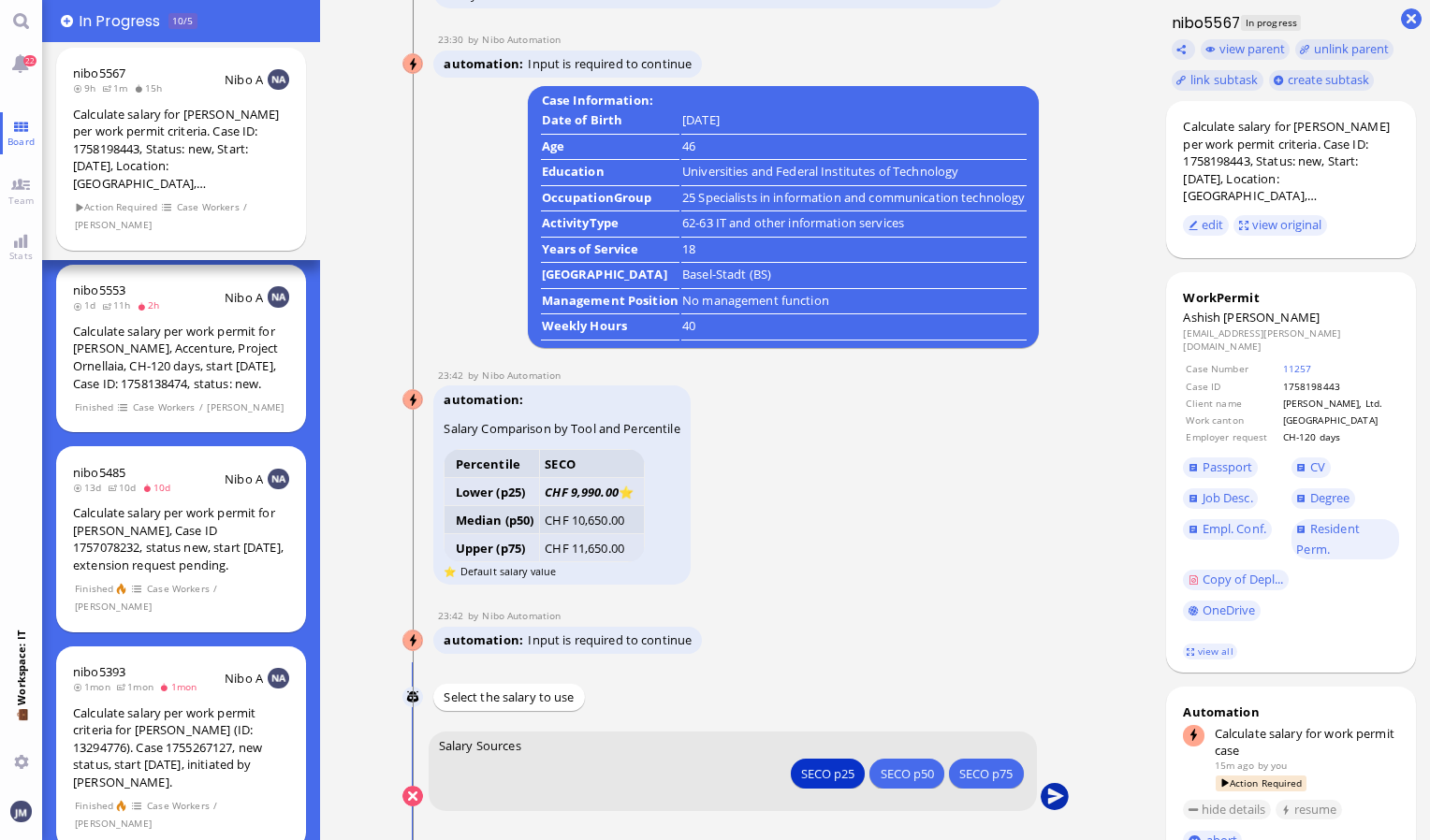
click at [1054, 794] on button "submit" at bounding box center [1055, 797] width 28 height 28
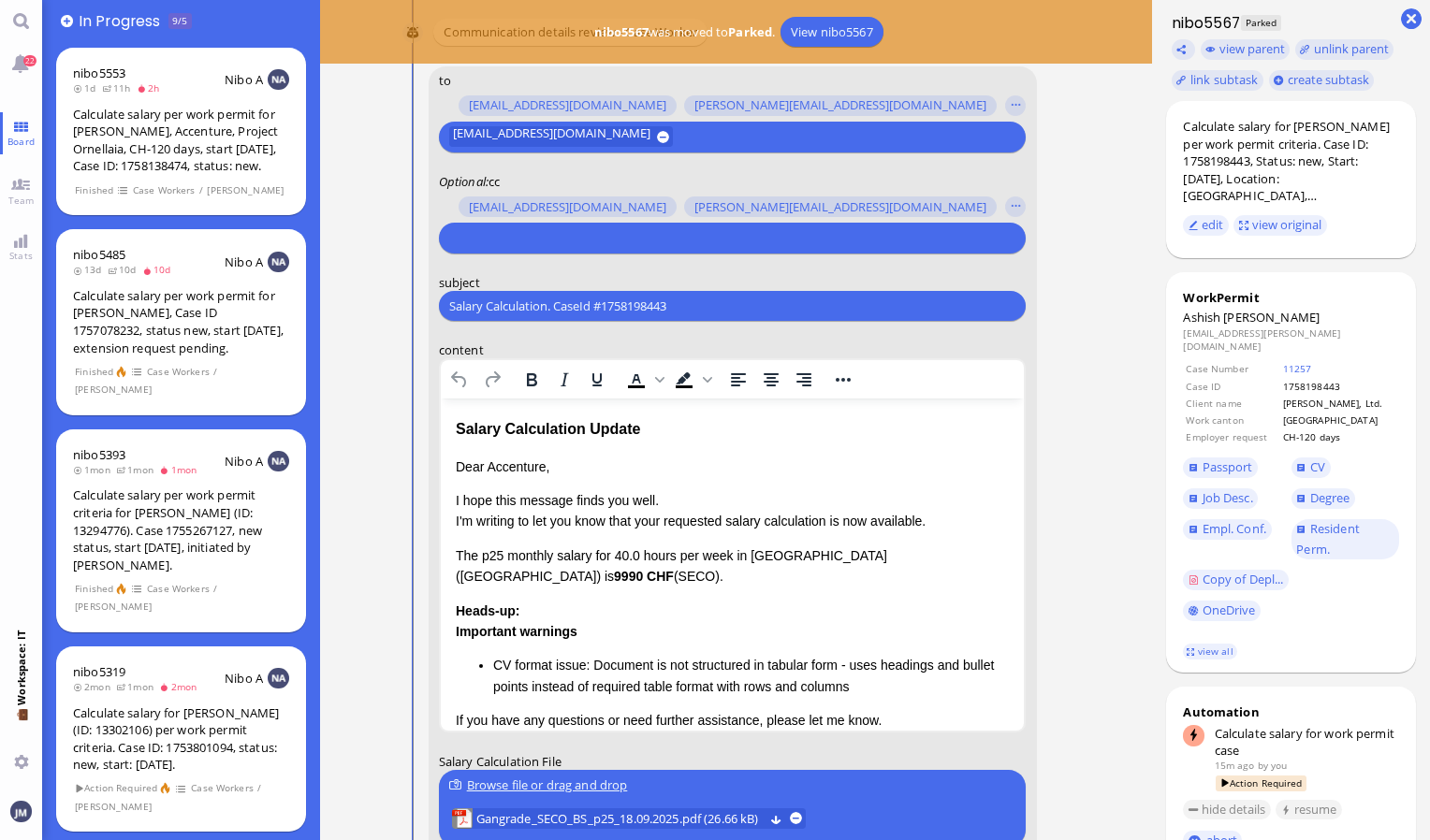
scroll to position [-255, 0]
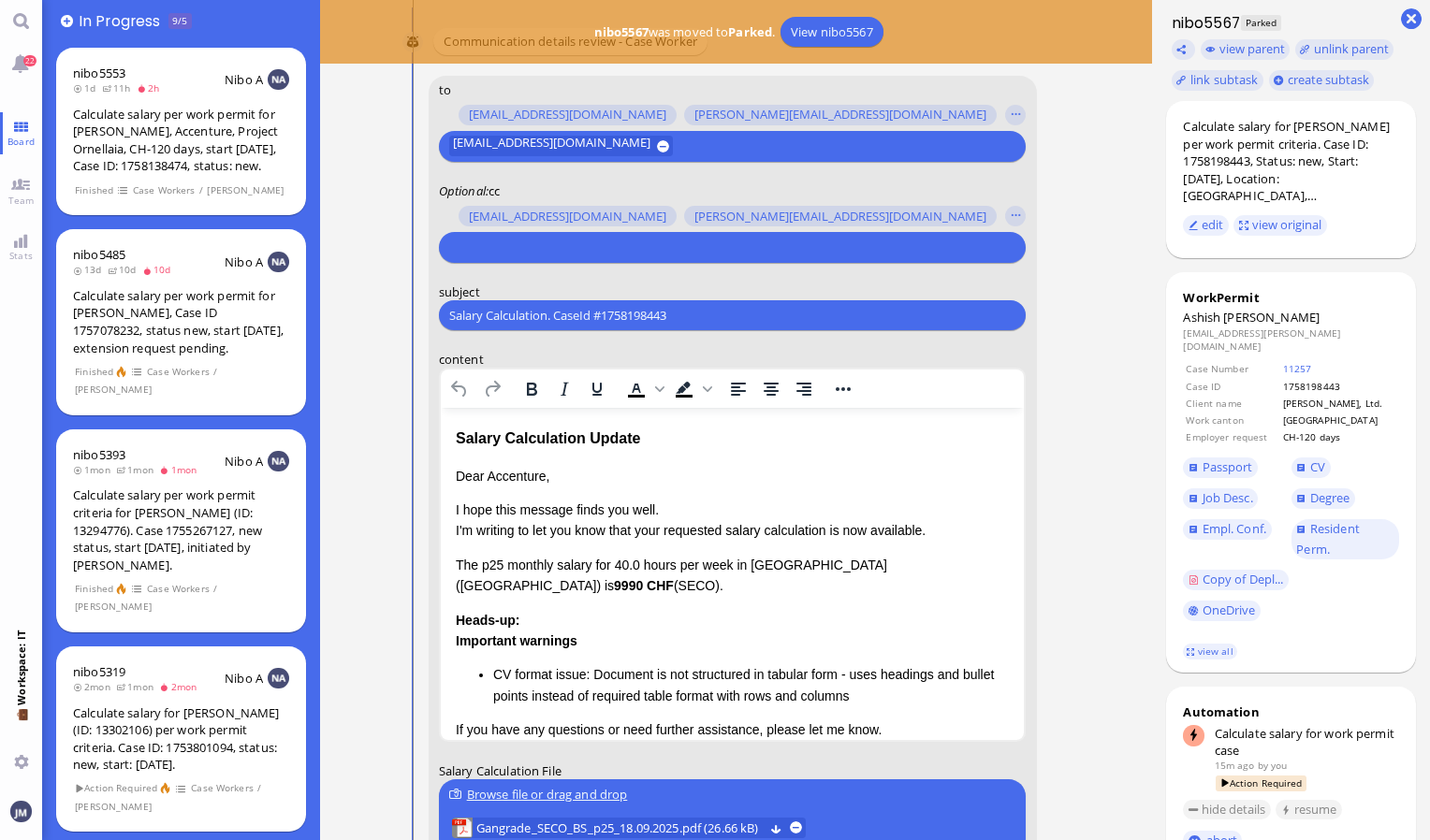
drag, startPoint x: 698, startPoint y: 304, endPoint x: 438, endPoint y: 318, distance: 260.4
click at [438, 318] on div "Salary Calculation. CaseId #1758198443 Please type something" at bounding box center [732, 315] width 587 height 30
drag, startPoint x: 688, startPoint y: 320, endPoint x: 410, endPoint y: 331, distance: 278.2
click at [410, 331] on conversation-line "You to amit.thakur@bluelakelegal.com anand.pazhenkottil@bluelakelegal.com anush…" at bounding box center [736, 582] width 667 height 1013
paste input "PazPerTout new case: Ashish Gangrade (1758198443 / 10868760), Employer Request:…"
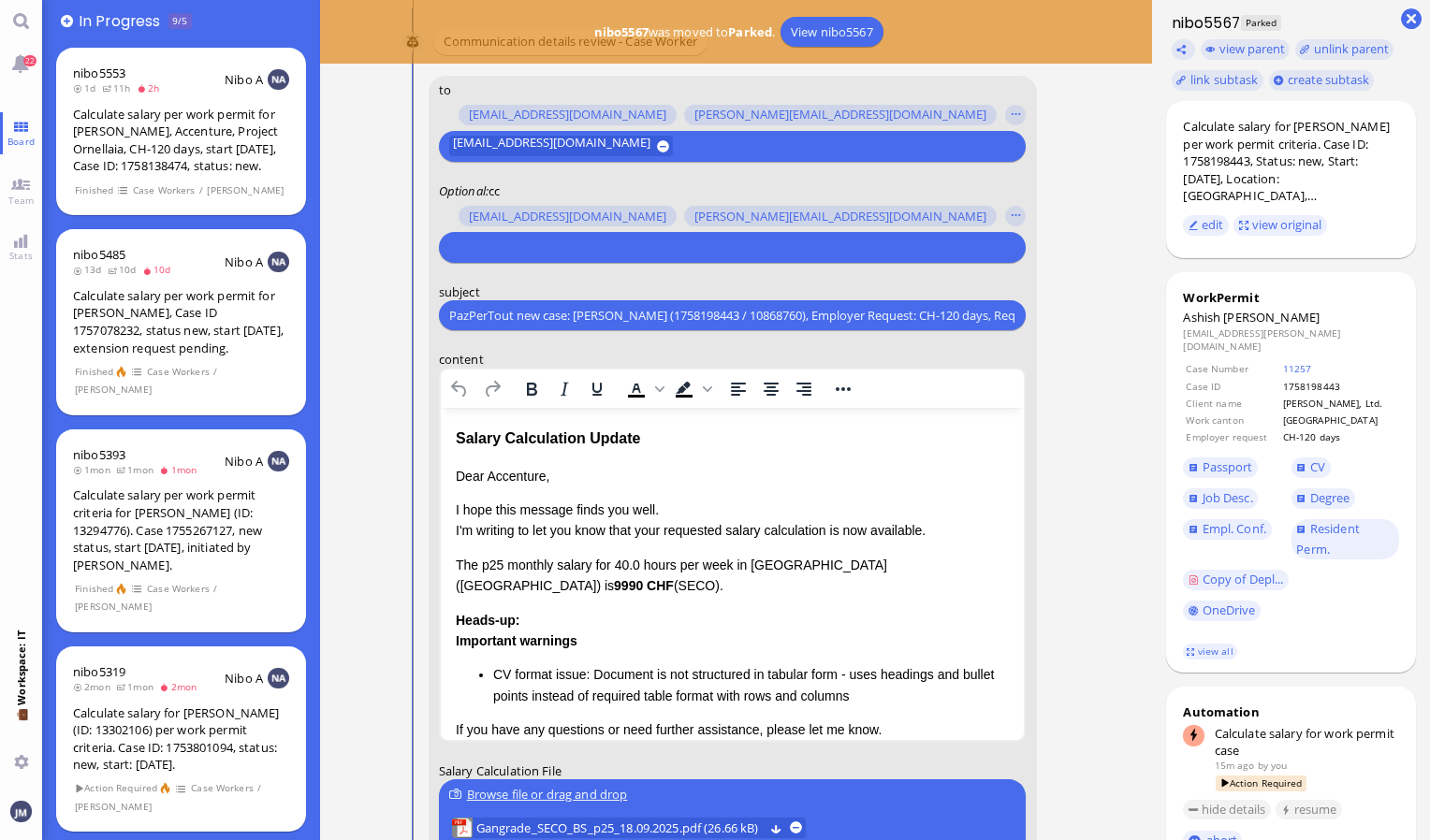
scroll to position [0, 176]
type input "PazPerTout new case: Ashish Gangrade (1758198443 / 10868760), Employer Request:…"
click at [480, 243] on input "text" at bounding box center [729, 247] width 562 height 20
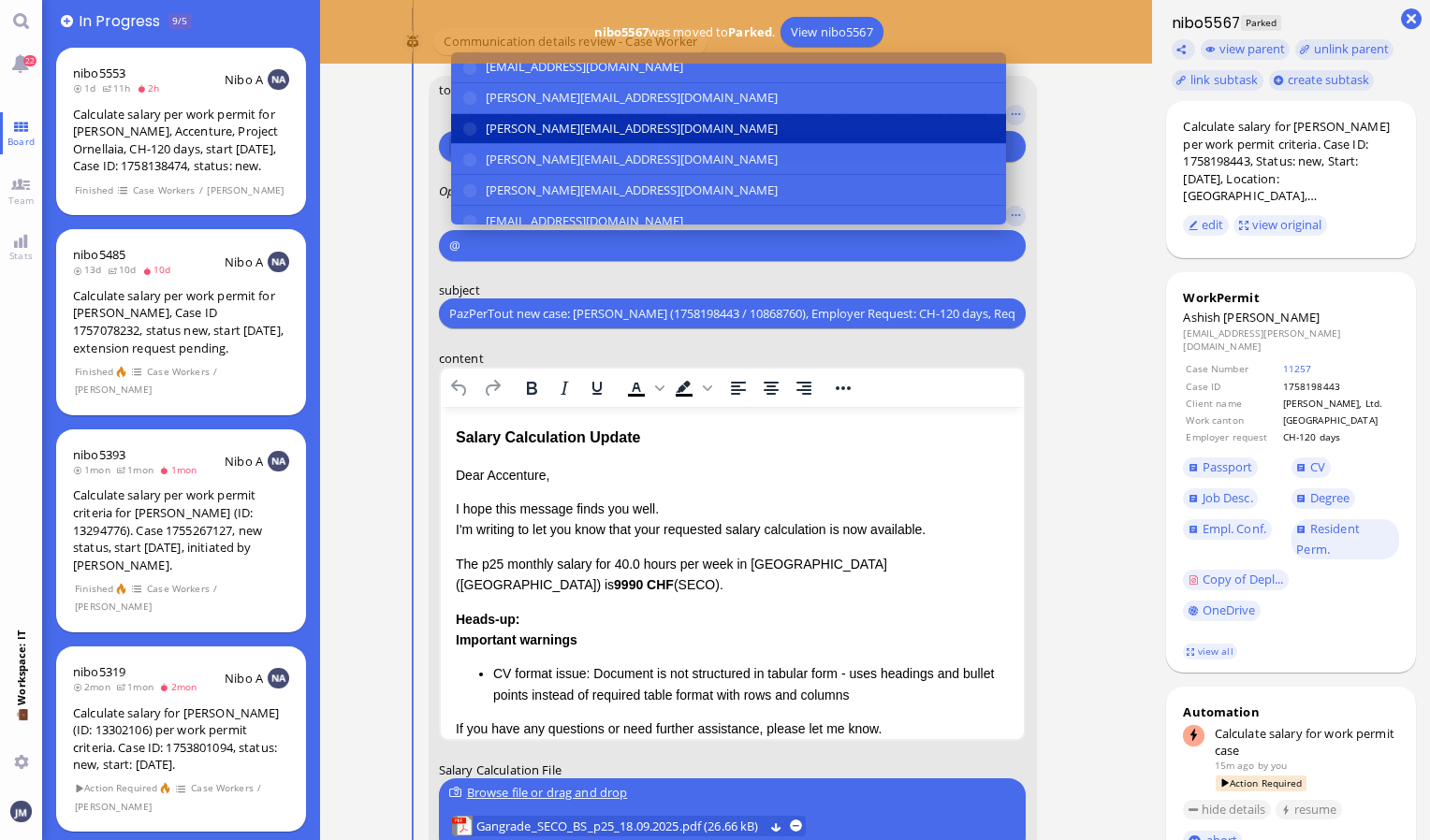
type input "@"
click at [510, 131] on span "anusha.thakur@bluelakelegal.com" at bounding box center [632, 128] width 292 height 20
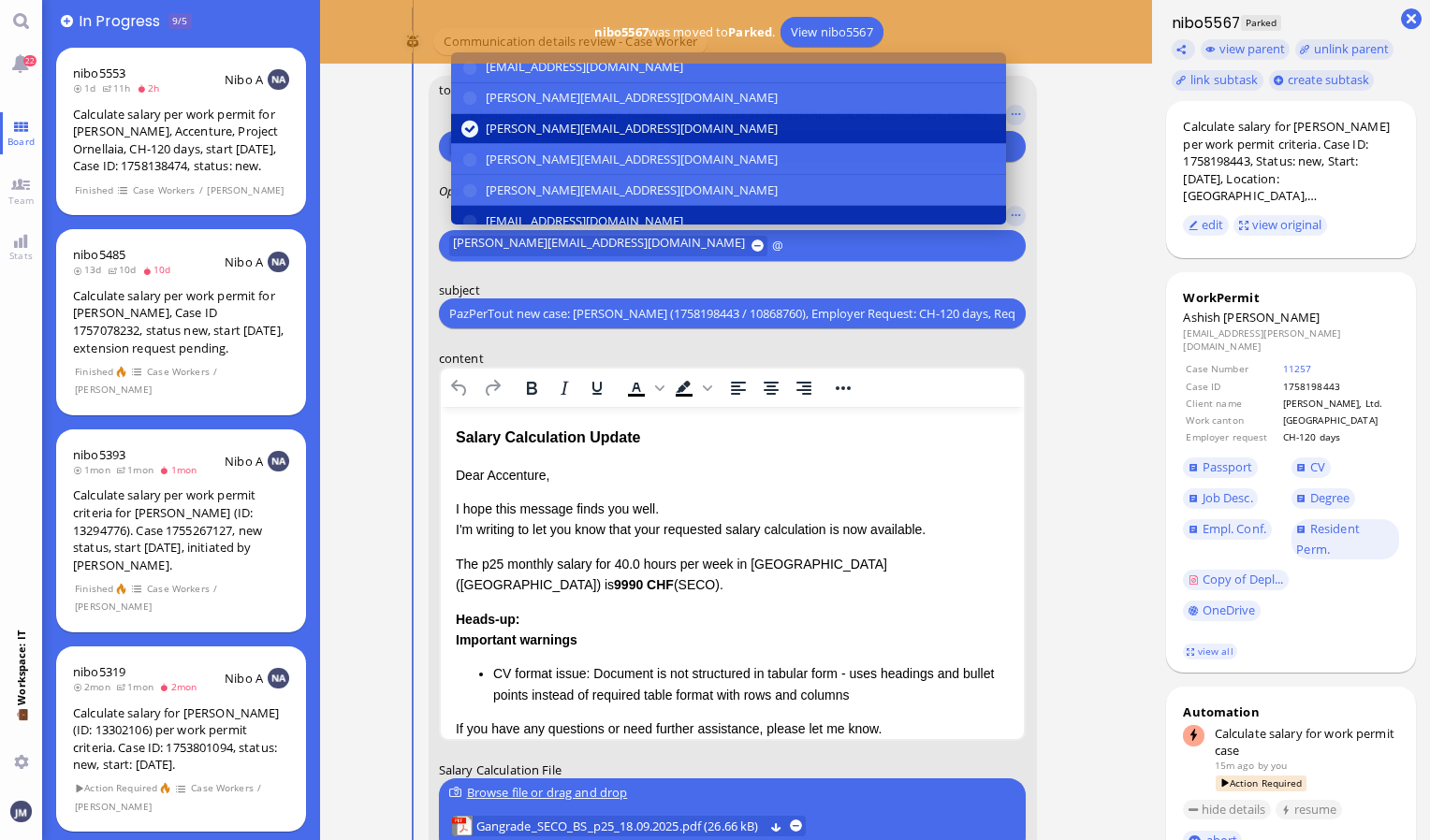
type input "@"
click at [531, 211] on span "den.ezhukattil@bluelakelegal.com" at bounding box center [584, 221] width 197 height 20
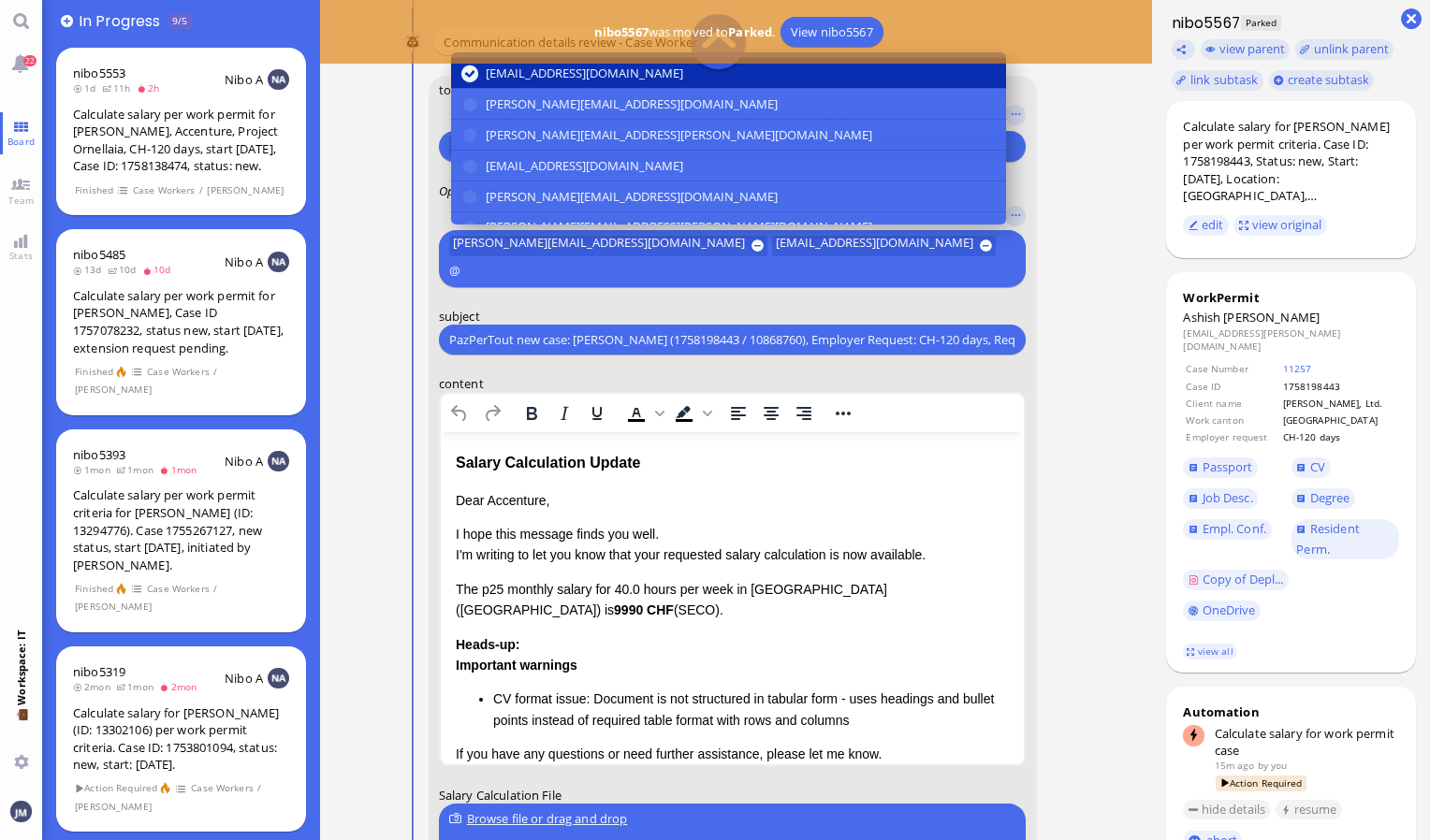
scroll to position [176, 0]
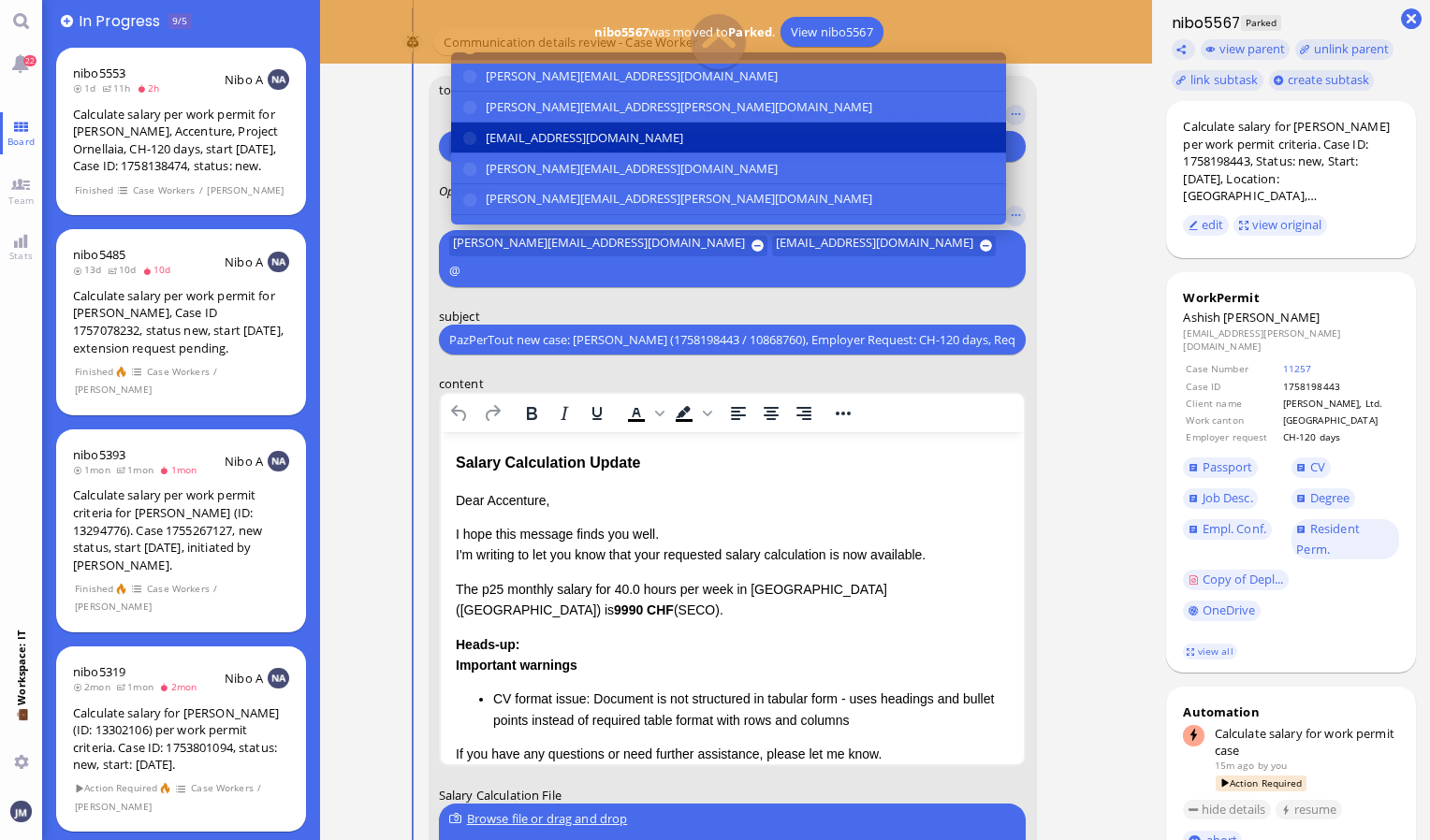
type input "@"
click at [527, 136] on span "fabienne.arslan@bluelakelegal.com" at bounding box center [584, 137] width 197 height 20
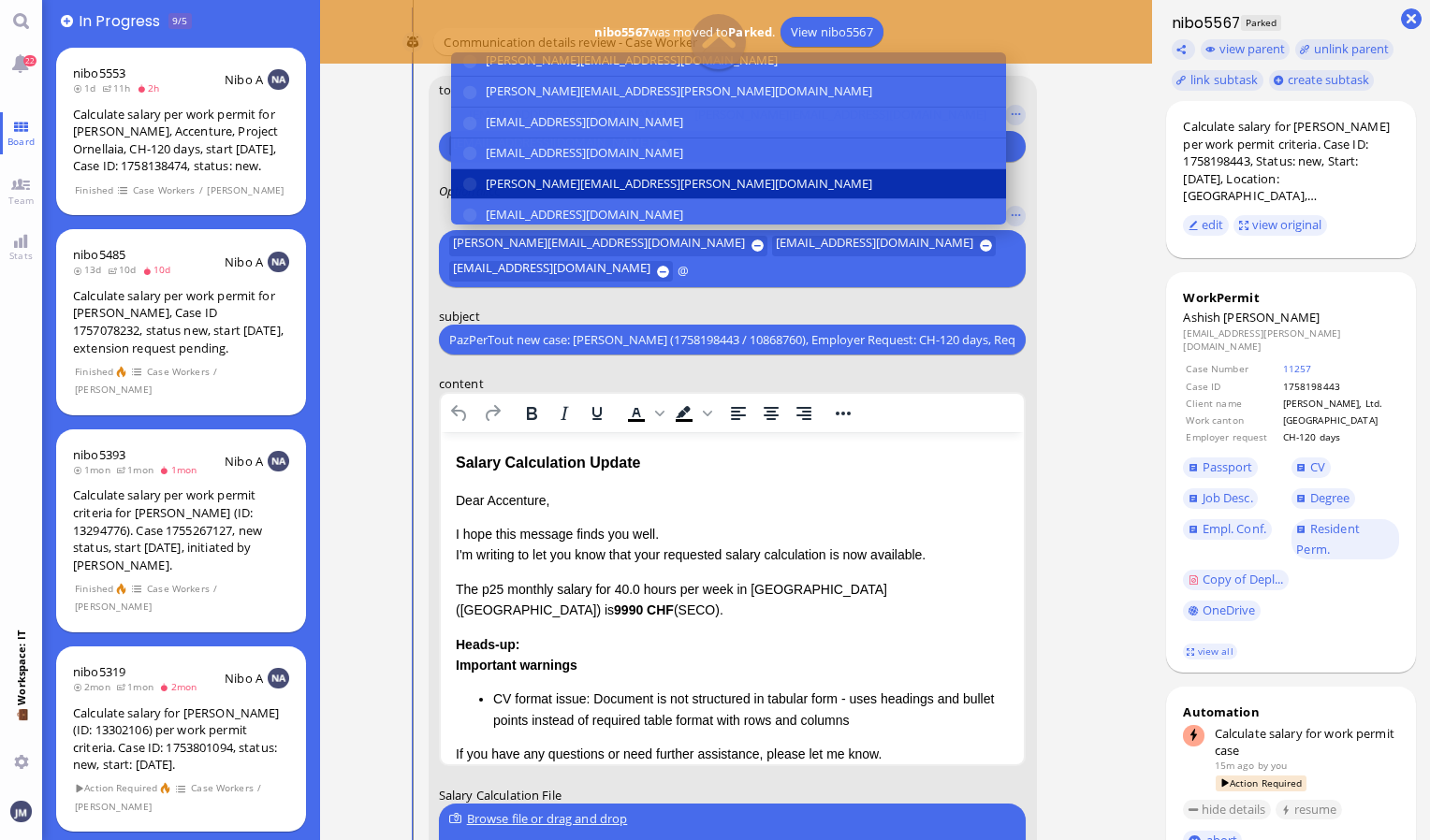
type input "@"
click at [528, 174] on span "[PERSON_NAME][EMAIL_ADDRESS][PERSON_NAME][DOMAIN_NAME]" at bounding box center [679, 184] width 386 height 20
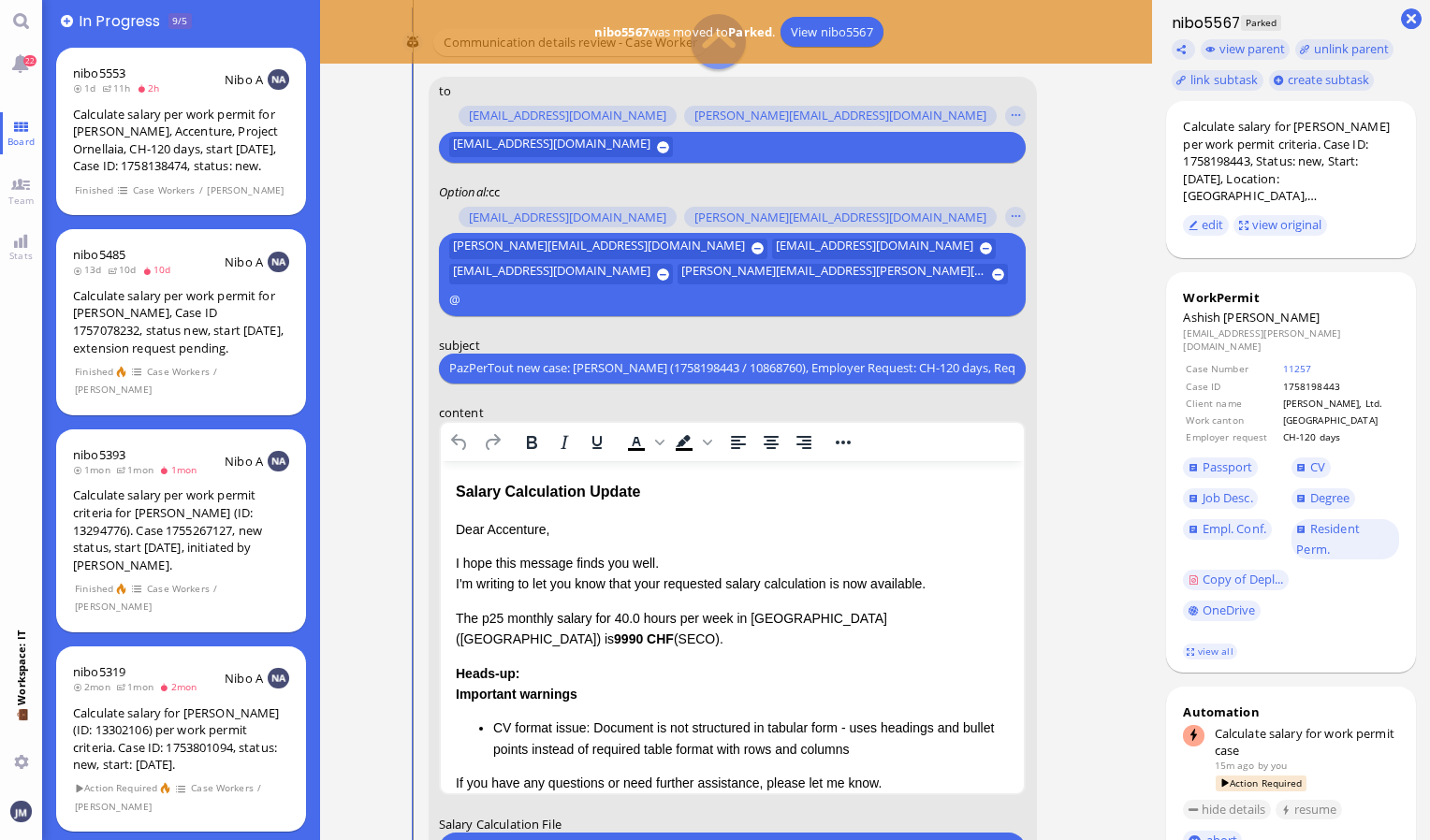
scroll to position [-304, 0]
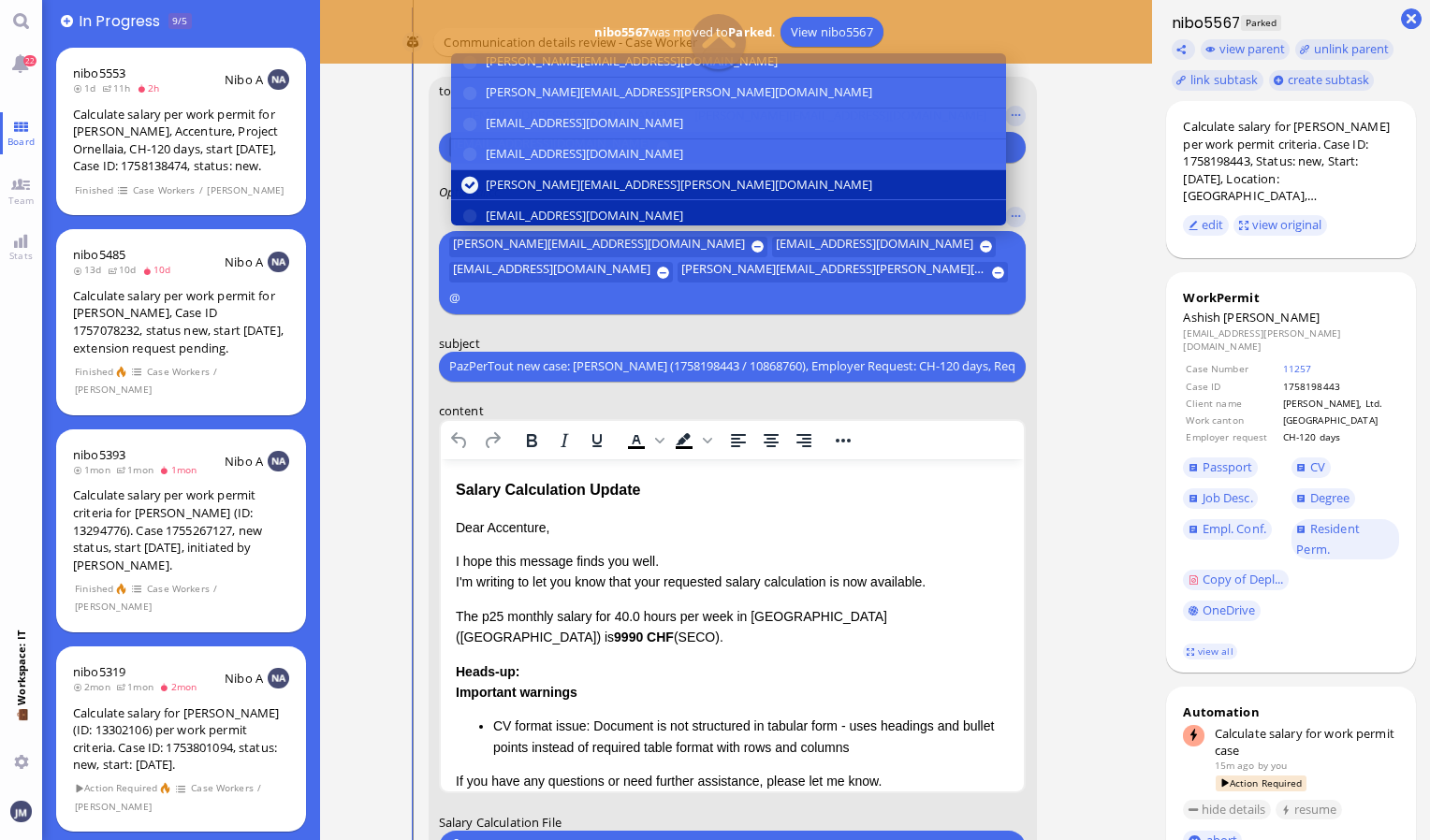
type input "@"
click at [533, 206] on span "airin.pandiamakkal@bluelakelegal.com" at bounding box center [584, 215] width 197 height 20
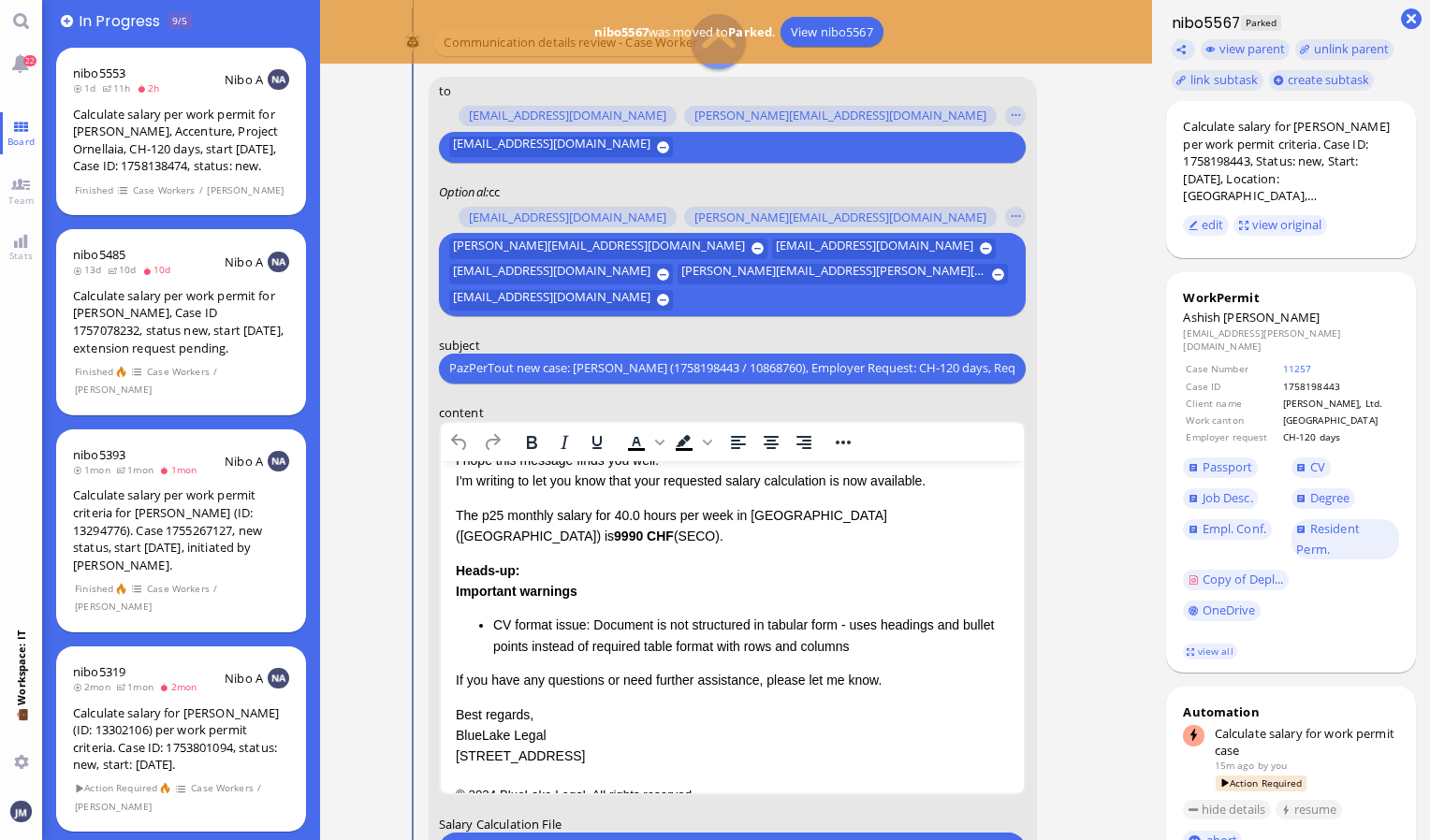
scroll to position [0, 0]
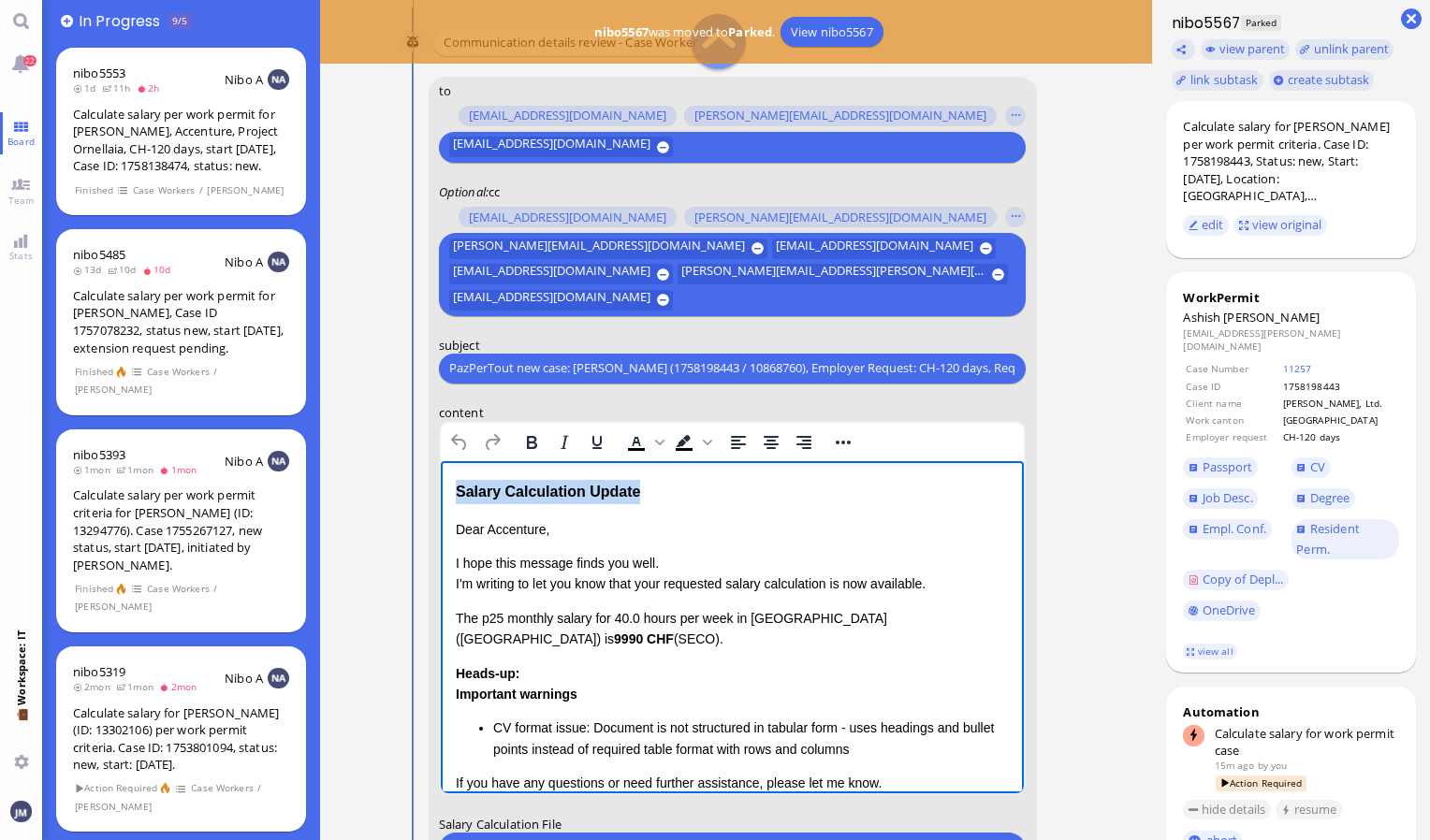
drag, startPoint x: 658, startPoint y: 498, endPoint x: 330, endPoint y: 492, distance: 328.1
click at [439, 492] on html "Salary Calculation Update Dear Accenture, I hope this message finds you well. I…" at bounding box center [731, 693] width 583 height 466
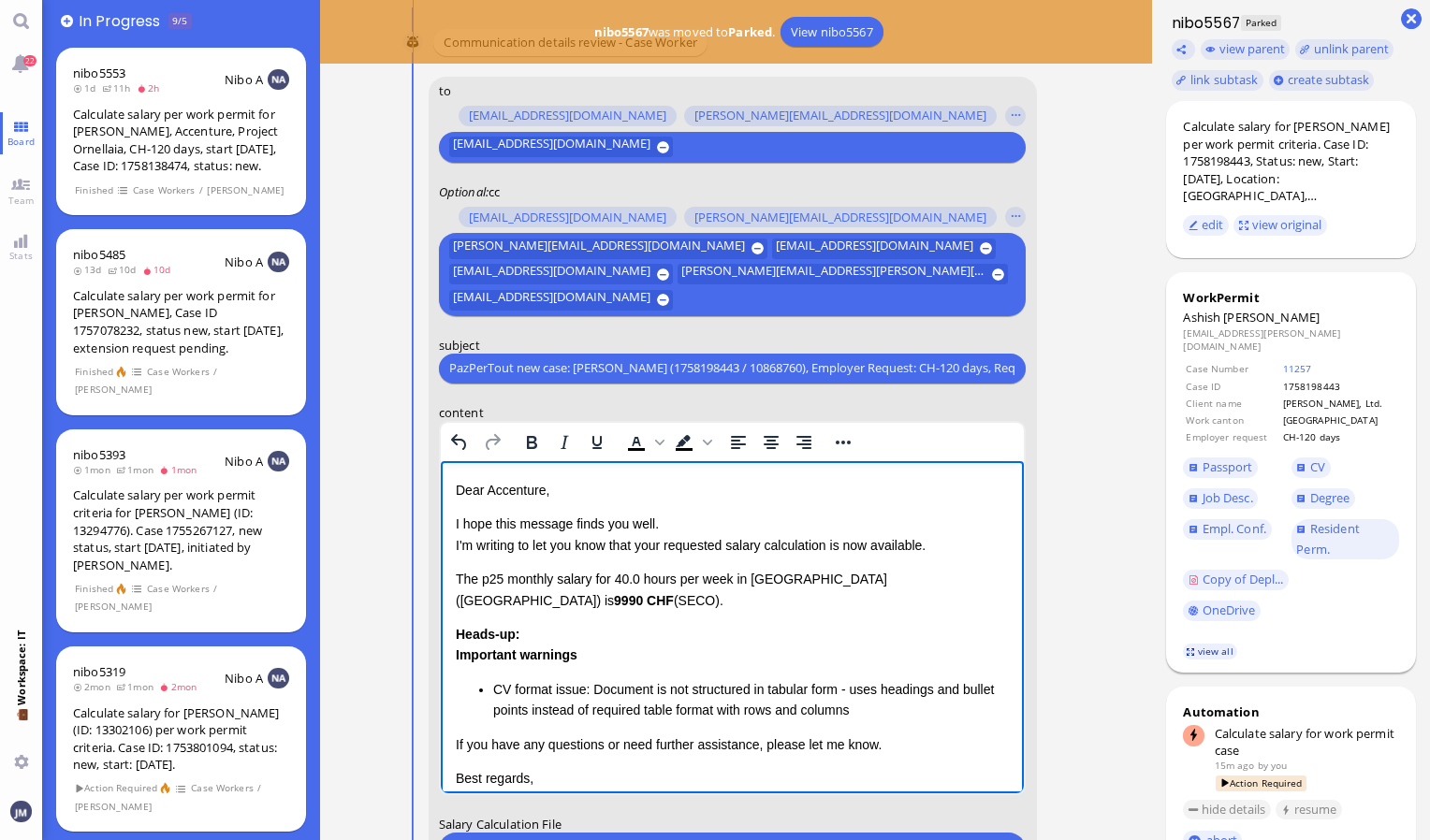
click at [1201, 658] on link "view all" at bounding box center [1209, 652] width 54 height 16
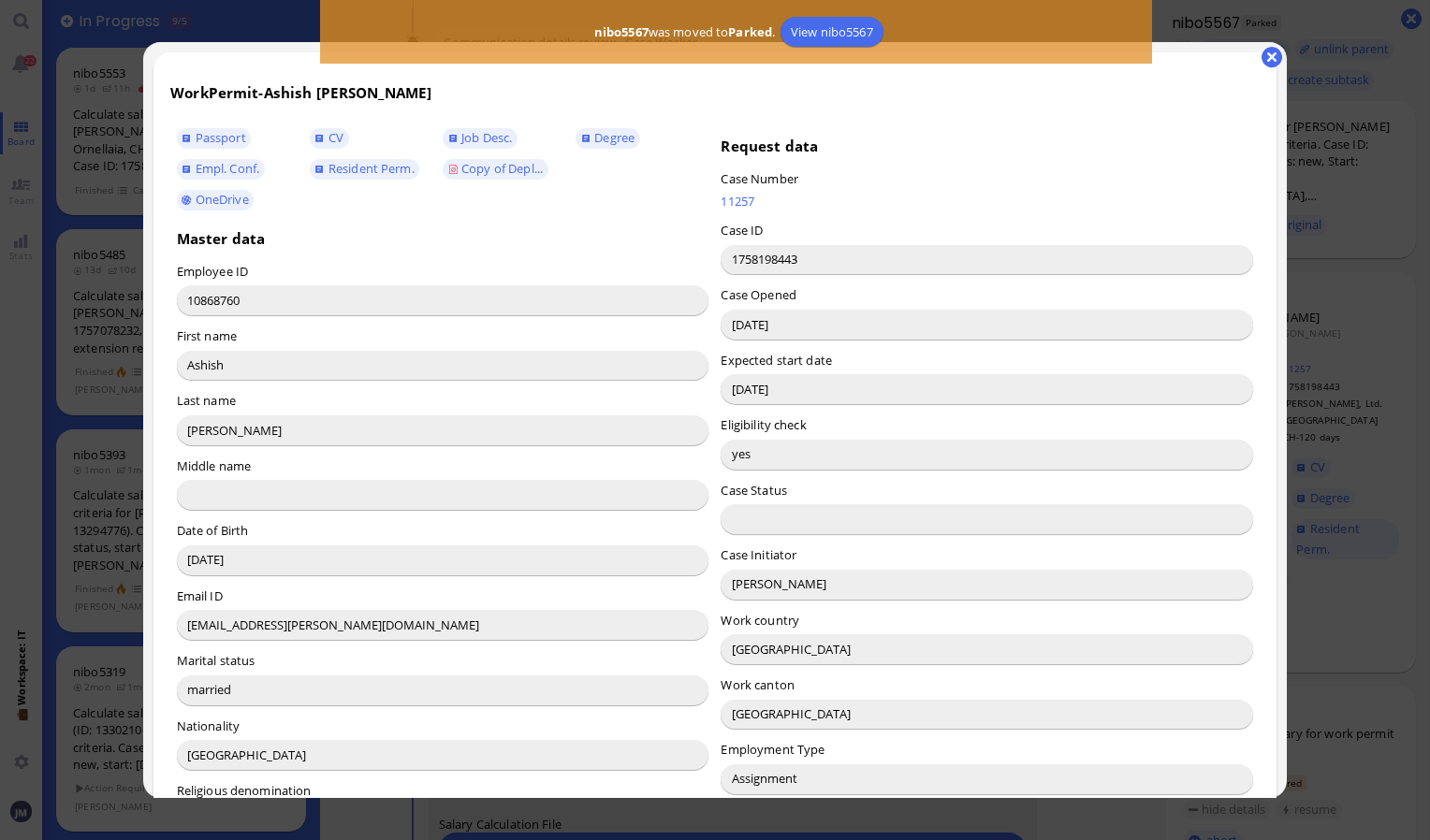
click at [746, 582] on input "Aldana Genovese" at bounding box center [987, 585] width 532 height 30
click at [1370, 481] on div at bounding box center [715, 420] width 1430 height 840
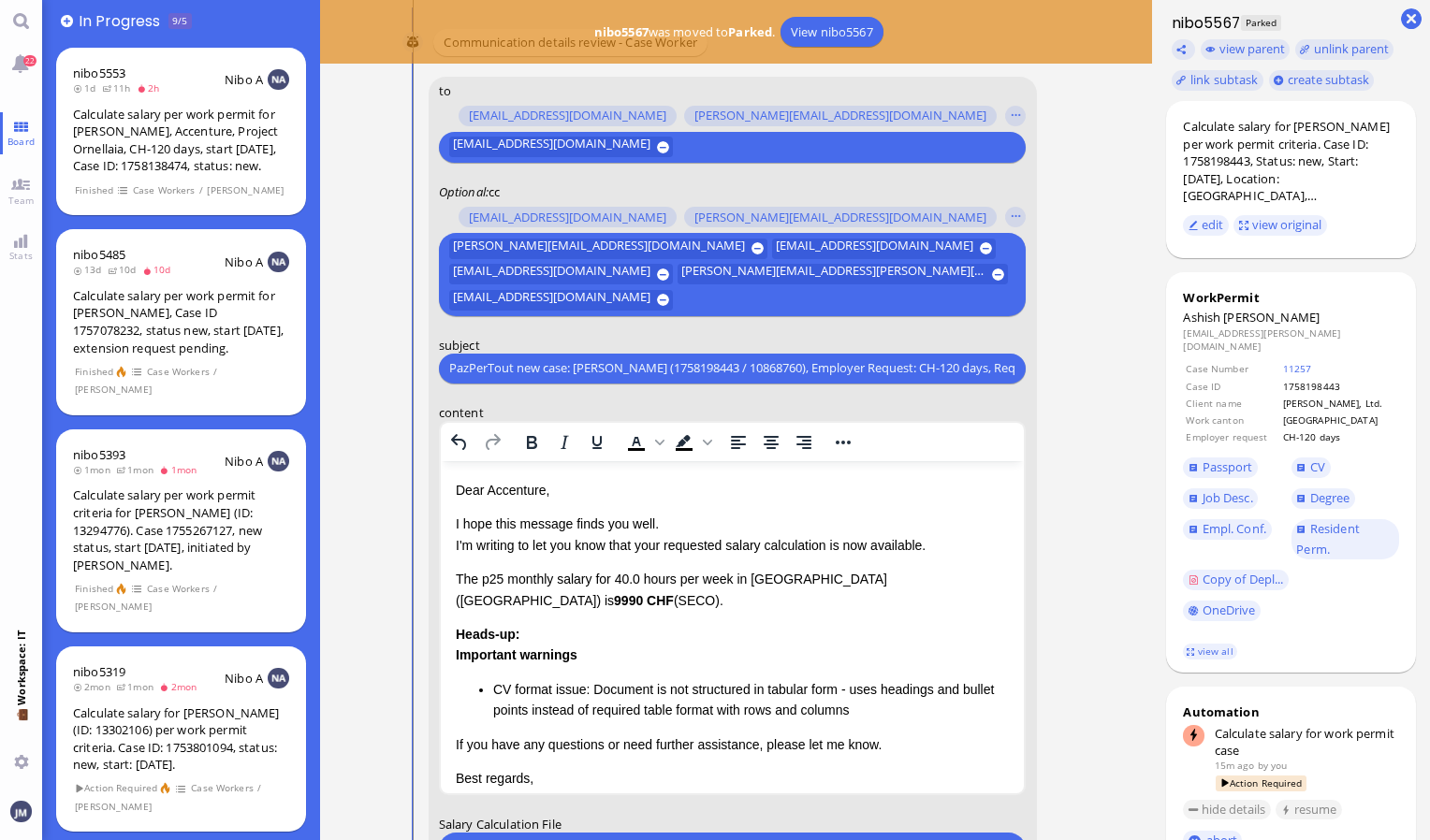
click at [508, 492] on p "Dear Accenture," at bounding box center [731, 490] width 554 height 21
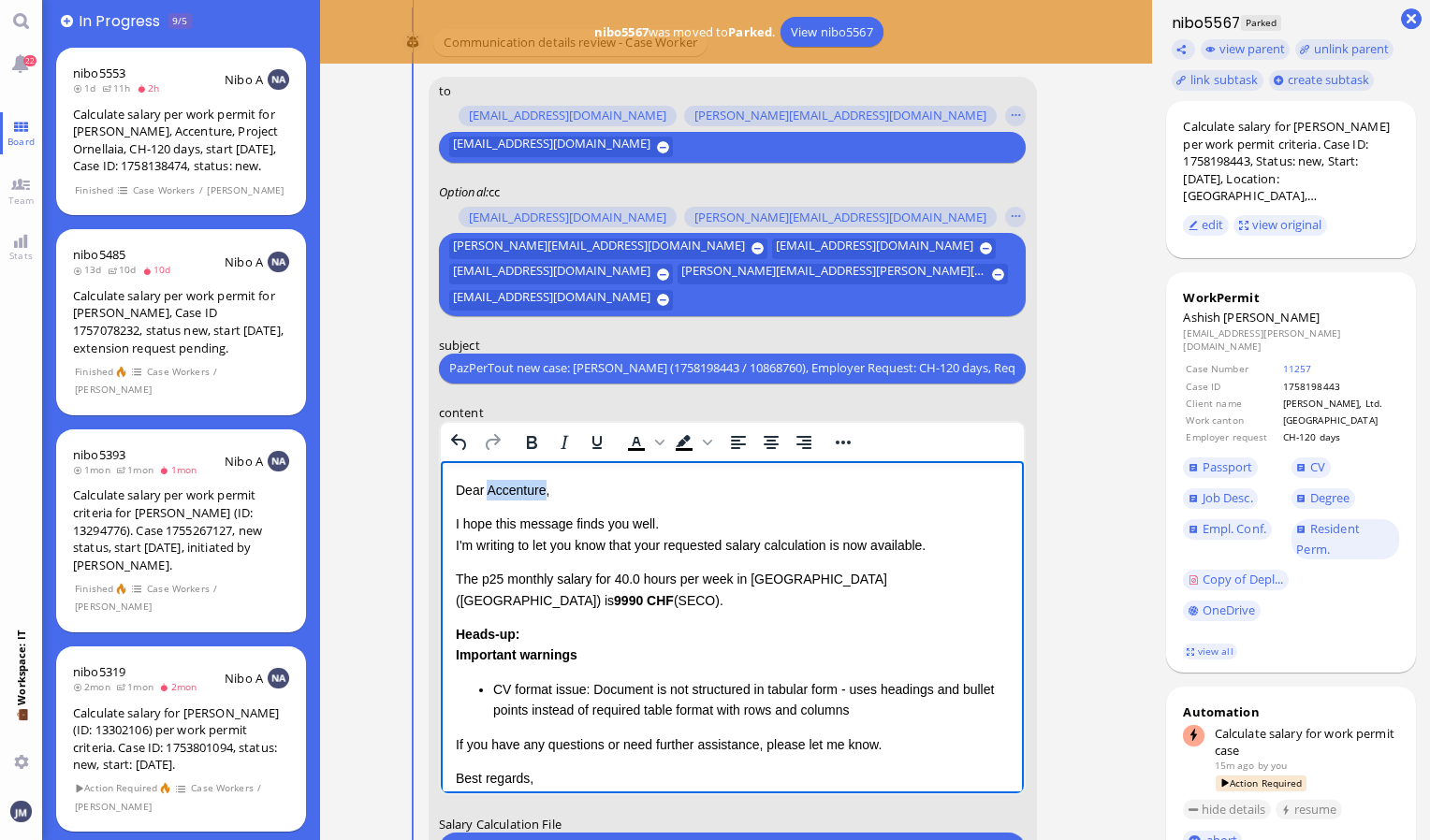
click at [508, 492] on p "Dear Accenture," at bounding box center [731, 490] width 554 height 21
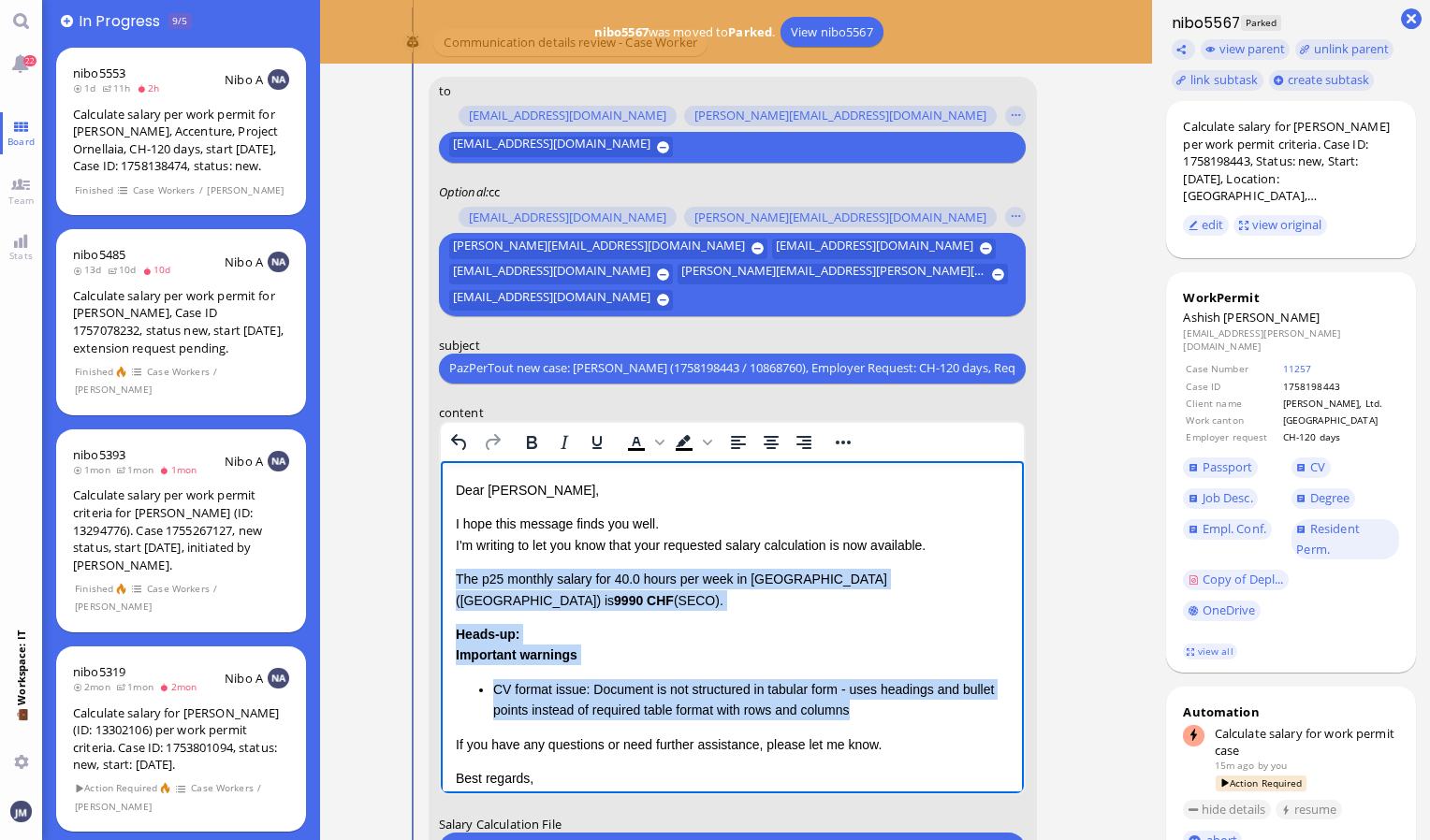
drag, startPoint x: 455, startPoint y: 576, endPoint x: 867, endPoint y: 706, distance: 432.0
click at [867, 706] on div "Dear Aldana, I hope this message finds you well. I'm writing to let you know th…" at bounding box center [731, 654] width 554 height 350
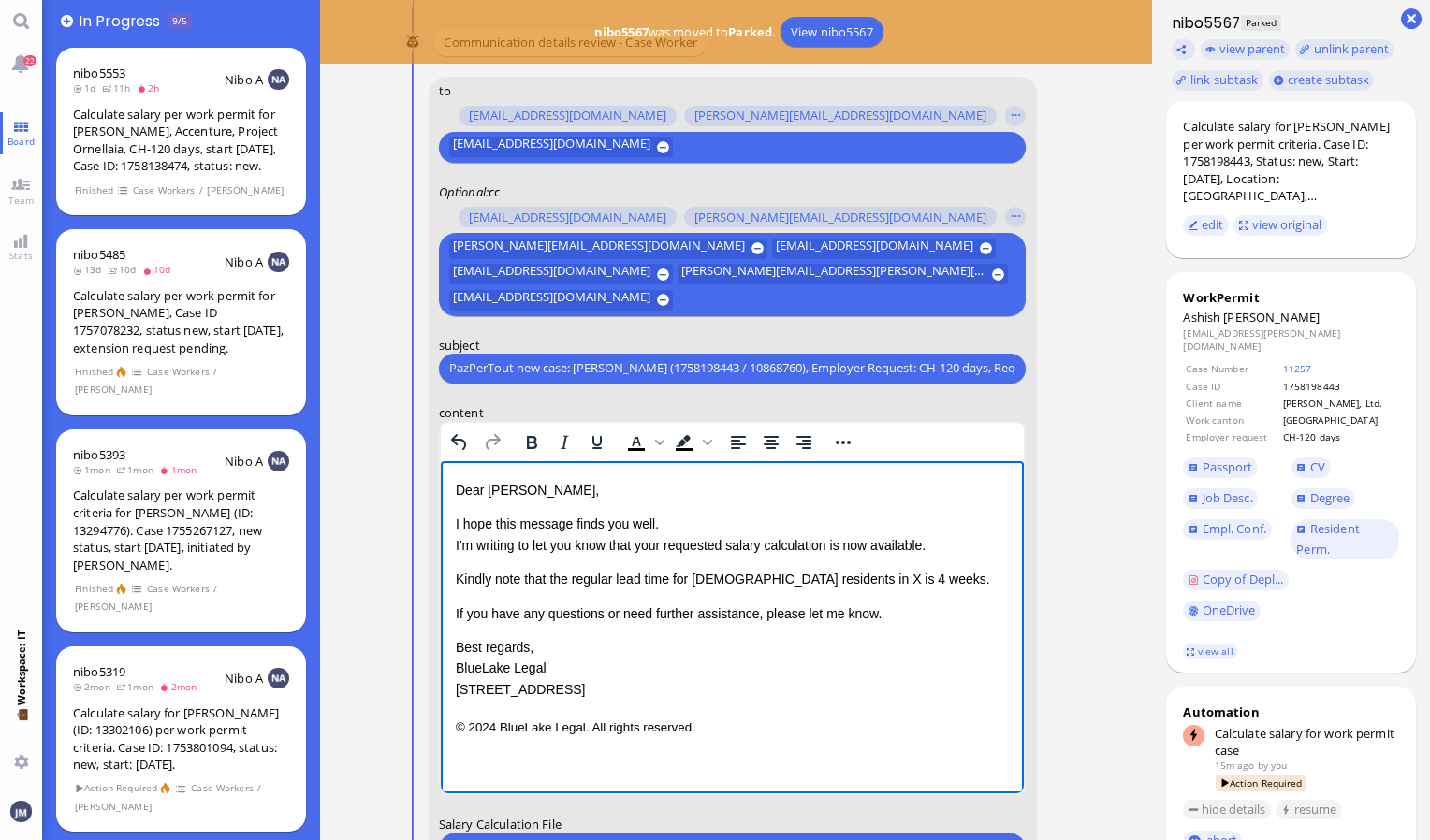
click at [786, 578] on p "Kindly note that the regular lead time for EU residents in X is 4 weeks." at bounding box center [731, 579] width 554 height 21
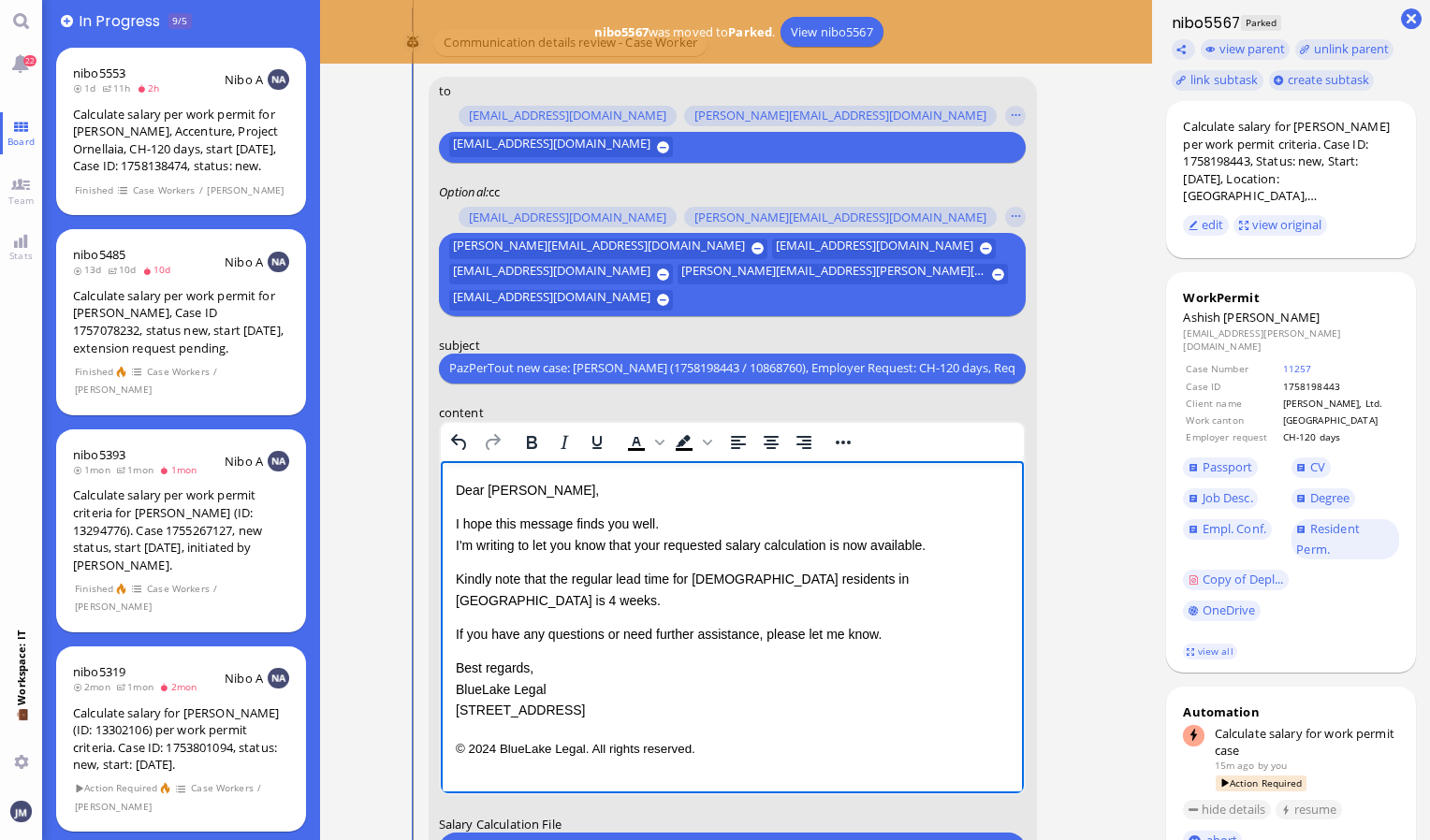
click at [831, 581] on p "Kindly note that the regular lead time for EU residents in Basel is 4 weeks." at bounding box center [731, 589] width 554 height 42
click at [691, 581] on p "Kindly note that the regular lead time for EU residents in Basel is 6 weeks." at bounding box center [731, 589] width 554 height 42
click at [695, 580] on p "Kindly note that the regular lead time for EU residents in Basel is 6 weeks." at bounding box center [731, 589] width 554 height 42
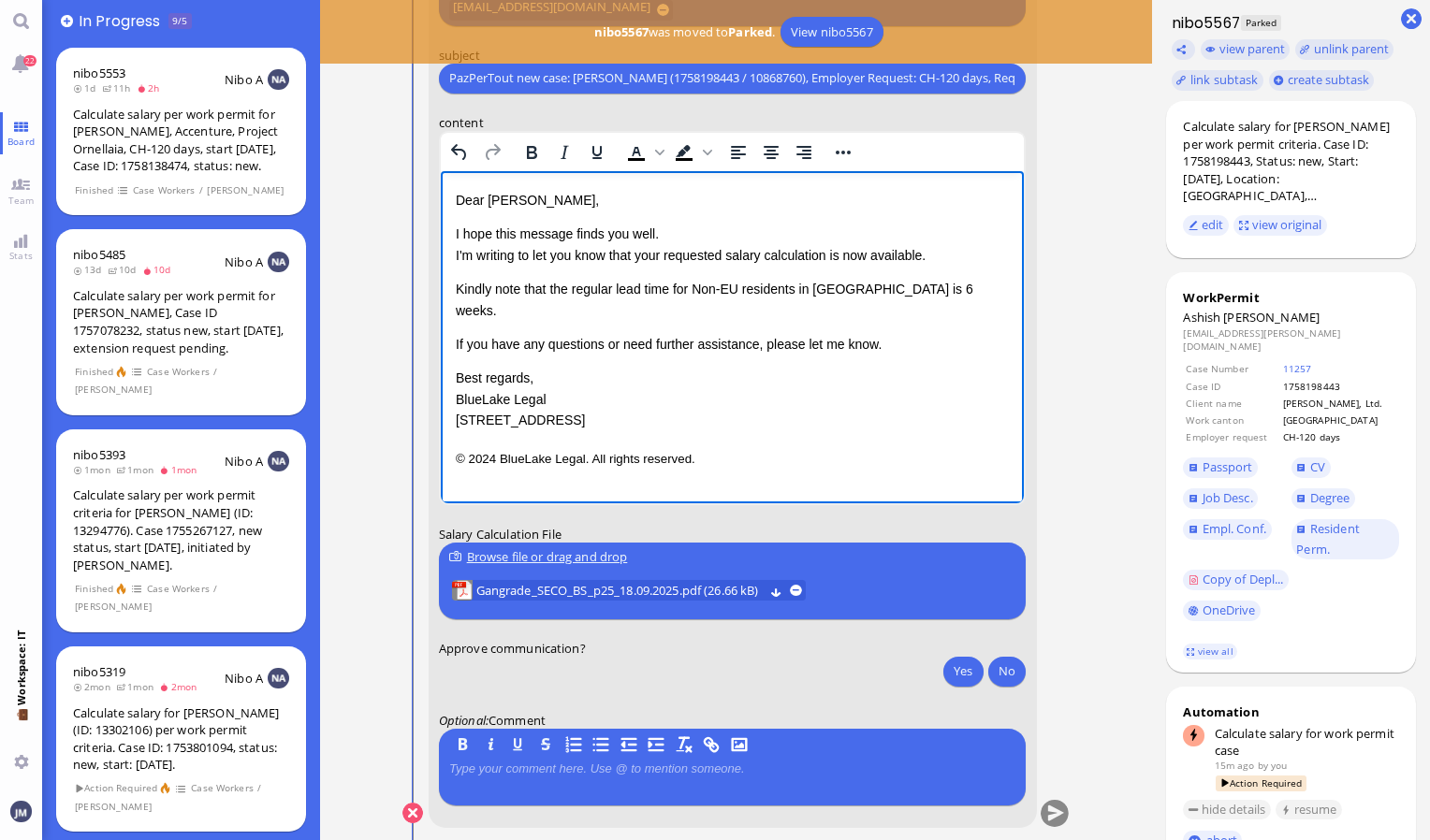
scroll to position [-16, 0]
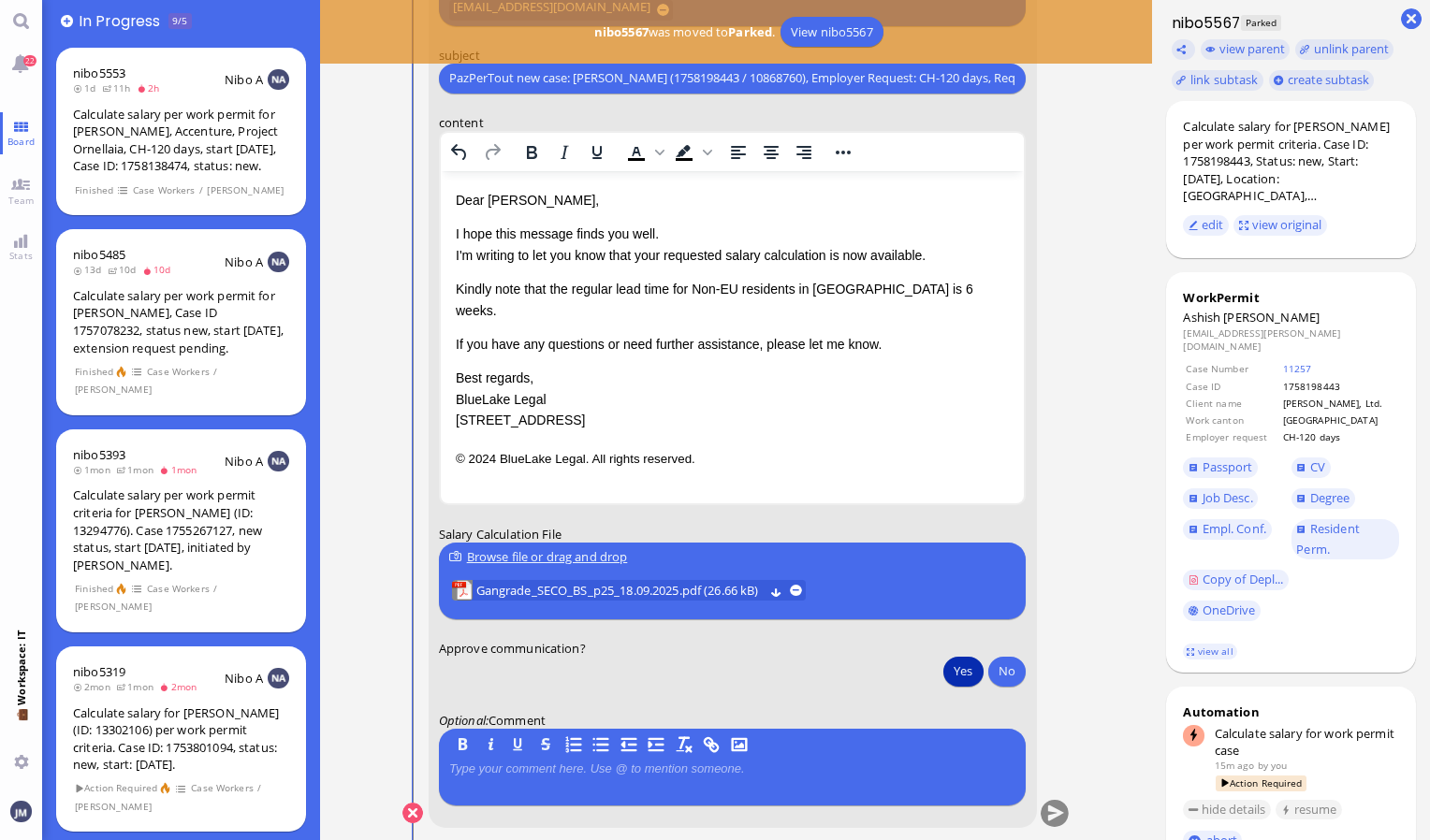
click at [953, 679] on button "Yes" at bounding box center [962, 671] width 39 height 30
click at [1051, 809] on button "submit" at bounding box center [1055, 814] width 28 height 28
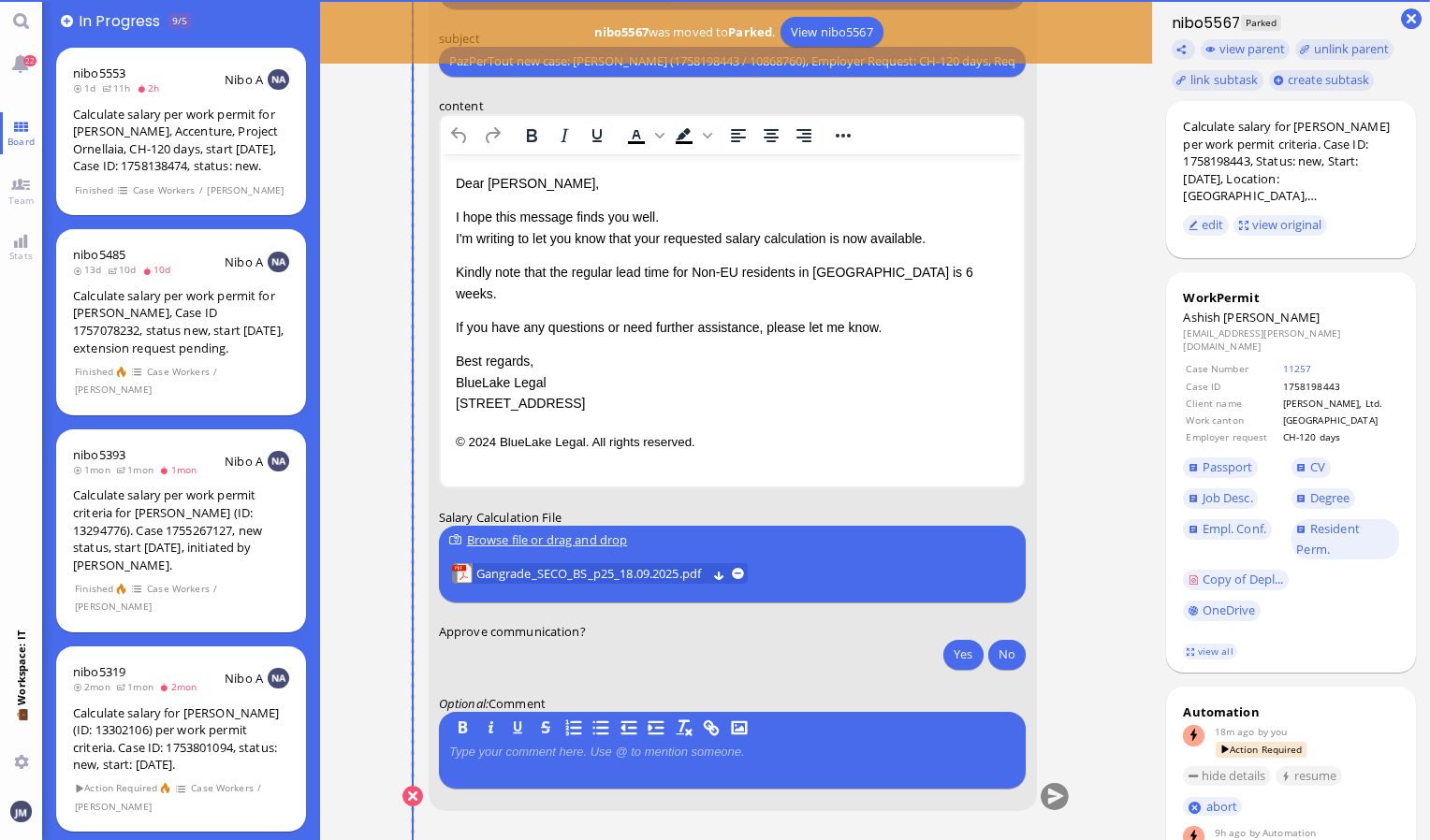
scroll to position [0, 0]
